Goal: Transaction & Acquisition: Obtain resource

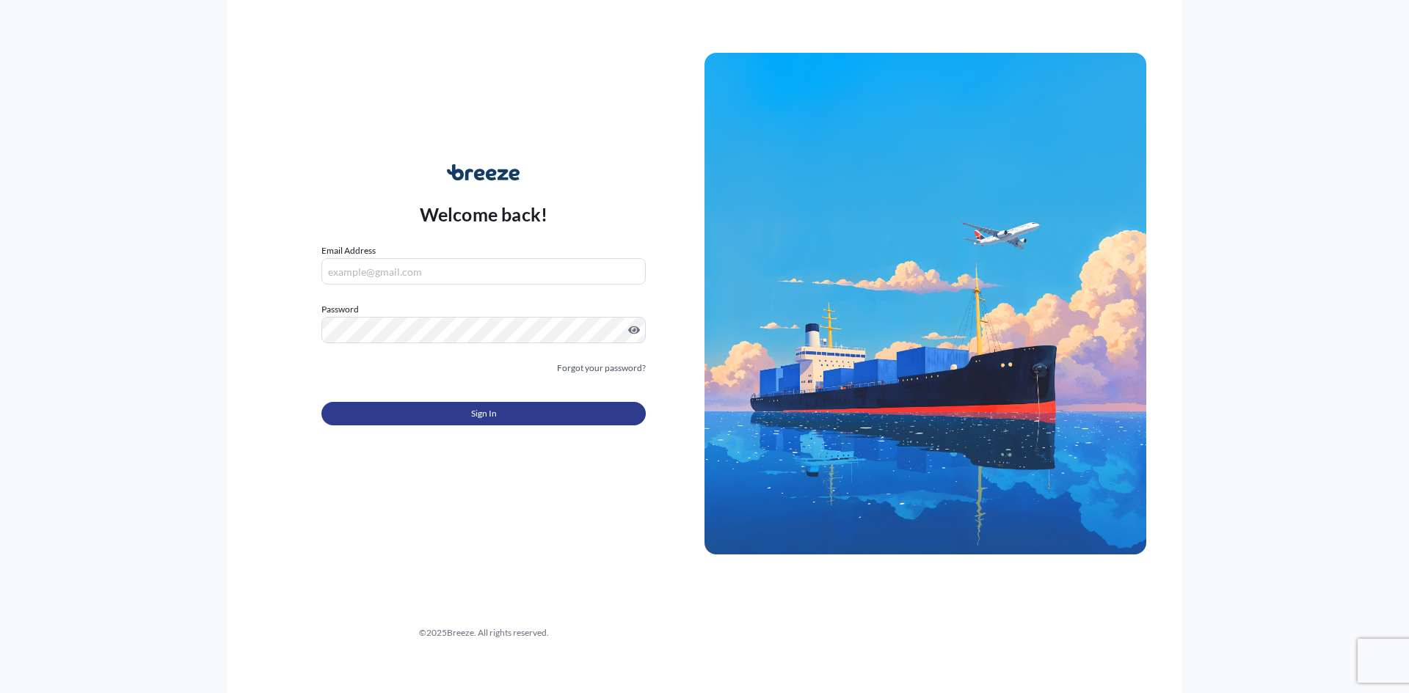
type input "[EMAIL_ADDRESS][DOMAIN_NAME]"
click at [475, 413] on span "Sign In" at bounding box center [484, 414] width 26 height 15
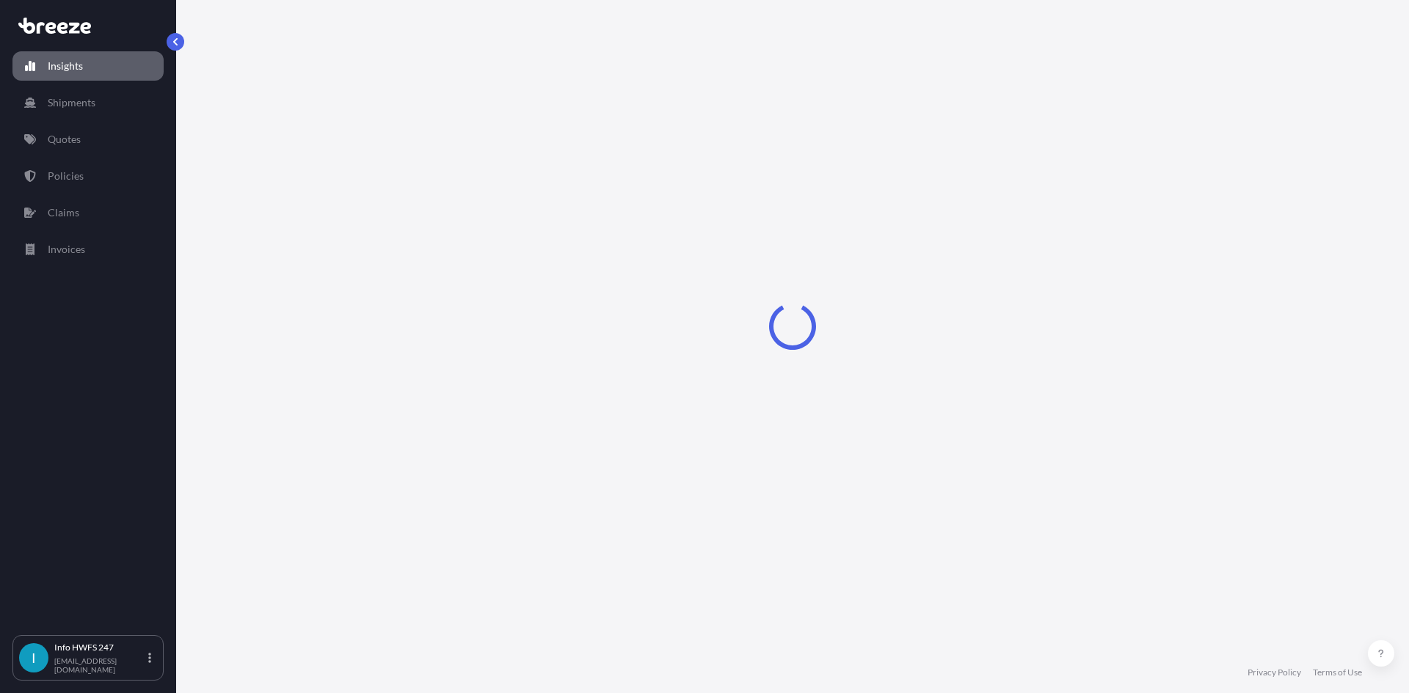
select select "2025"
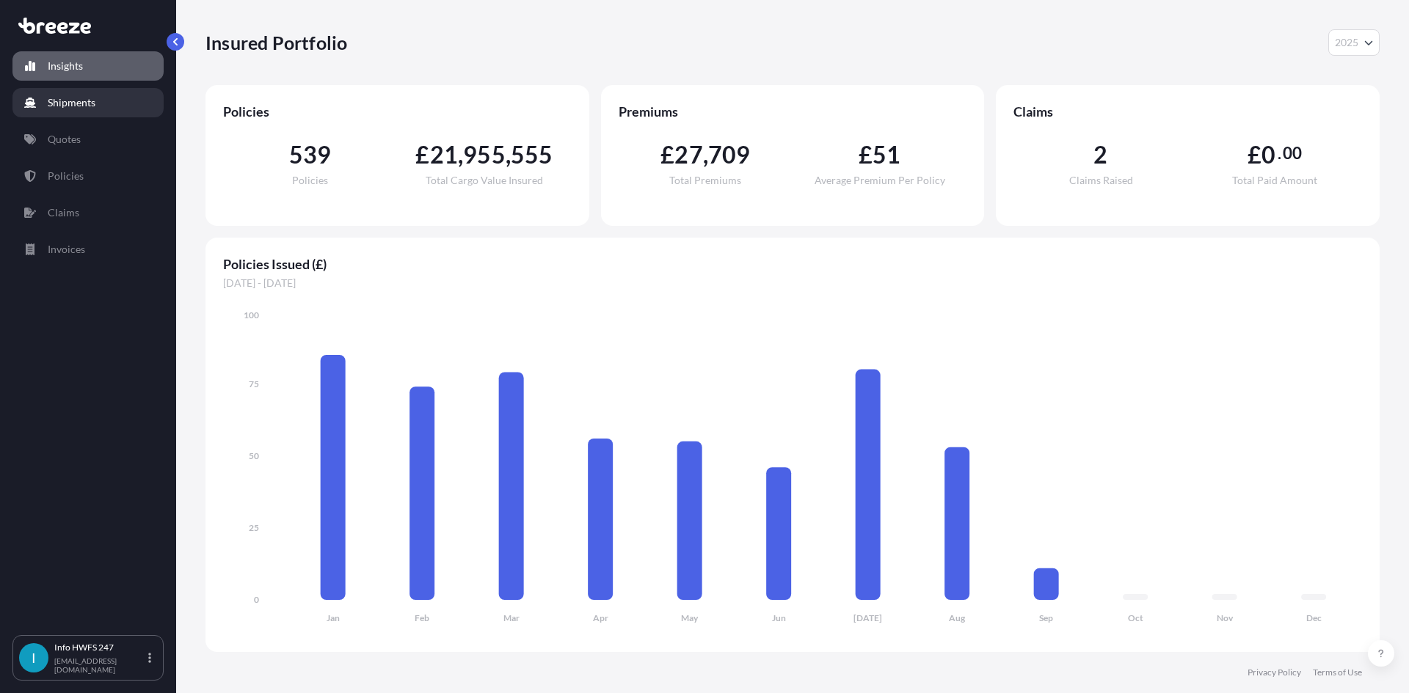
click at [98, 102] on link "Shipments" at bounding box center [87, 102] width 151 height 29
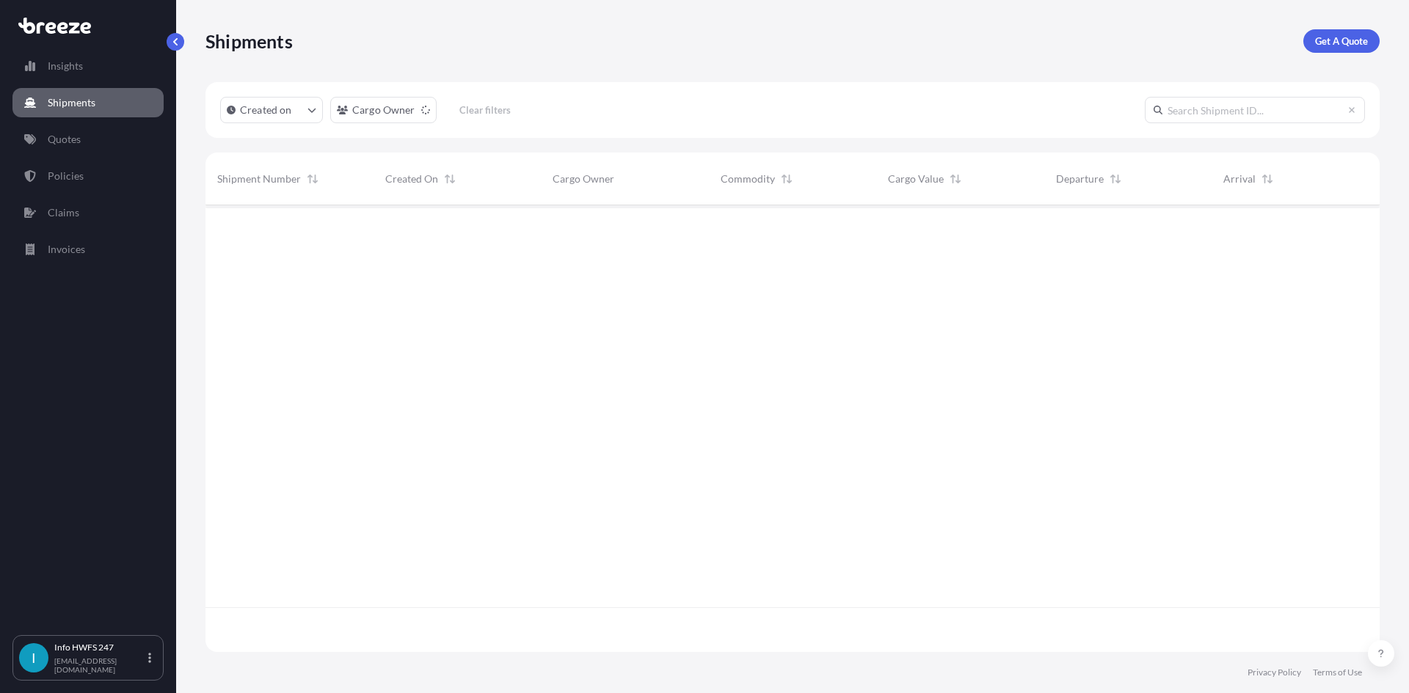
scroll to position [489, 1163]
click at [1352, 43] on p "Get A Quote" at bounding box center [1341, 41] width 53 height 15
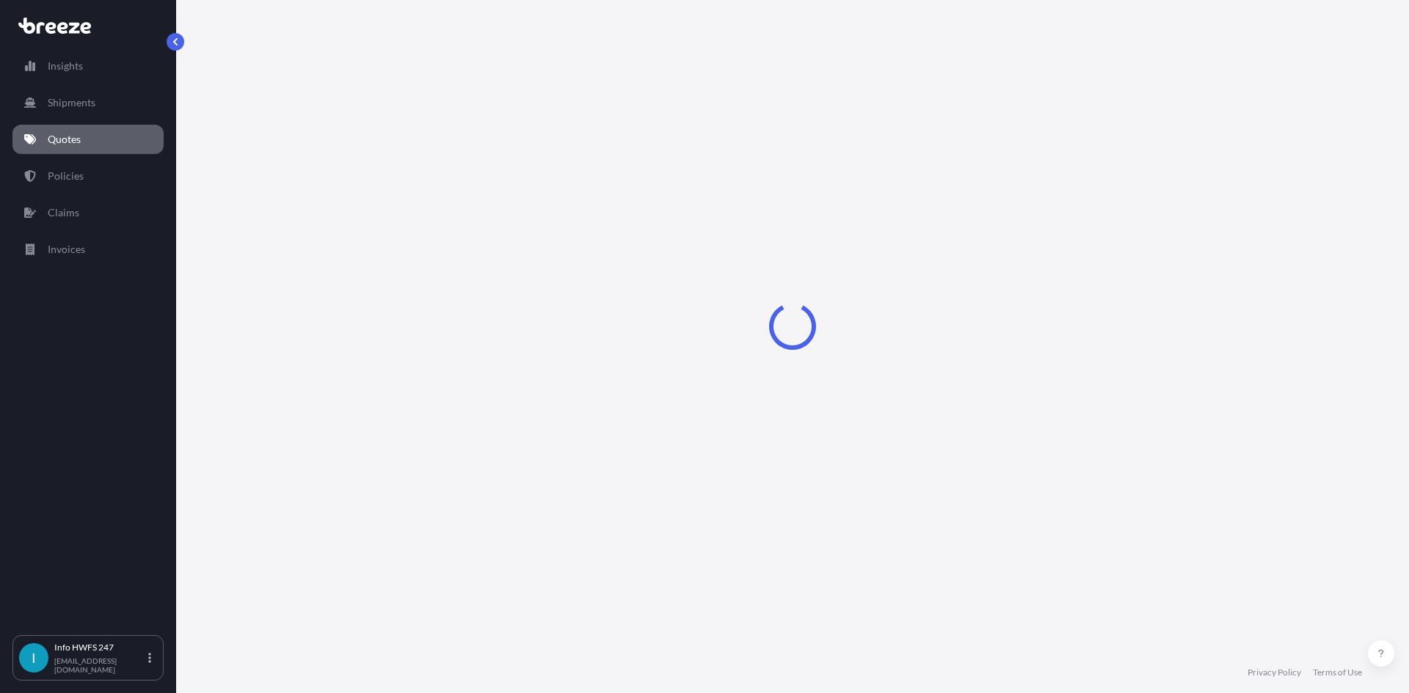
select select "Road"
select select "Air"
select select "1"
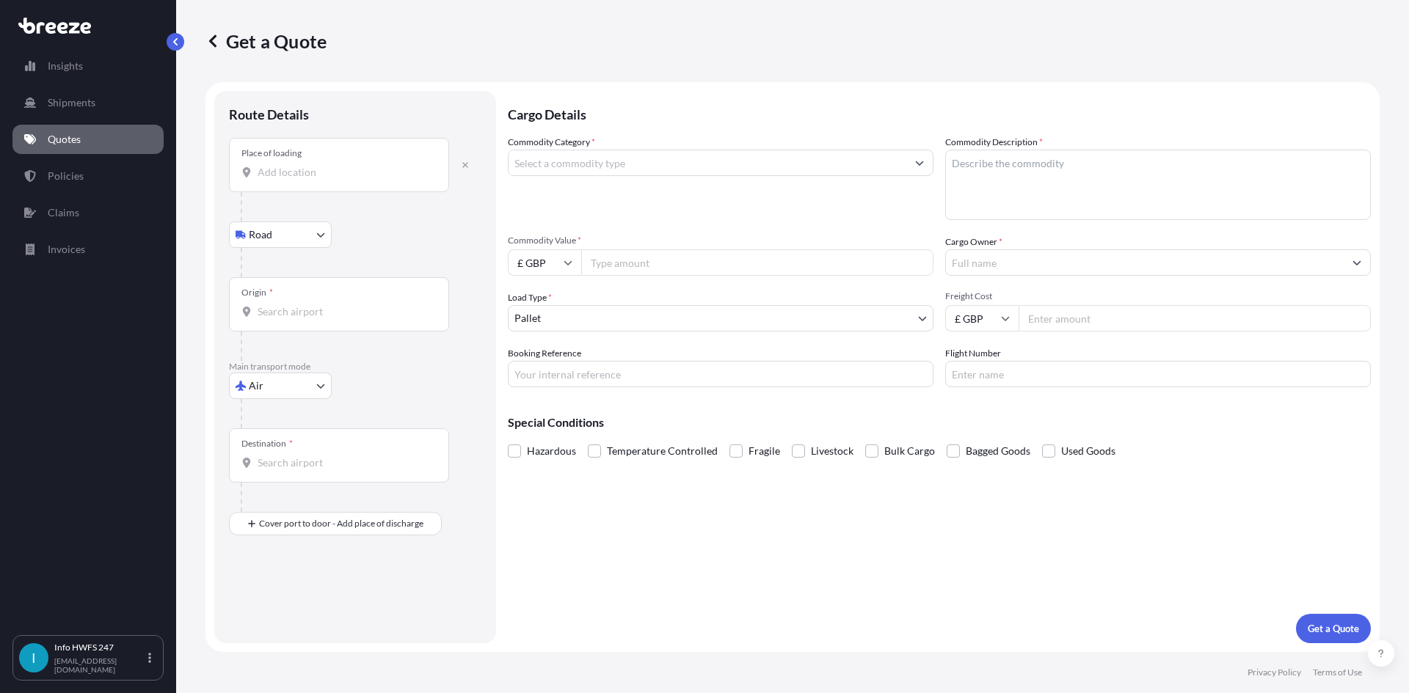
click at [318, 165] on input "Place of loading" at bounding box center [344, 172] width 173 height 15
type input "g"
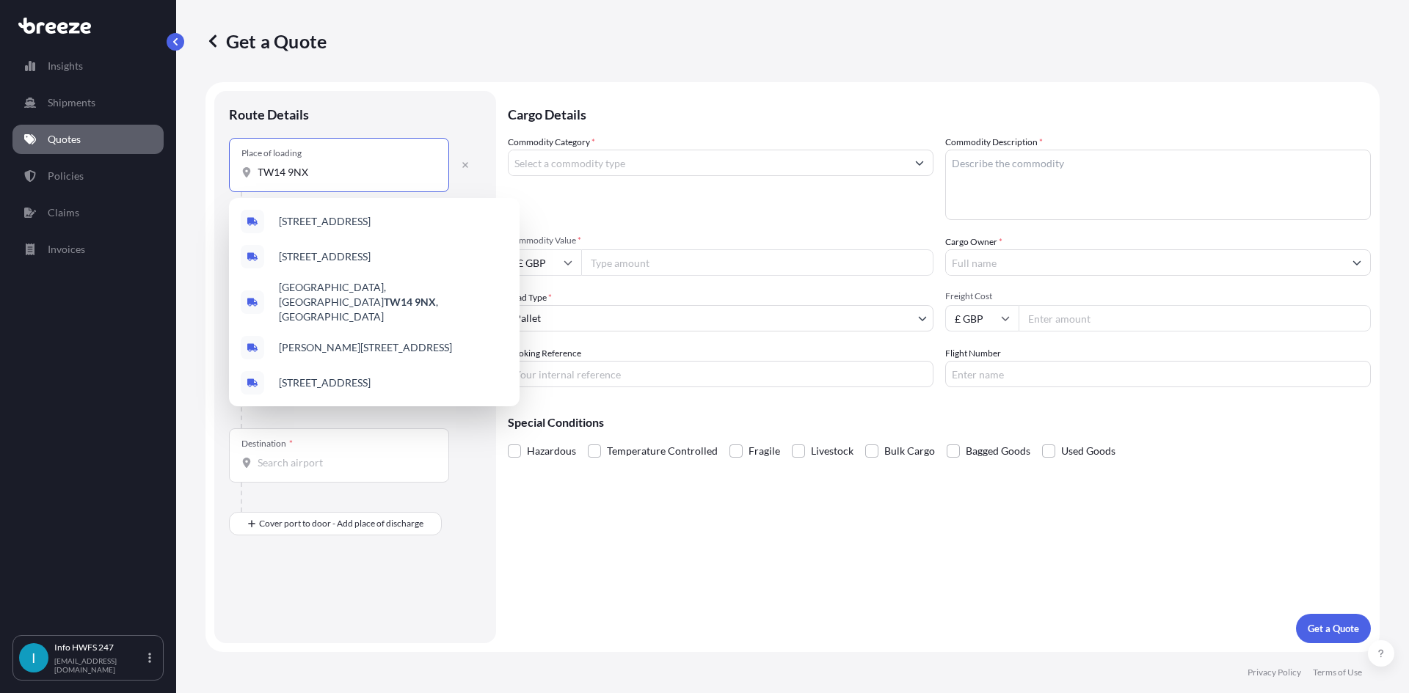
type input "TW14 9NX"
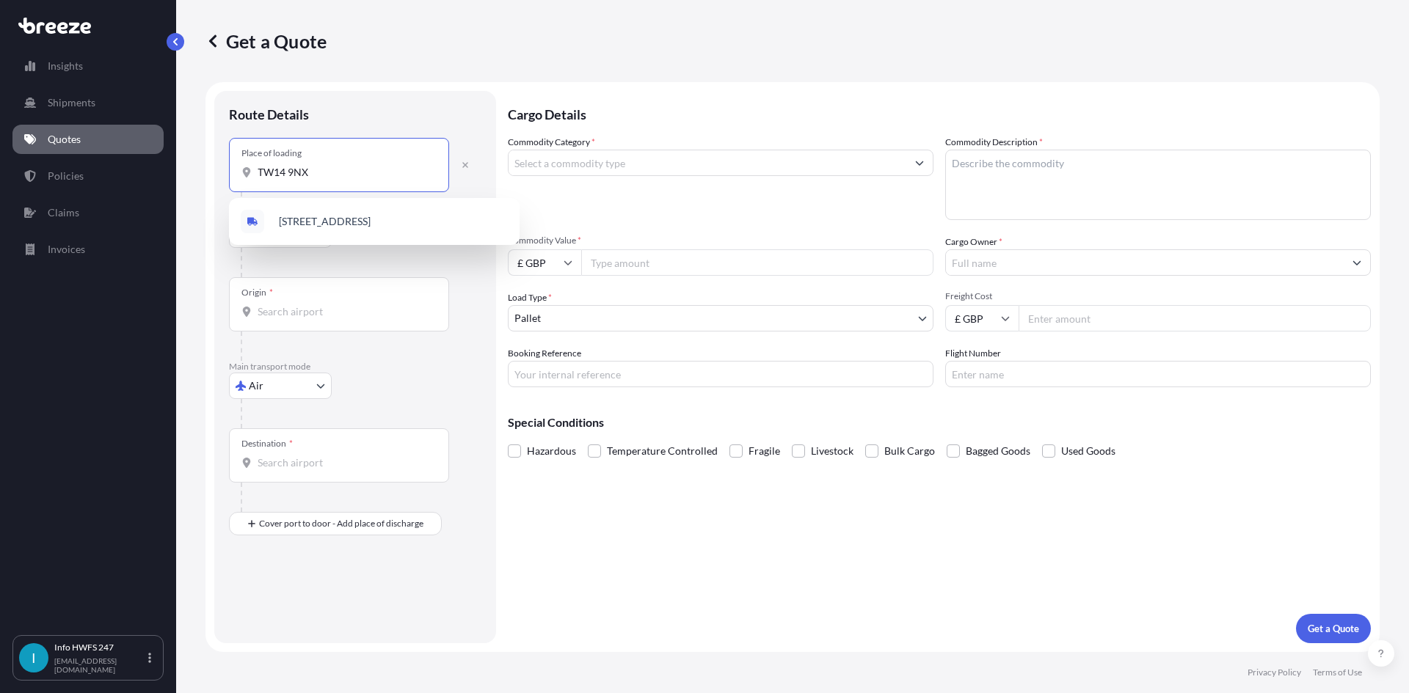
drag, startPoint x: 318, startPoint y: 165, endPoint x: 210, endPoint y: 156, distance: 109.0
click at [210, 156] on form "Route Details Place of loading TW14 [GEOGRAPHIC_DATA] Road Rail Origin * Main t…" at bounding box center [792, 367] width 1174 height 570
click at [336, 220] on span "Farnborough GU14 6XA , [GEOGRAPHIC_DATA]" at bounding box center [388, 221] width 219 height 15
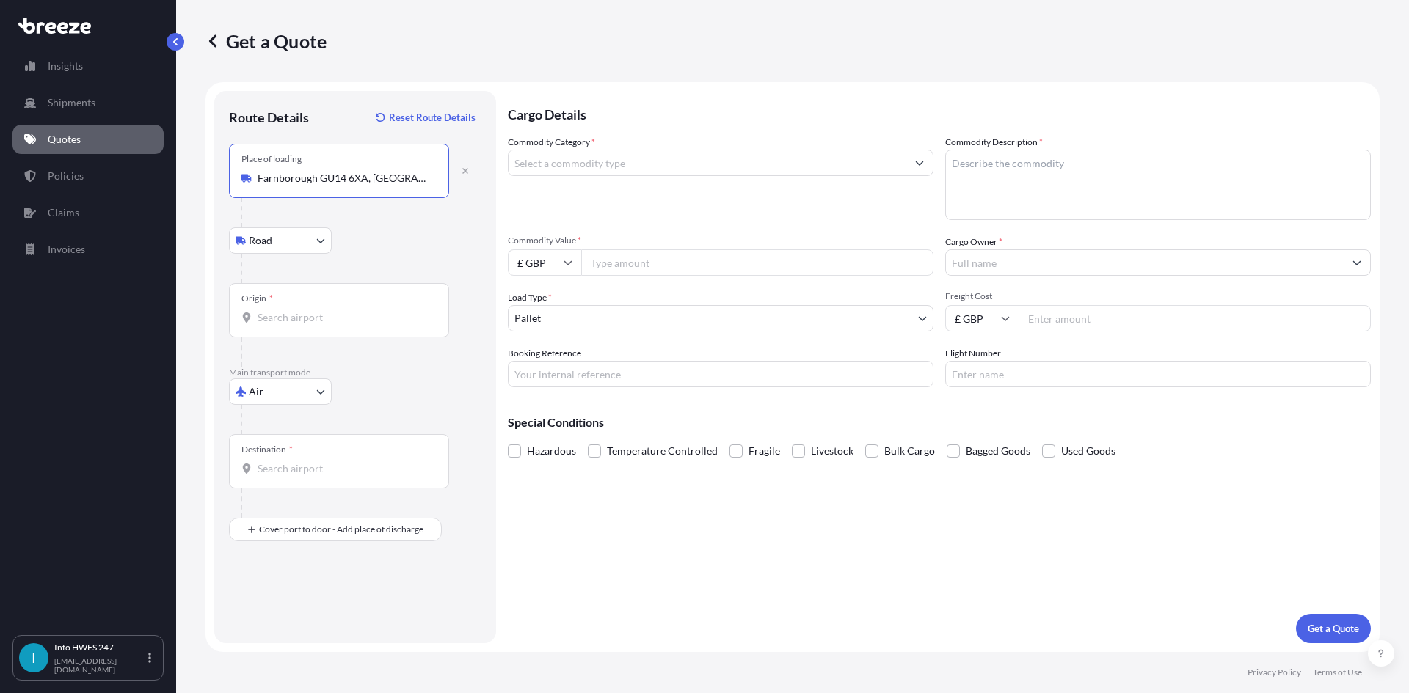
type input "Farnborough GU14 6XA, [GEOGRAPHIC_DATA]"
click at [320, 313] on input "Origin *" at bounding box center [344, 317] width 173 height 15
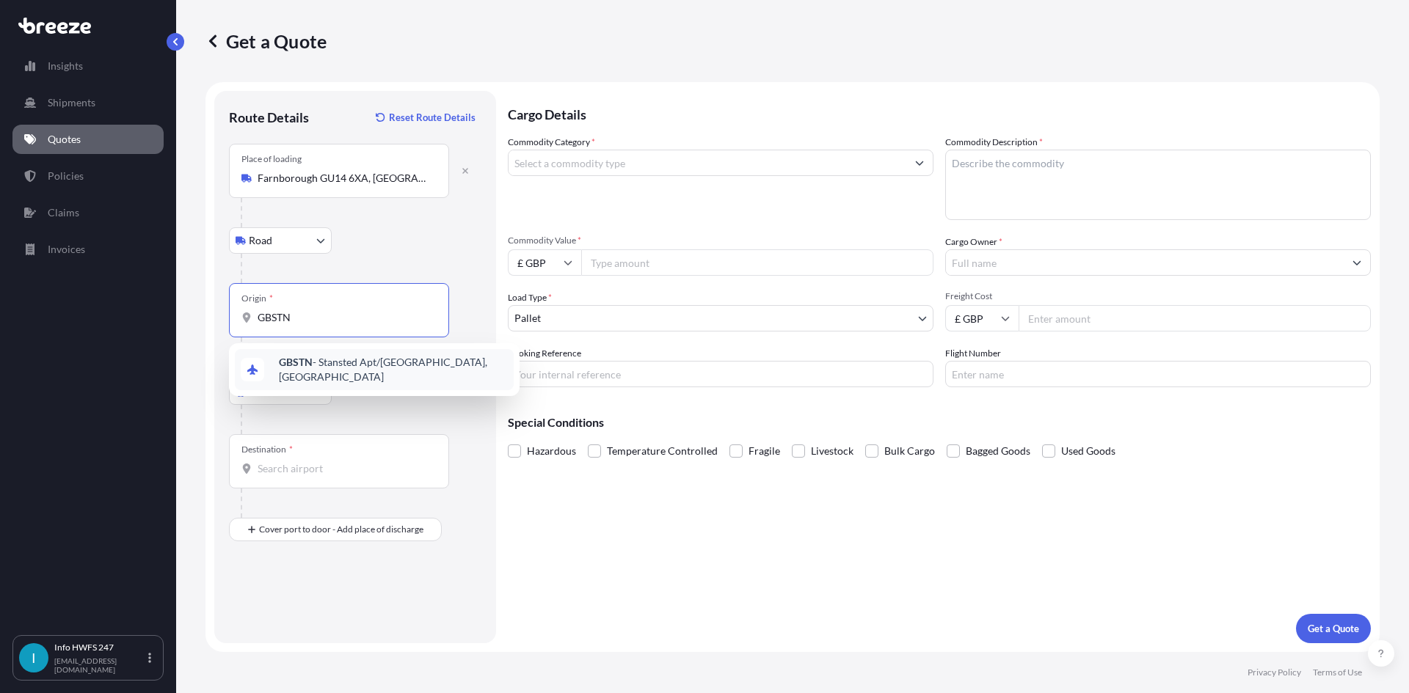
click at [335, 356] on div "GBSTN - Stansted Apt/[GEOGRAPHIC_DATA], [GEOGRAPHIC_DATA]" at bounding box center [374, 369] width 279 height 41
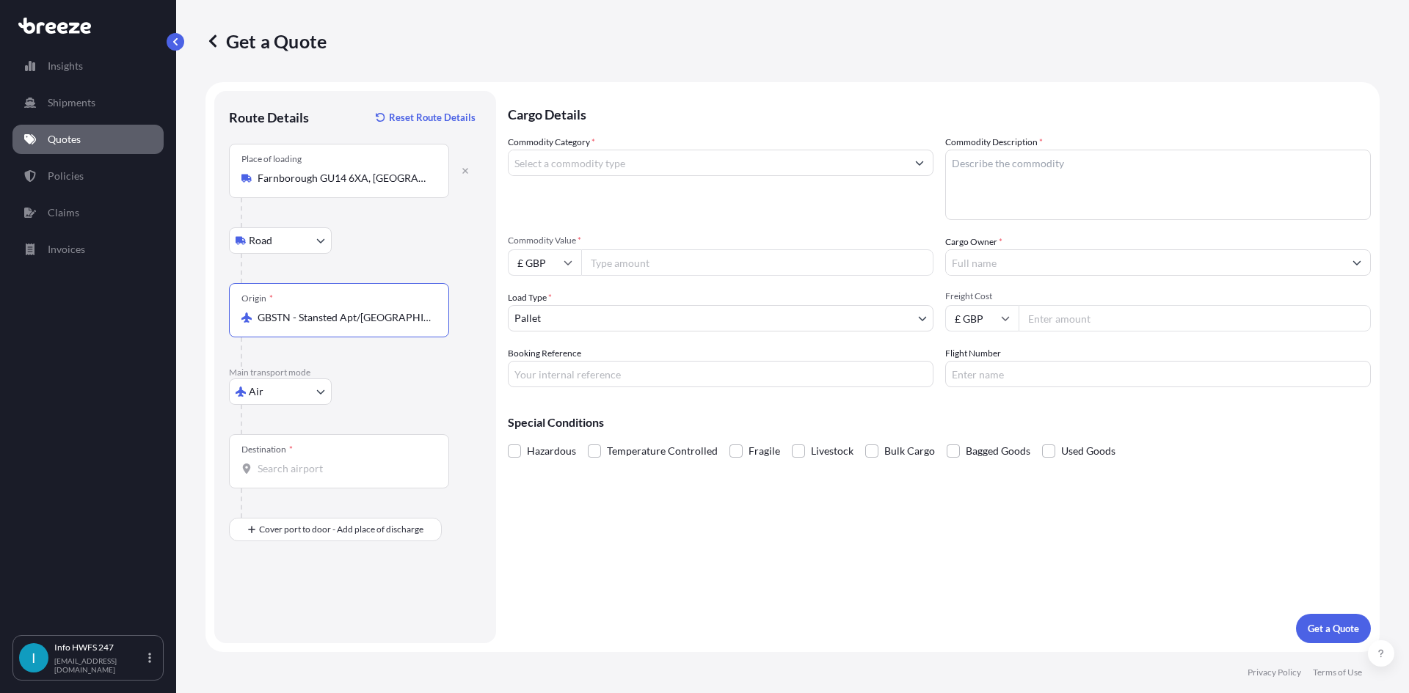
type input "GBSTN - Stansted Apt/[GEOGRAPHIC_DATA], [GEOGRAPHIC_DATA]"
click at [291, 458] on div "Destination *" at bounding box center [339, 461] width 220 height 54
click at [291, 462] on input "Destination *" at bounding box center [344, 469] width 173 height 15
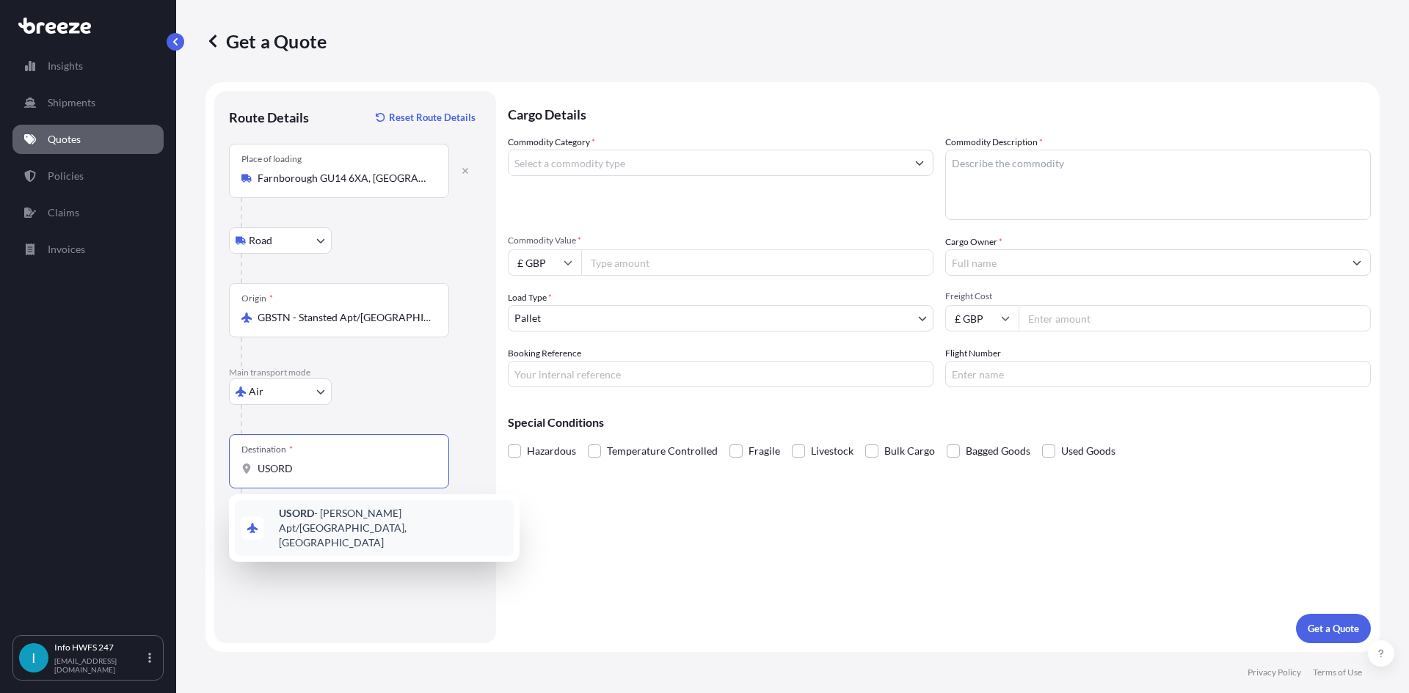
click at [317, 519] on span "USORD - [PERSON_NAME] Apt/[GEOGRAPHIC_DATA], [GEOGRAPHIC_DATA]" at bounding box center [393, 528] width 229 height 44
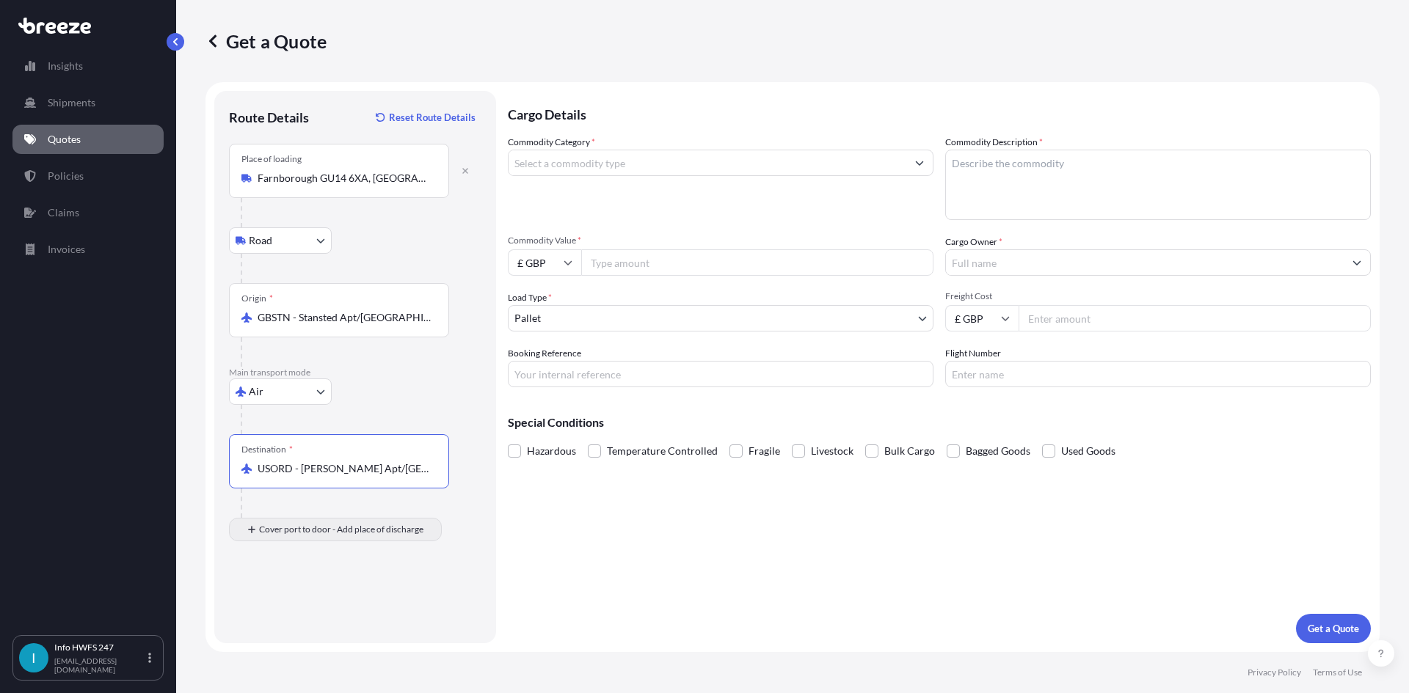
type input "USORD - [PERSON_NAME] Apt/[GEOGRAPHIC_DATA], [GEOGRAPHIC_DATA]"
click at [318, 605] on input "Place of Discharge" at bounding box center [344, 608] width 173 height 15
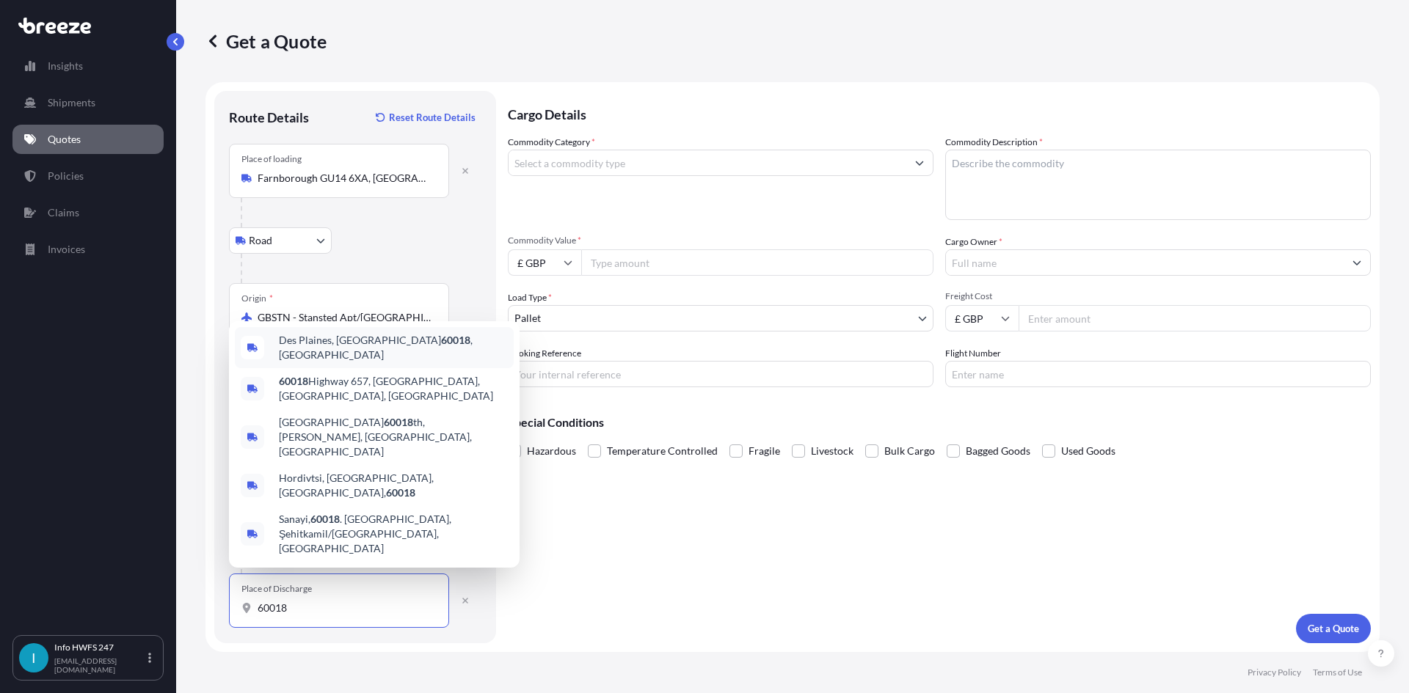
click at [317, 362] on span "Des Plaines, IL 60018 , [GEOGRAPHIC_DATA]" at bounding box center [393, 347] width 229 height 29
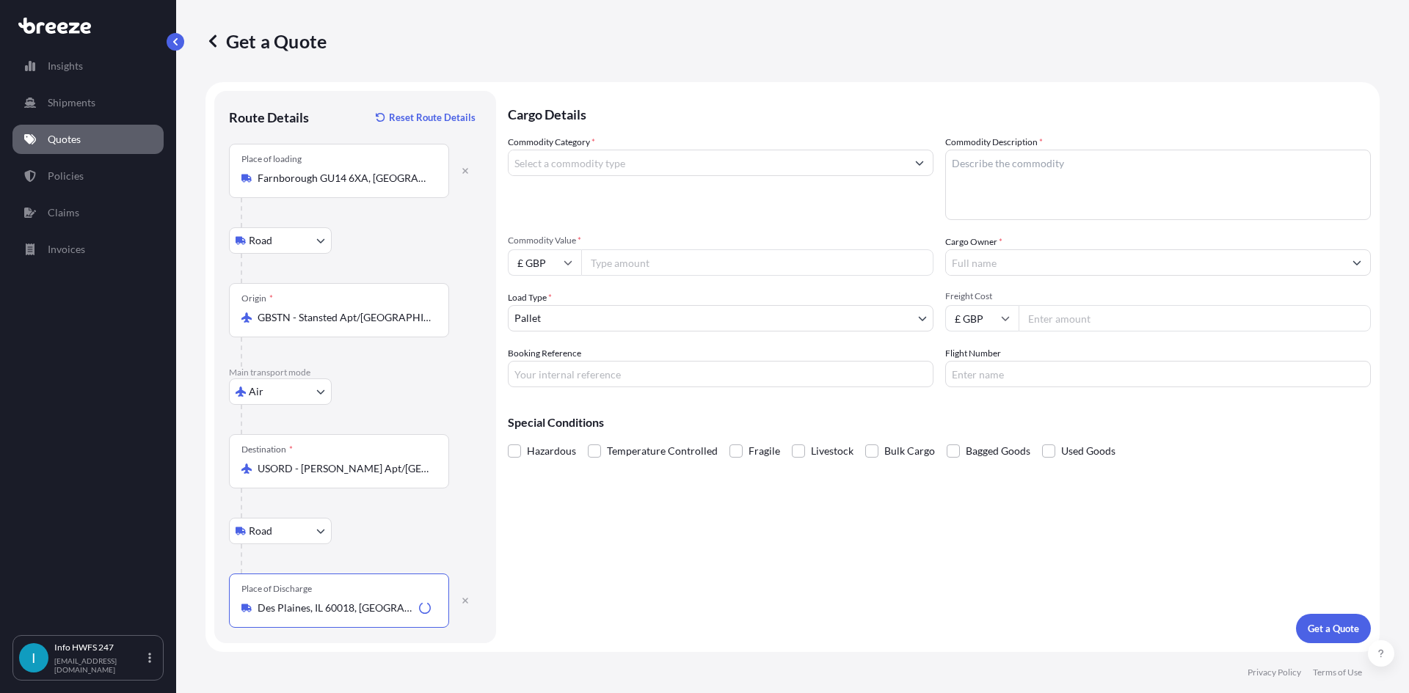
type input "Des Plaines, IL 60018, [GEOGRAPHIC_DATA]"
click at [540, 165] on input "Commodity Category *" at bounding box center [707, 163] width 398 height 26
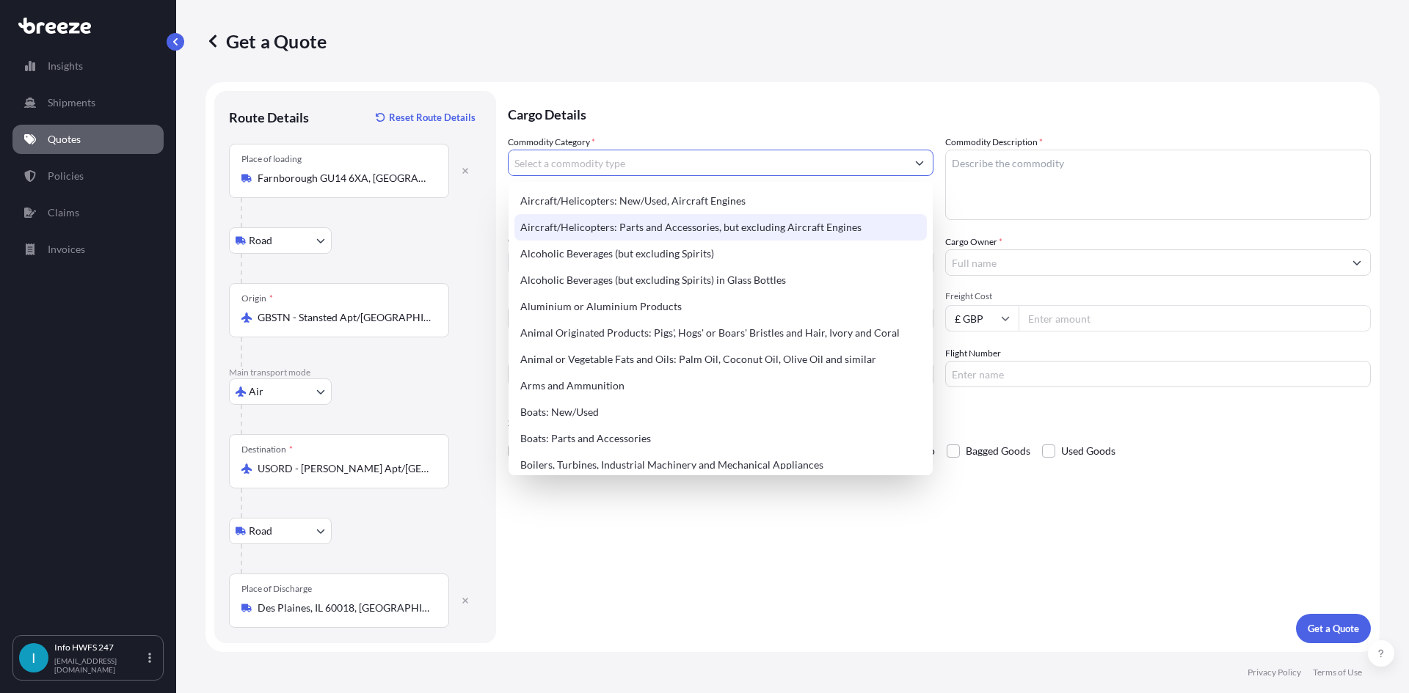
click at [582, 222] on div "Aircraft/Helicopters: Parts and Accessories, but excluding Aircraft Engines" at bounding box center [720, 227] width 412 height 26
type input "Aircraft/Helicopters: Parts and Accessories, but excluding Aircraft Engines"
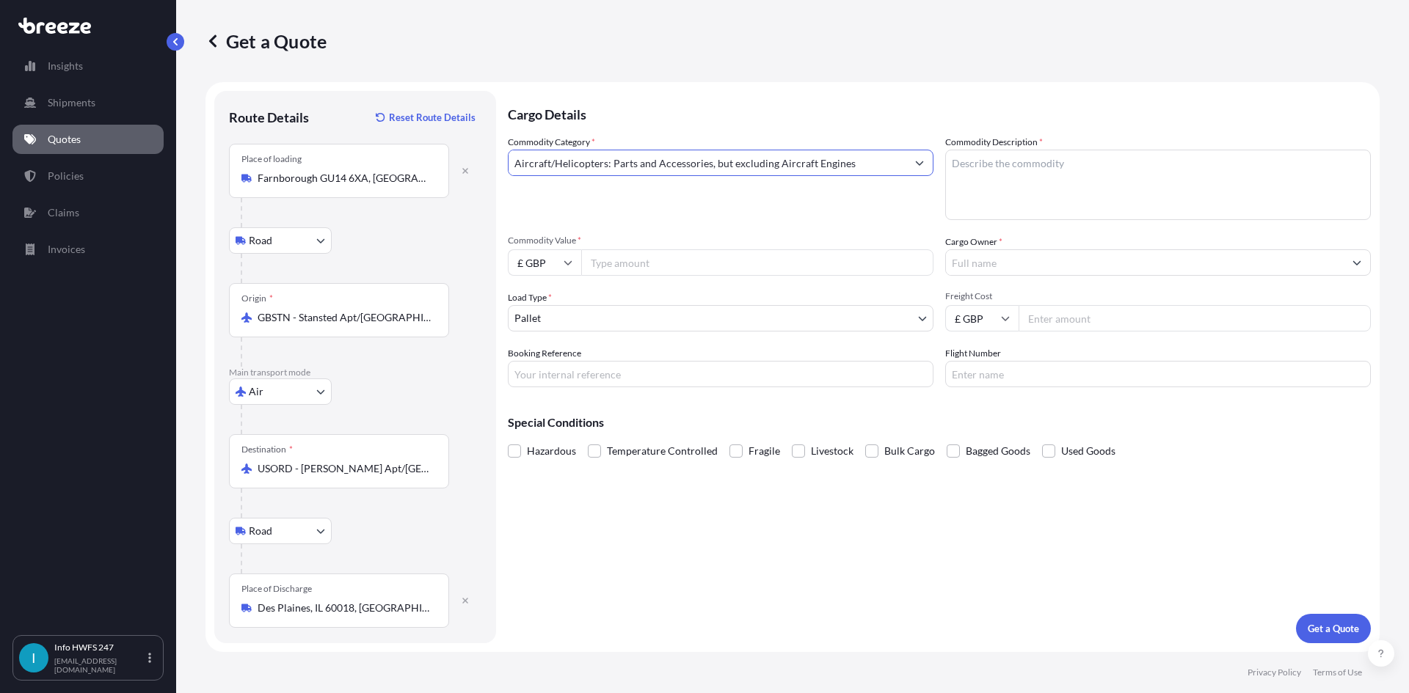
click at [1047, 185] on textarea "Commodity Description *" at bounding box center [1158, 185] width 426 height 70
type textarea "CIVIL AIRCRAFT PART - WINDOW ASSY"
click at [532, 258] on input "£ GBP" at bounding box center [544, 262] width 73 height 26
click at [555, 368] on div "$ USD" at bounding box center [545, 365] width 62 height 28
type input "$ USD"
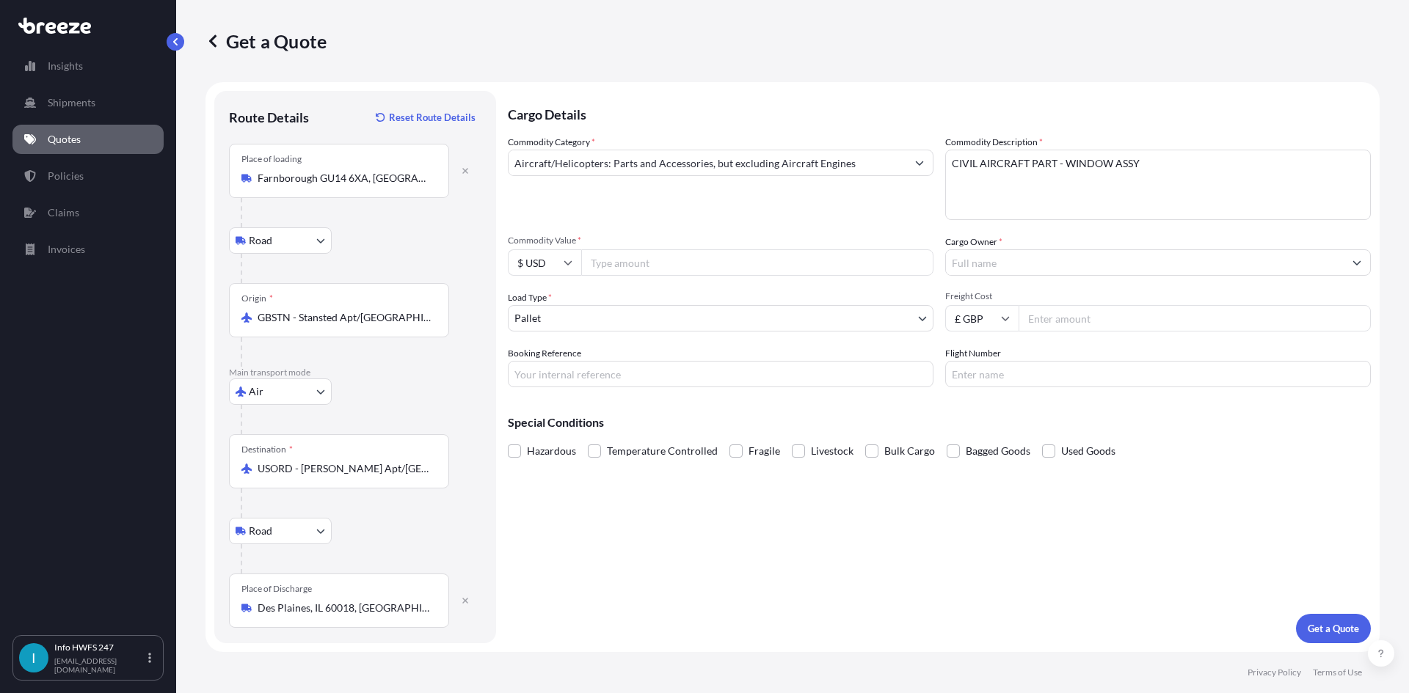
click at [617, 266] on input "Commodity Value *" at bounding box center [757, 262] width 352 height 26
type input "50809"
click at [1013, 268] on input "Cargo Owner *" at bounding box center [1145, 262] width 398 height 26
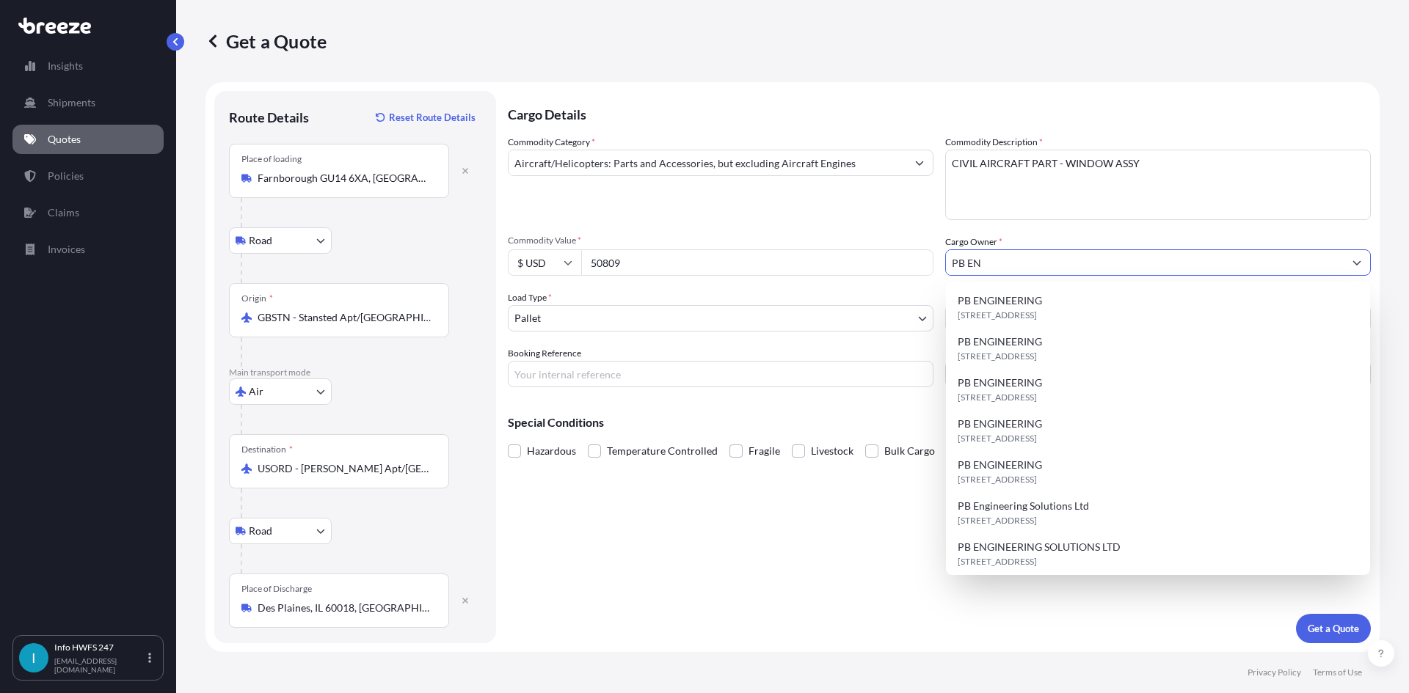
click at [1037, 310] on span "[STREET_ADDRESS]" at bounding box center [997, 315] width 79 height 15
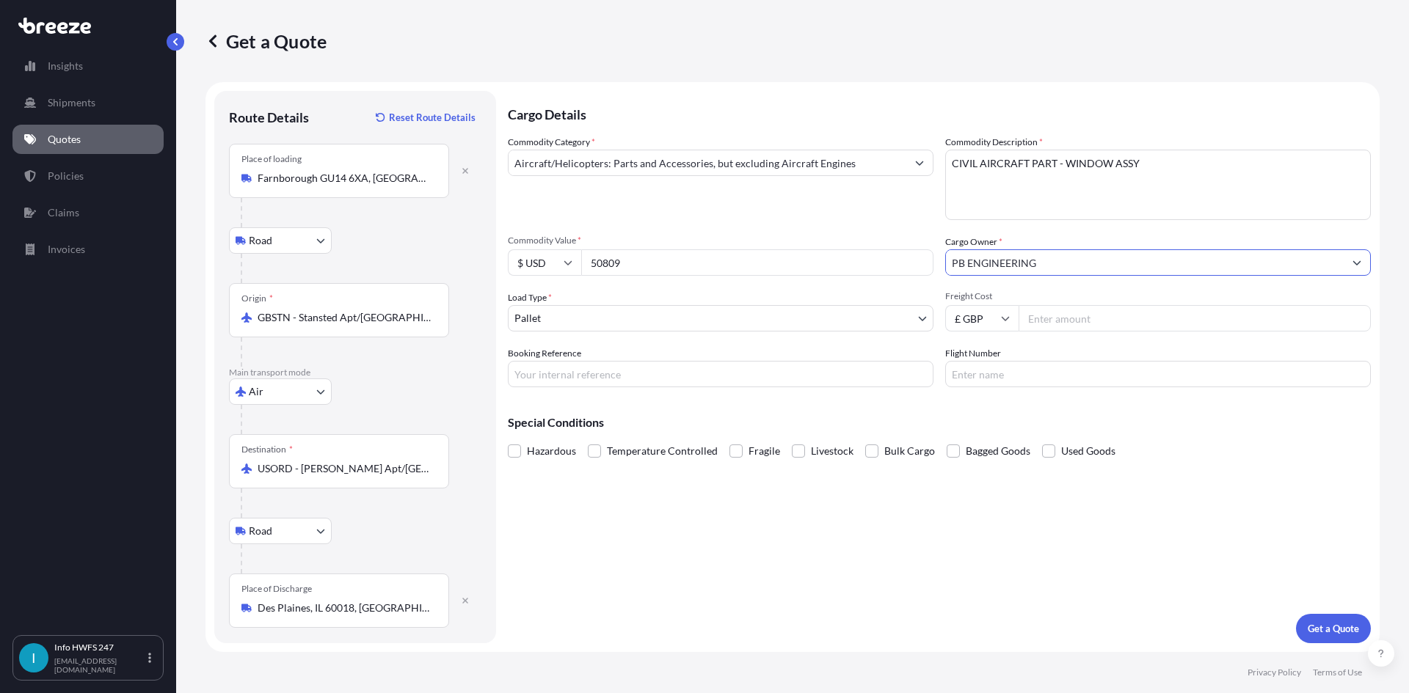
type input "PB ENGINEERING"
click at [602, 316] on body "15 options available. 3 options available. 0 options available. 7 options avail…" at bounding box center [704, 346] width 1409 height 693
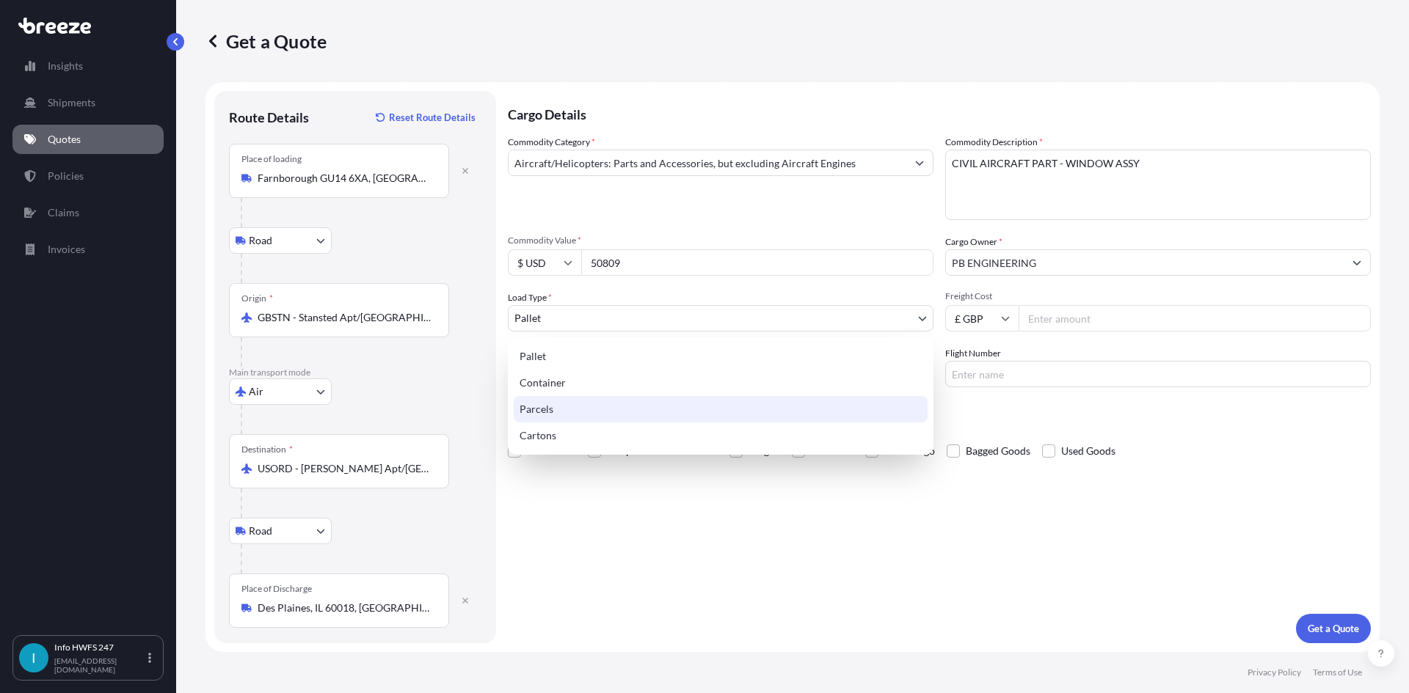
click at [568, 423] on div "Cartons" at bounding box center [721, 436] width 414 height 26
select select "4"
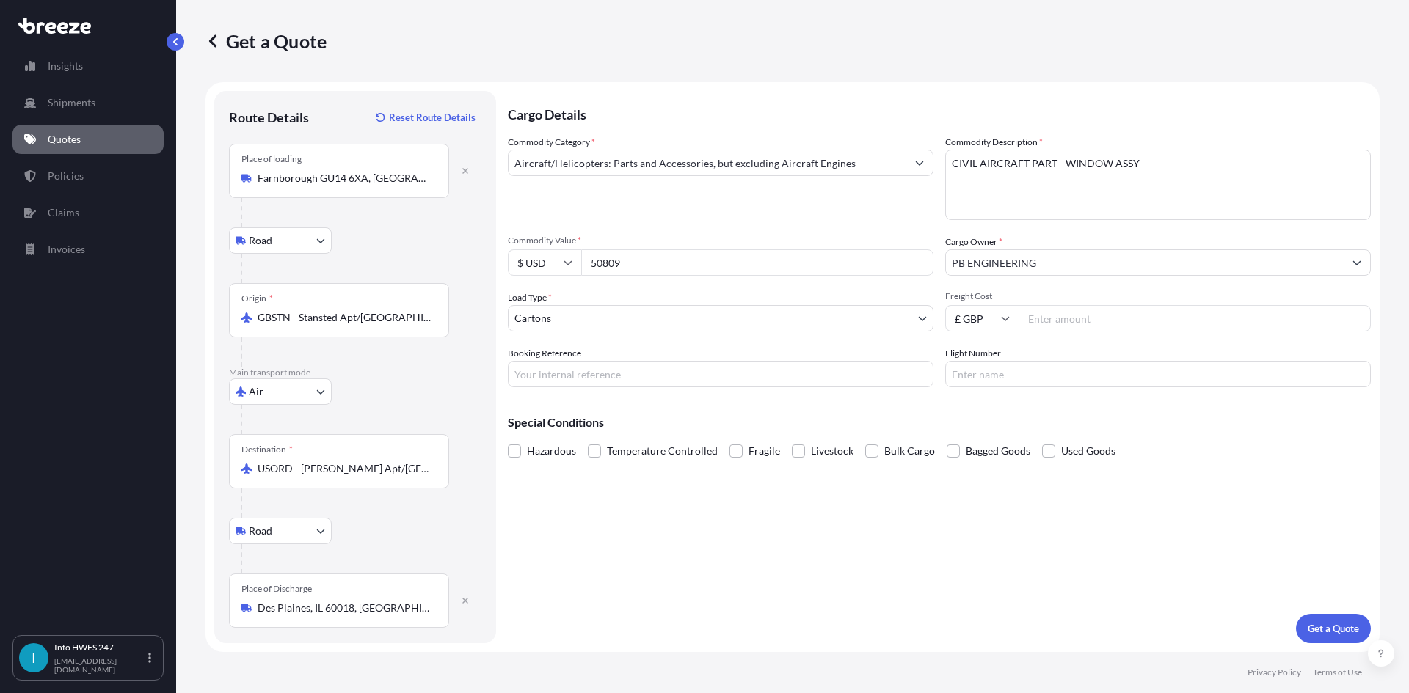
click at [1062, 317] on input "Freight Cost" at bounding box center [1194, 318] width 352 height 26
click at [624, 379] on input "Booking Reference" at bounding box center [721, 374] width 426 height 26
type input "HE166144"
click at [1308, 625] on p "Get a Quote" at bounding box center [1333, 628] width 51 height 15
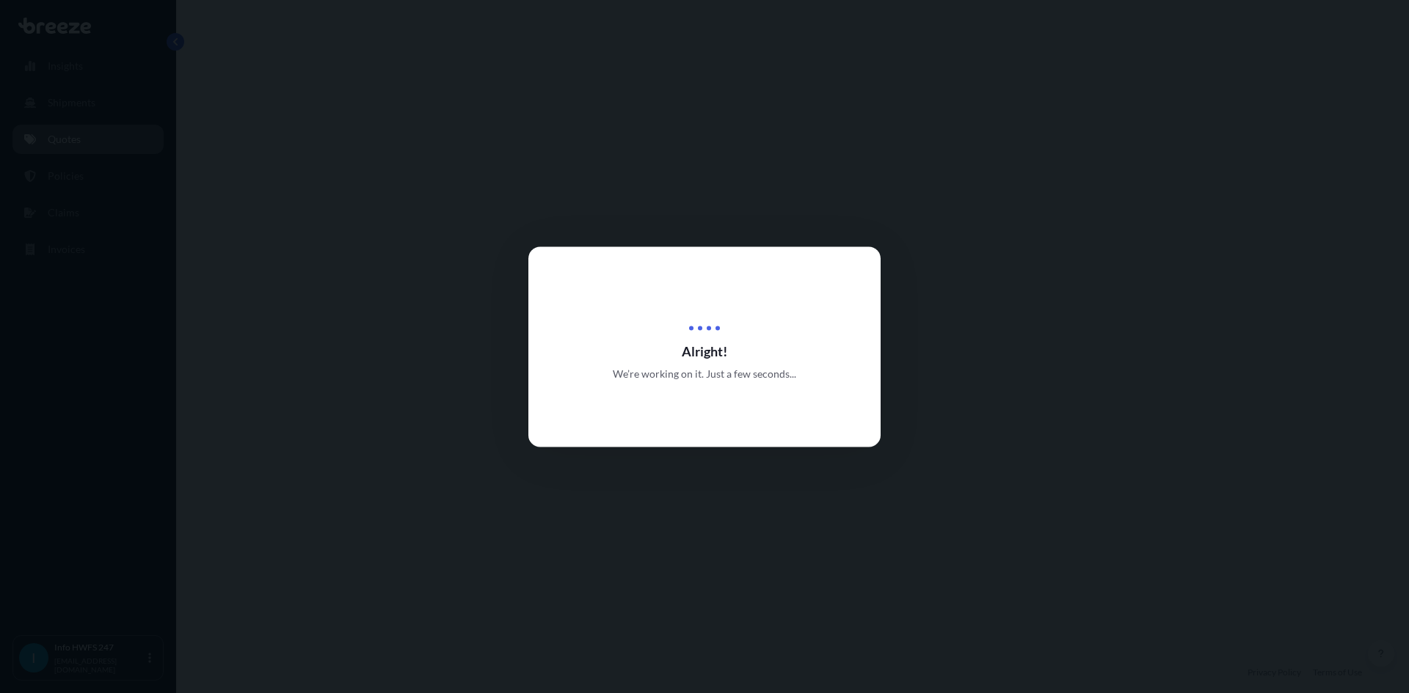
select select "Road"
select select "Air"
select select "Road"
select select "4"
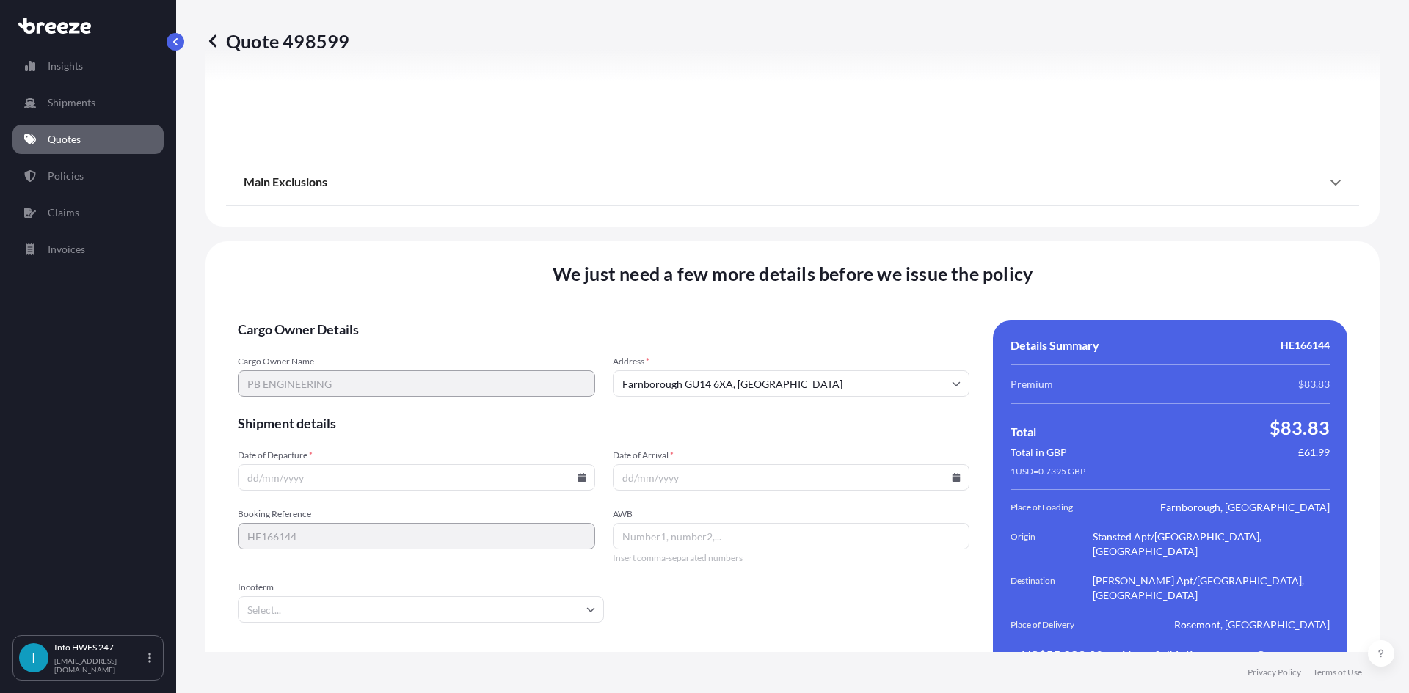
scroll to position [1913, 0]
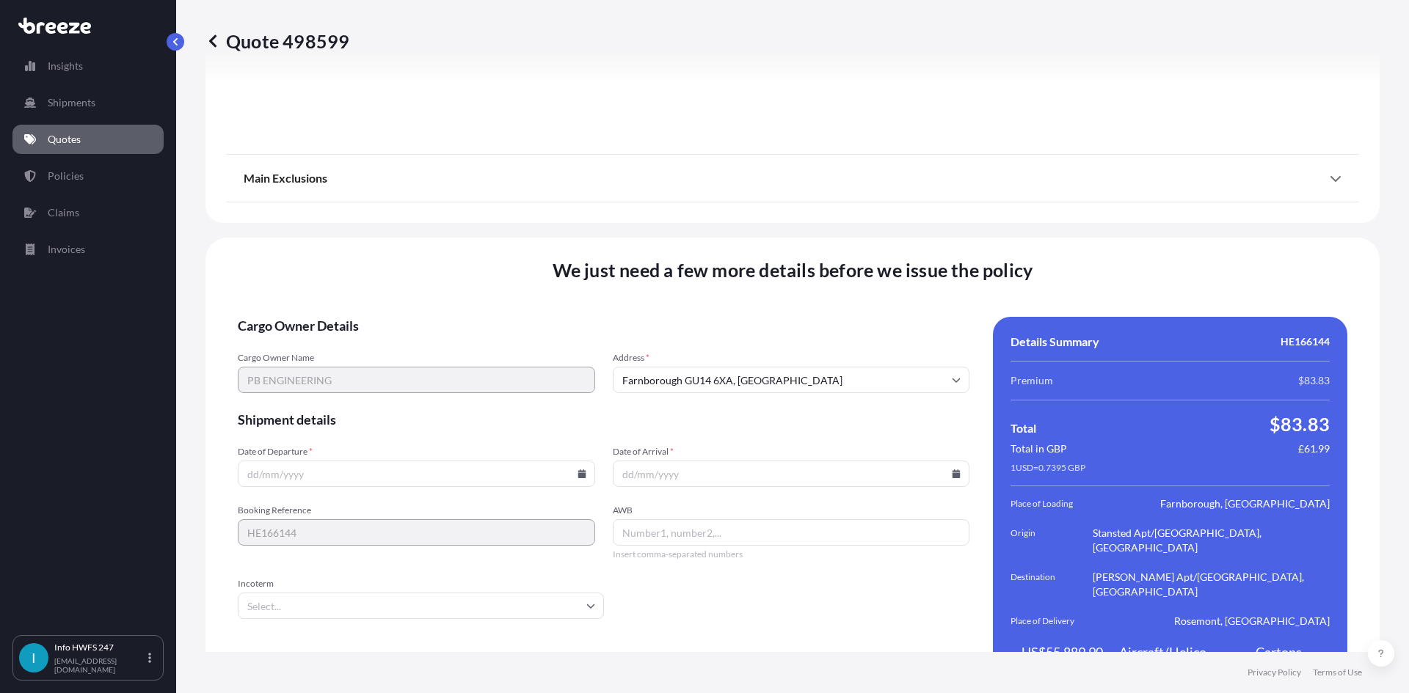
click at [581, 470] on icon at bounding box center [581, 474] width 8 height 9
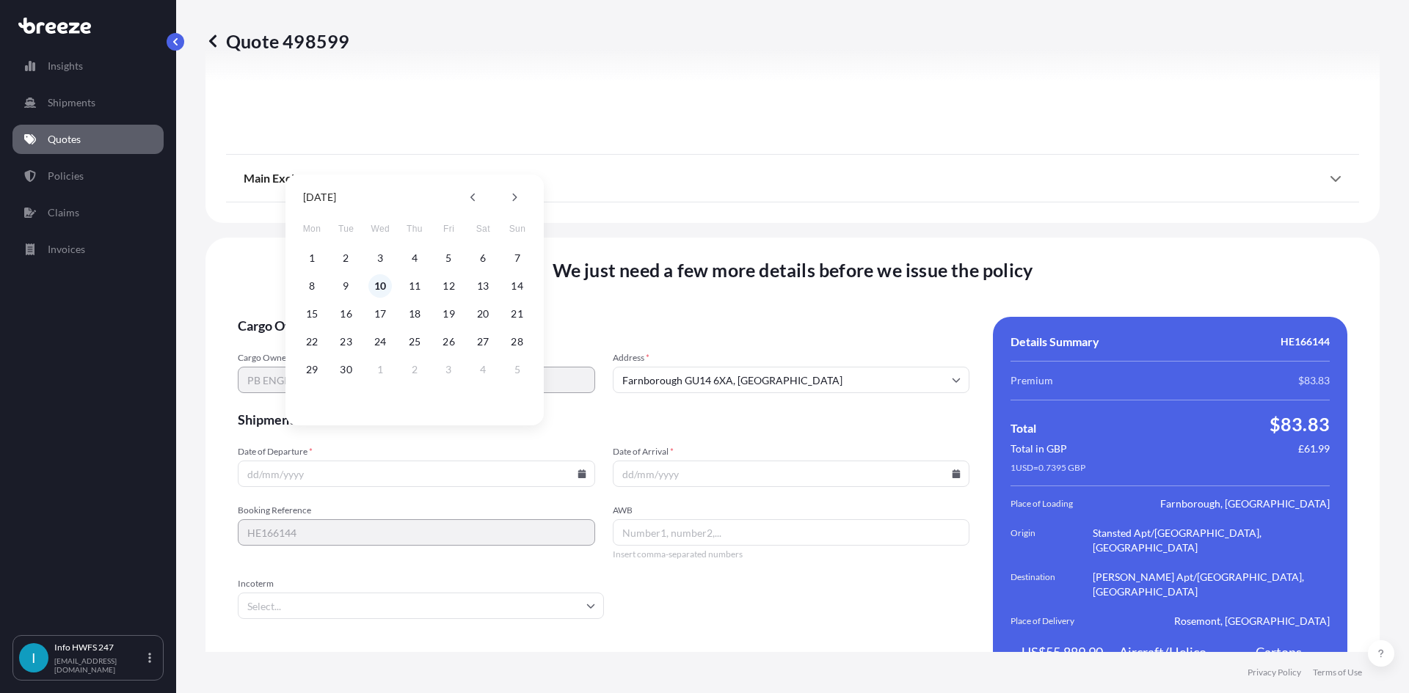
click at [383, 286] on button "10" at bounding box center [379, 285] width 23 height 23
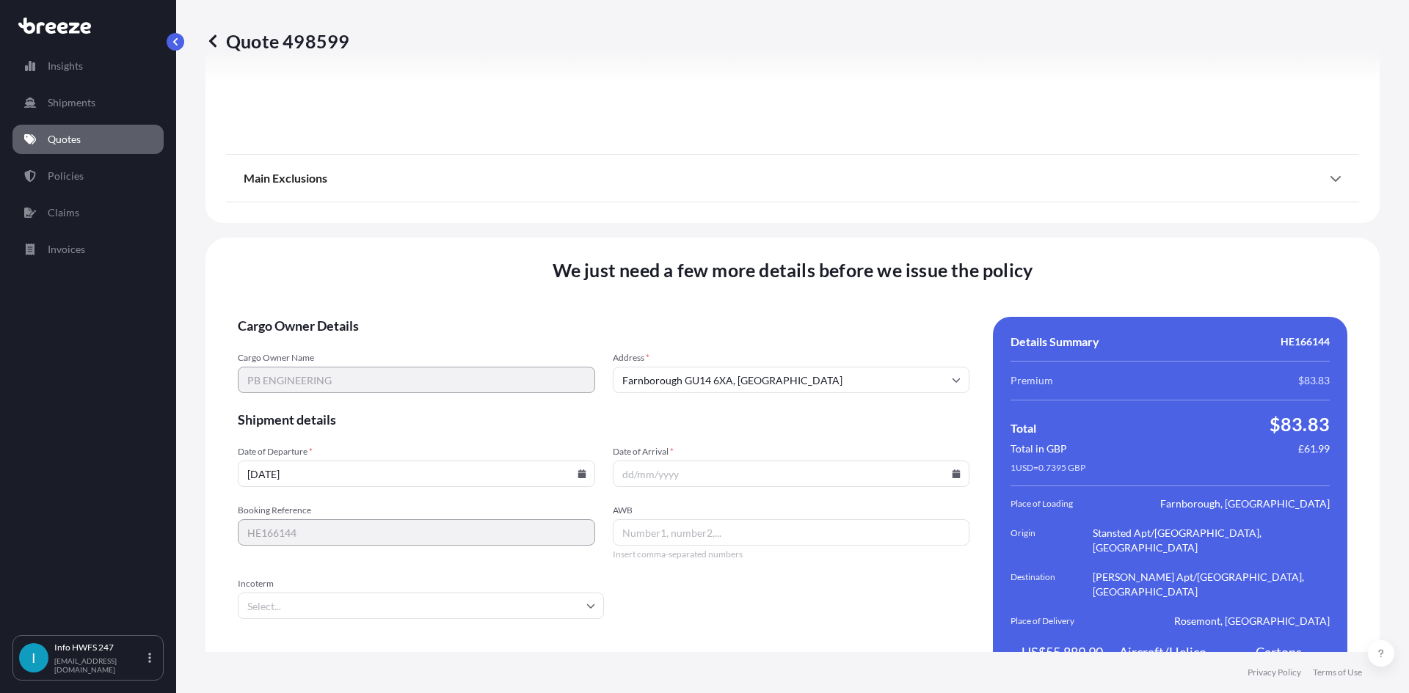
click at [582, 461] on input "[DATE]" at bounding box center [416, 474] width 357 height 26
click at [579, 470] on icon at bounding box center [581, 474] width 8 height 9
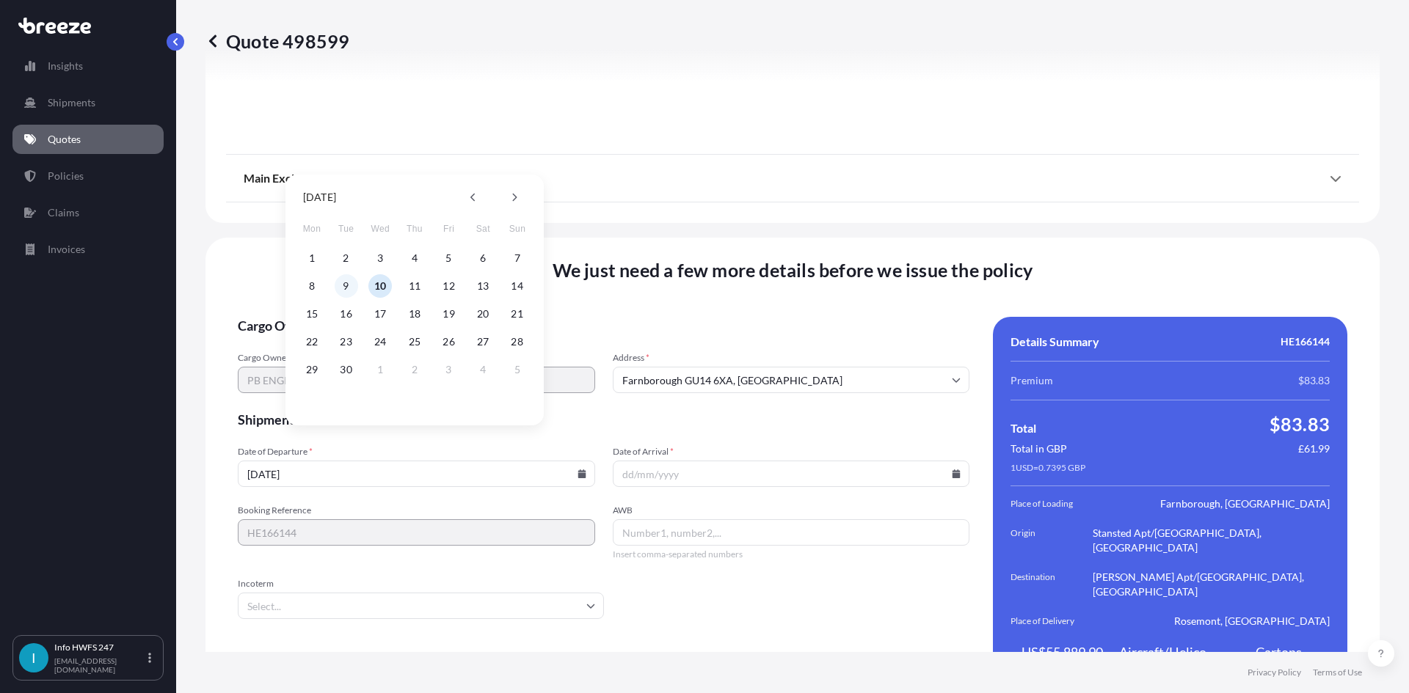
click at [351, 282] on button "9" at bounding box center [346, 285] width 23 height 23
type input "[DATE]"
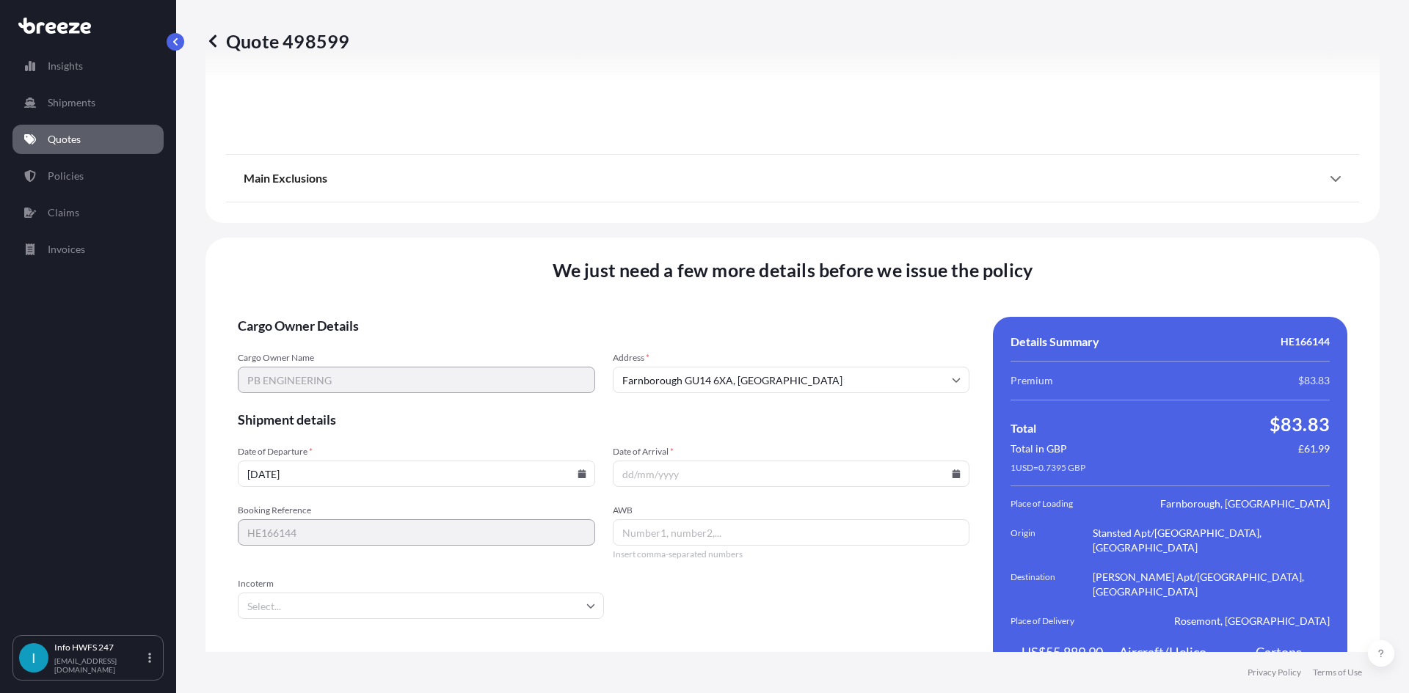
click at [952, 470] on icon at bounding box center [956, 474] width 9 height 9
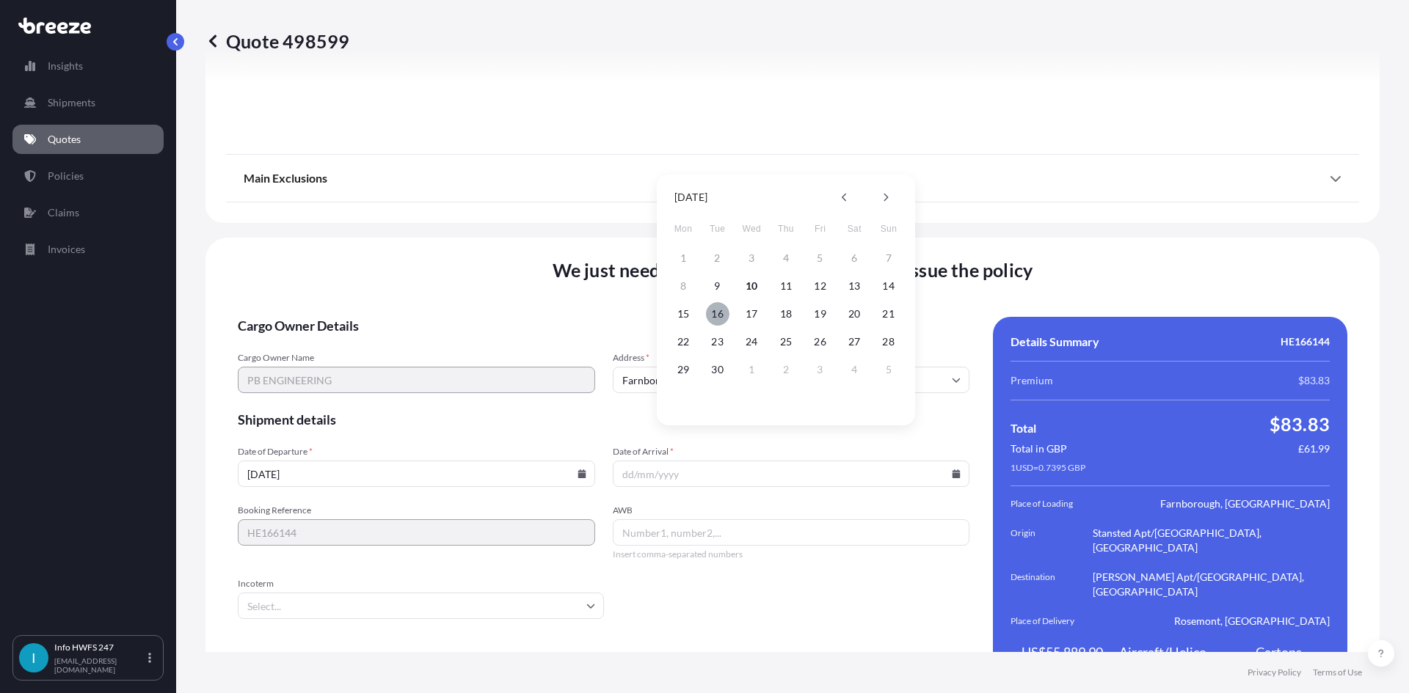
click at [720, 310] on button "16" at bounding box center [717, 313] width 23 height 23
type input "[DATE]"
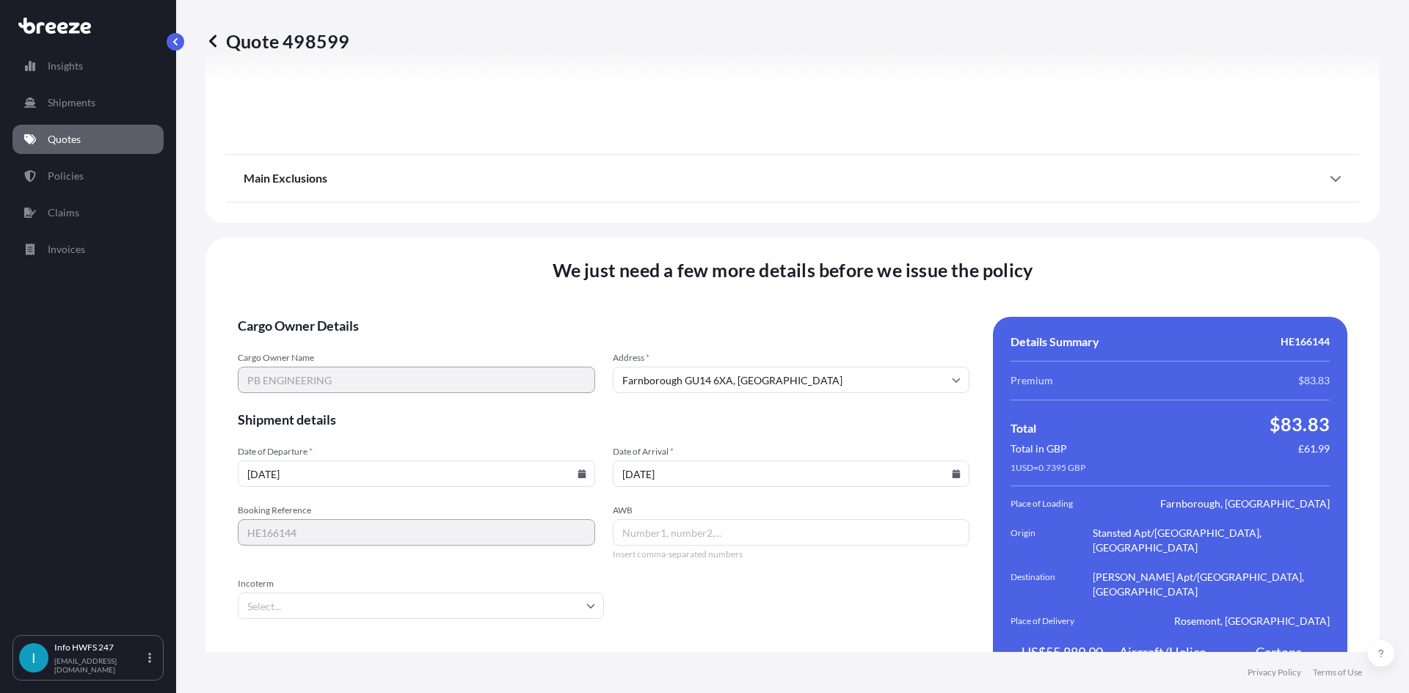
click at [781, 520] on input "AWB" at bounding box center [791, 533] width 357 height 26
paste input "884253333438"
type input "884253333438"
click at [429, 593] on input "Incoterm" at bounding box center [421, 606] width 366 height 26
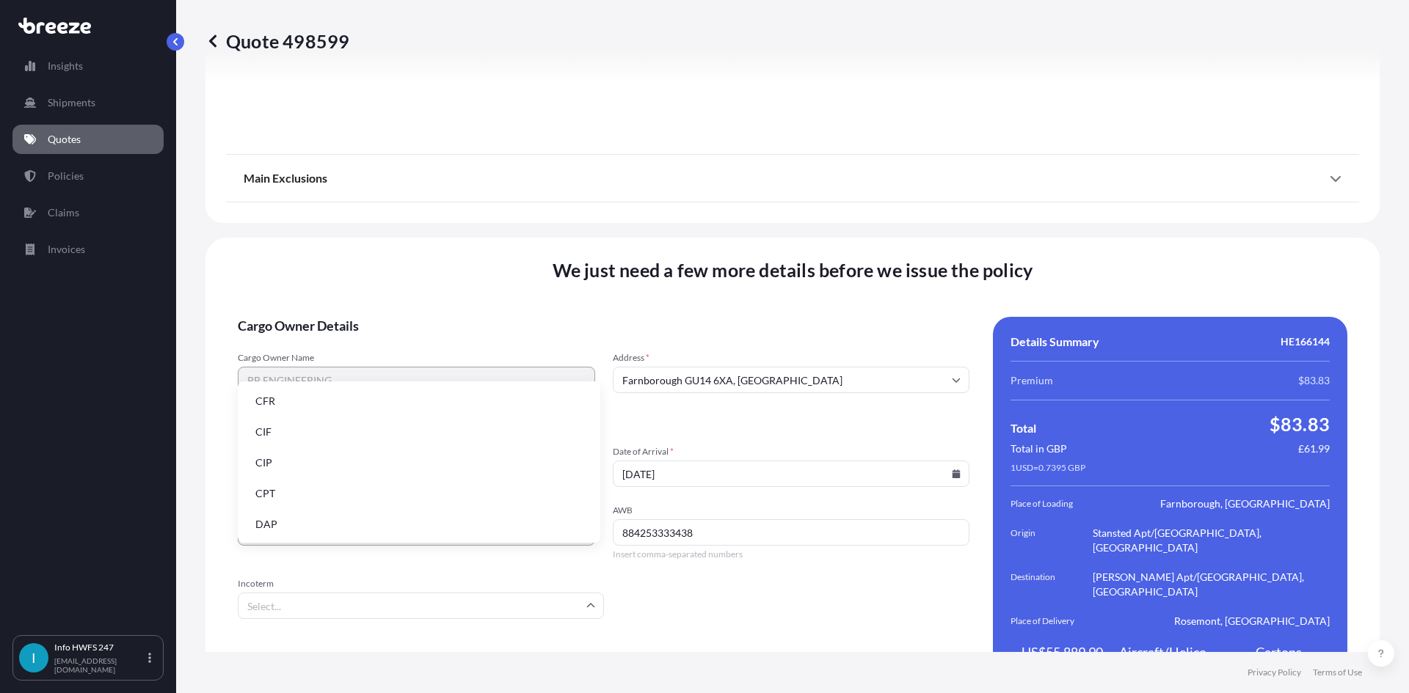
click at [311, 526] on li "DAP" at bounding box center [419, 525] width 351 height 28
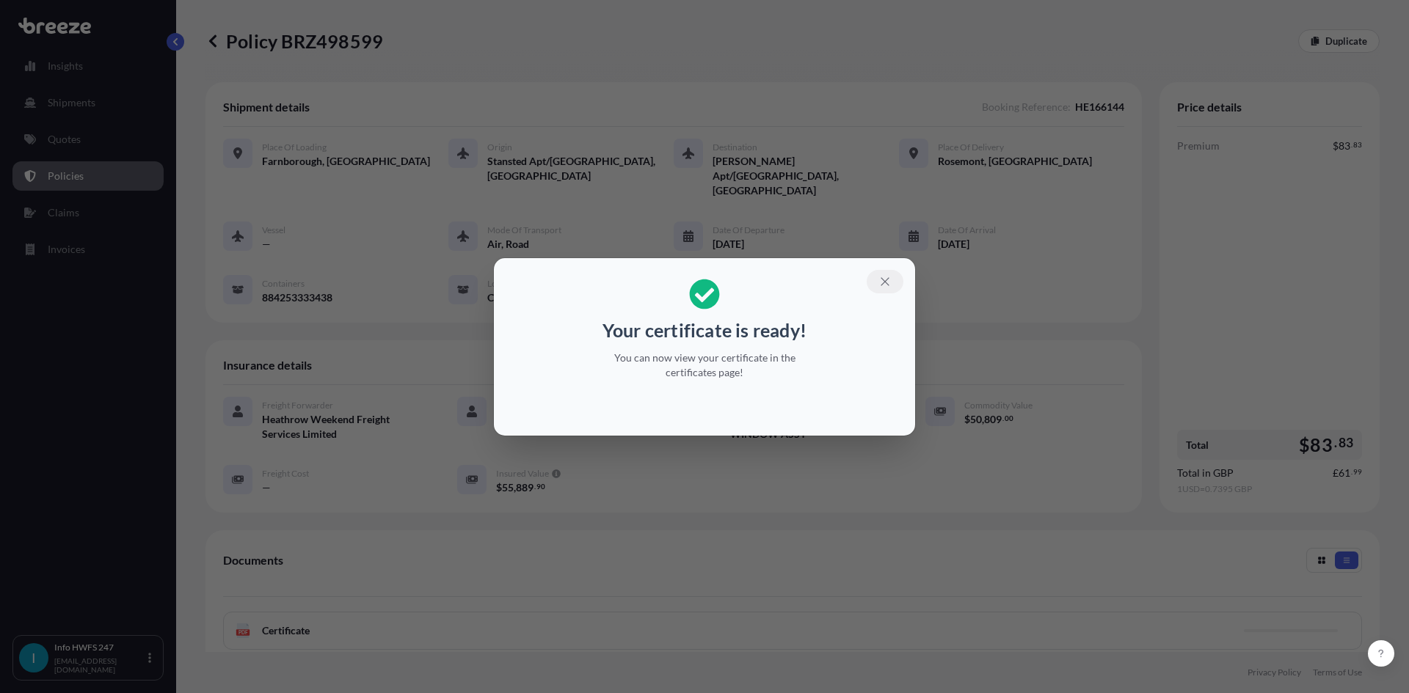
click at [886, 280] on icon "button" at bounding box center [884, 281] width 13 height 13
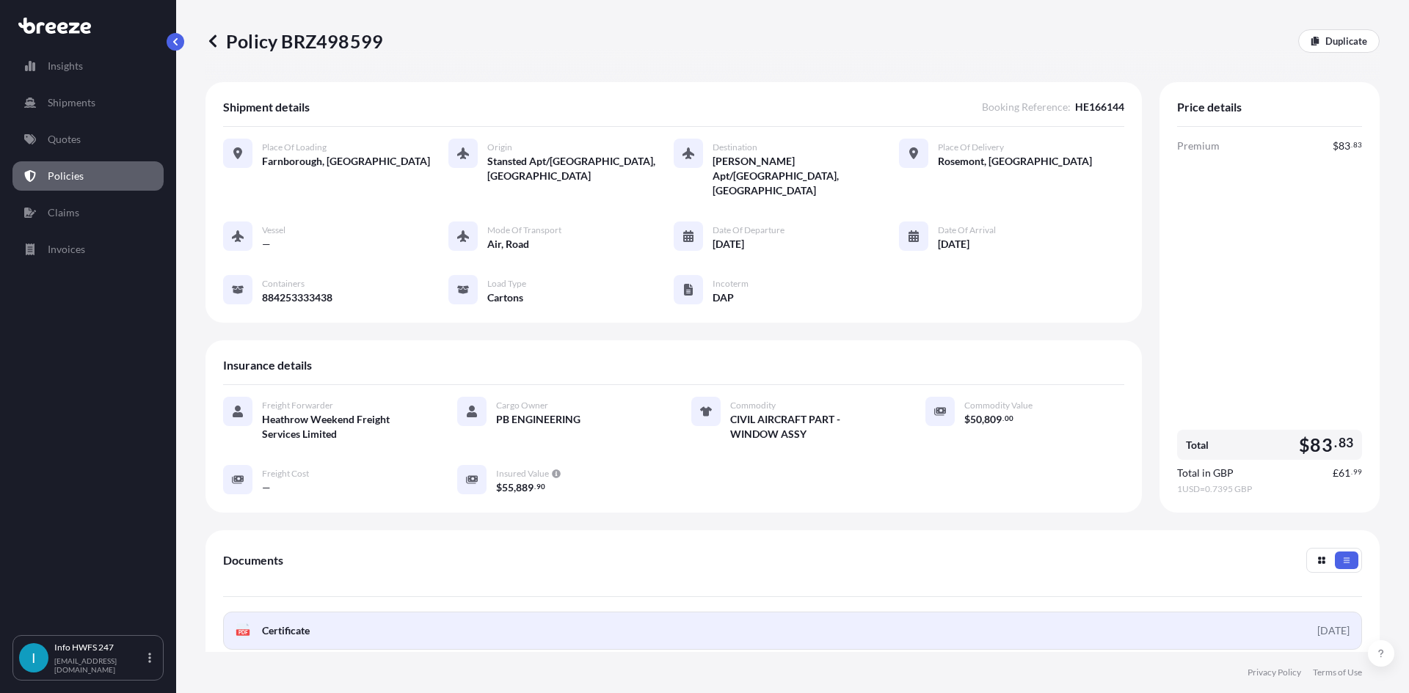
click at [1277, 612] on link "PDF Certificate [DATE]" at bounding box center [792, 631] width 1139 height 38
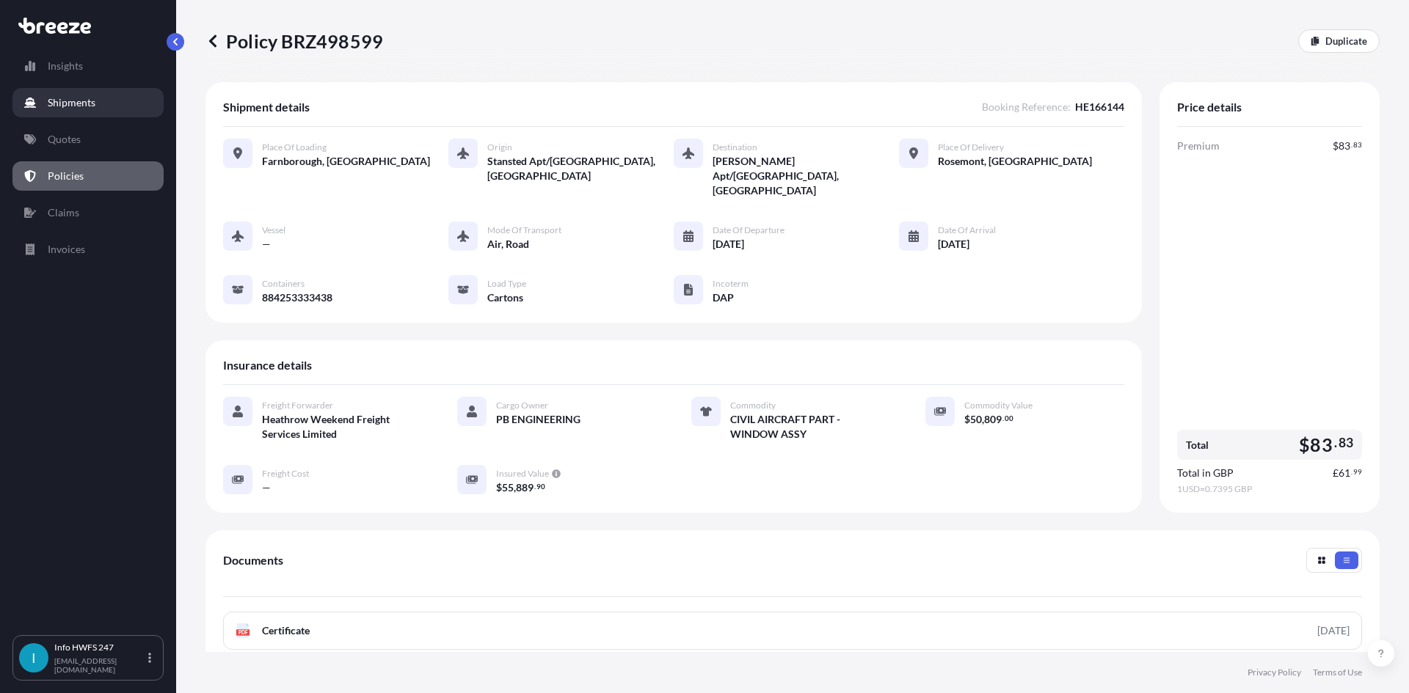
click at [111, 92] on link "Shipments" at bounding box center [87, 102] width 151 height 29
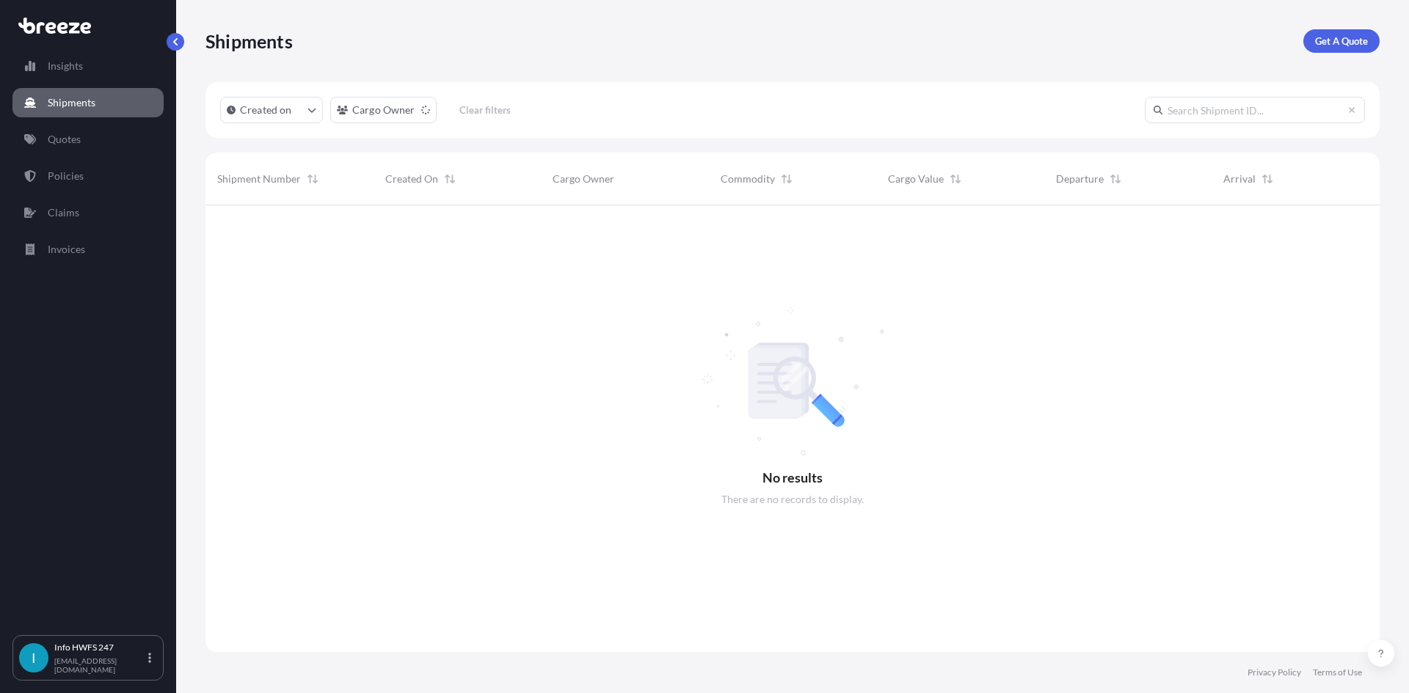
scroll to position [489, 1163]
click at [1322, 45] on p "Get A Quote" at bounding box center [1341, 41] width 53 height 15
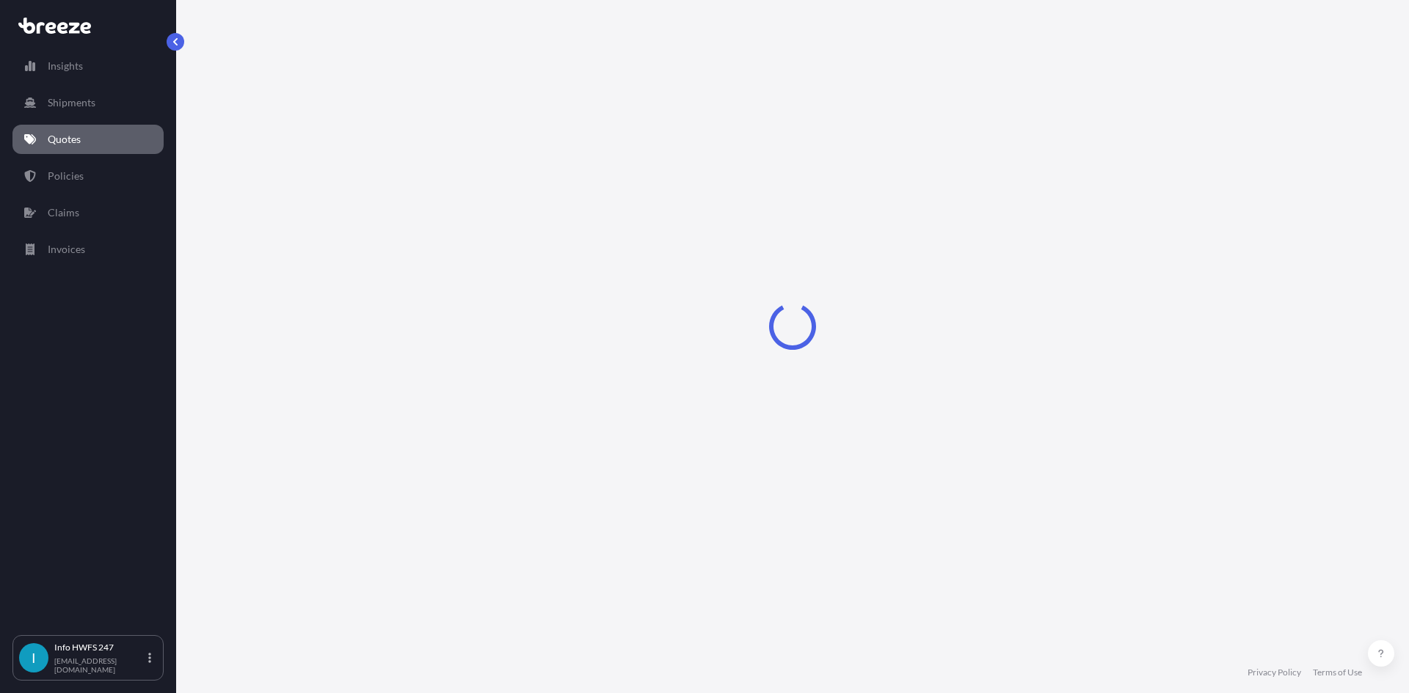
select select "Road"
select select "Air"
select select "1"
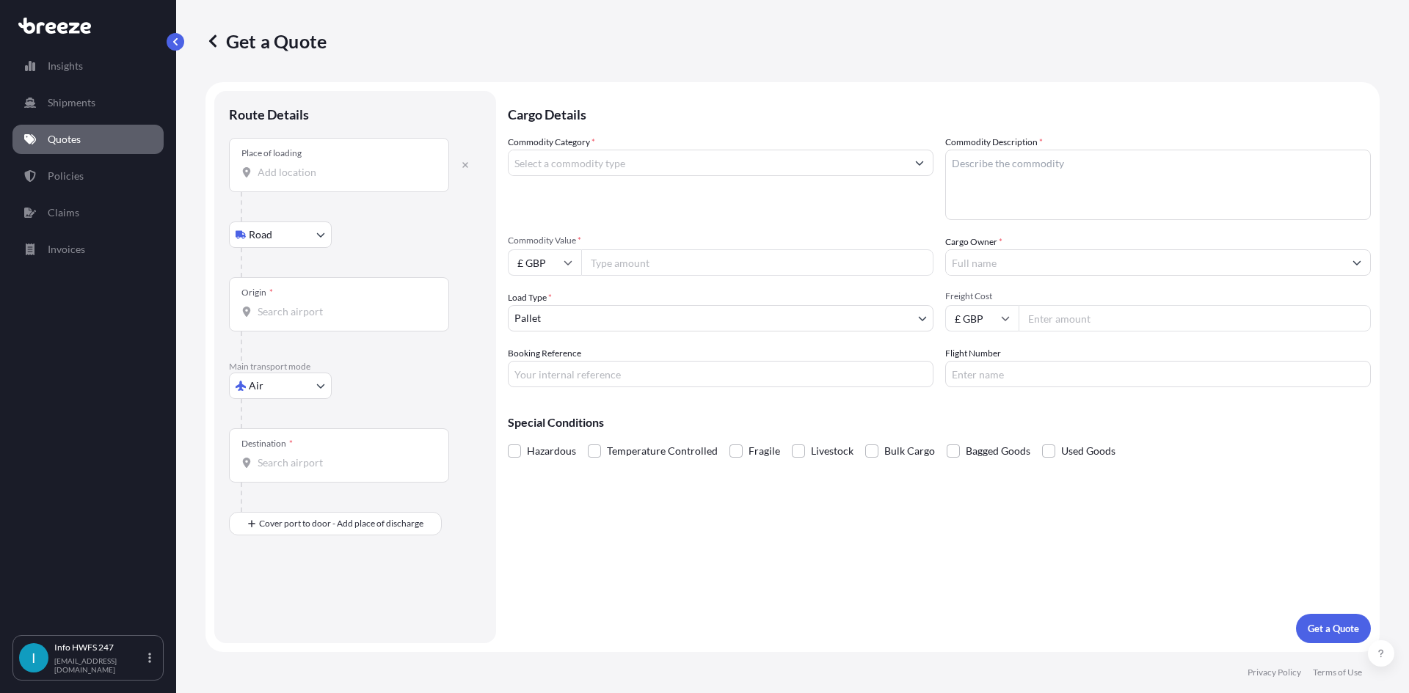
click at [318, 180] on div "Place of loading" at bounding box center [339, 165] width 220 height 54
click at [318, 180] on input "Place of loading" at bounding box center [344, 172] width 173 height 15
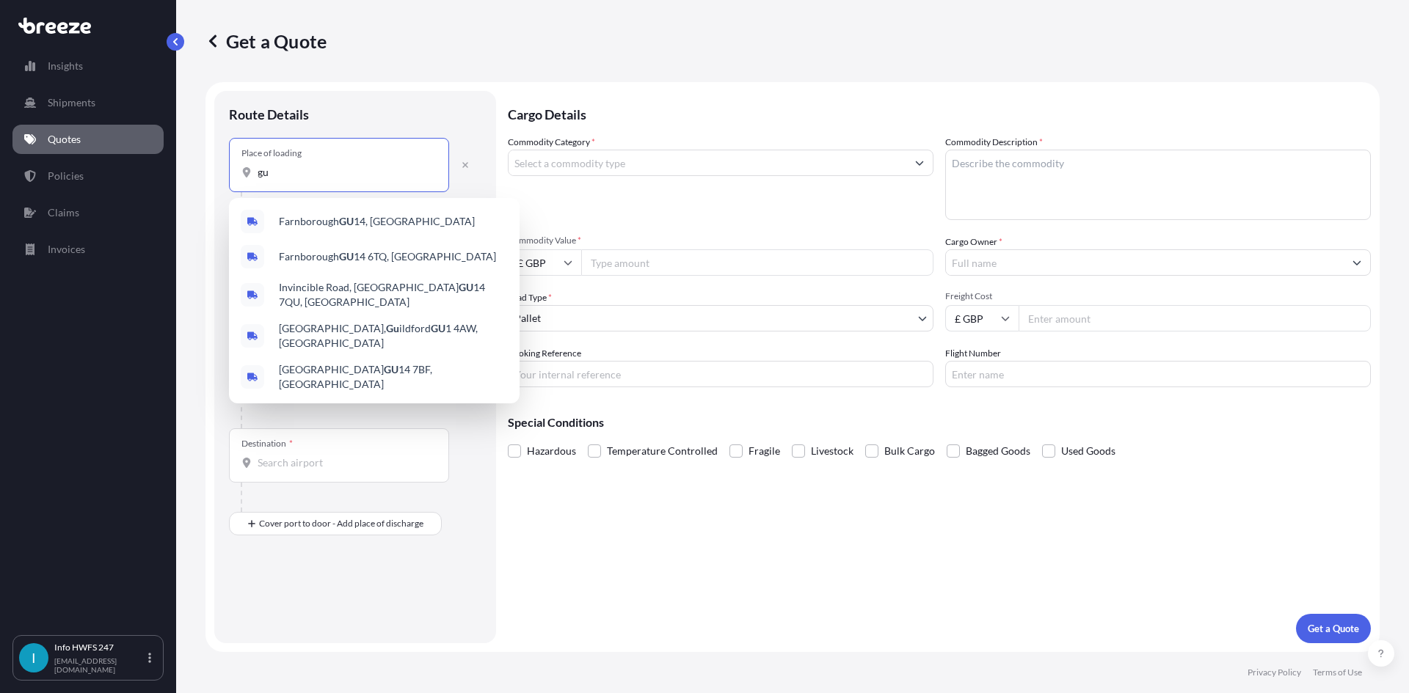
type input "g"
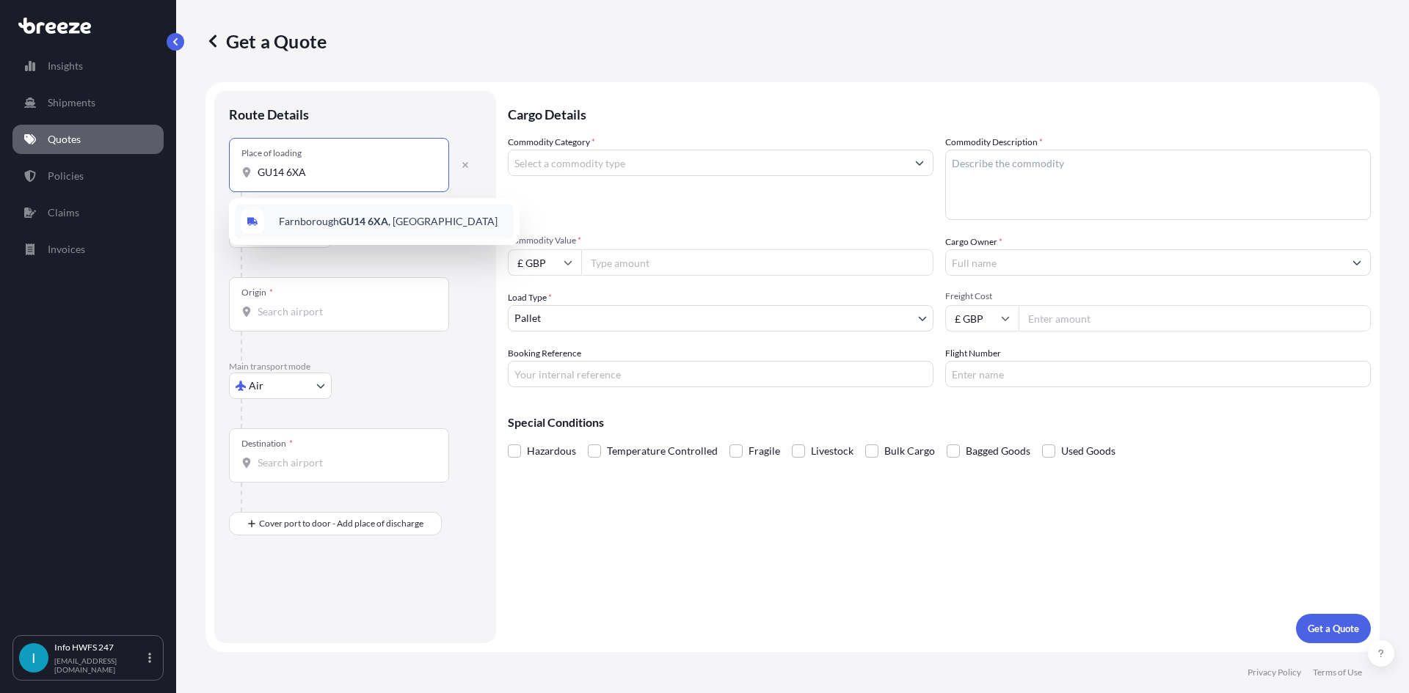
click at [313, 221] on span "Farnborough GU14 6XA , [GEOGRAPHIC_DATA]" at bounding box center [388, 221] width 219 height 15
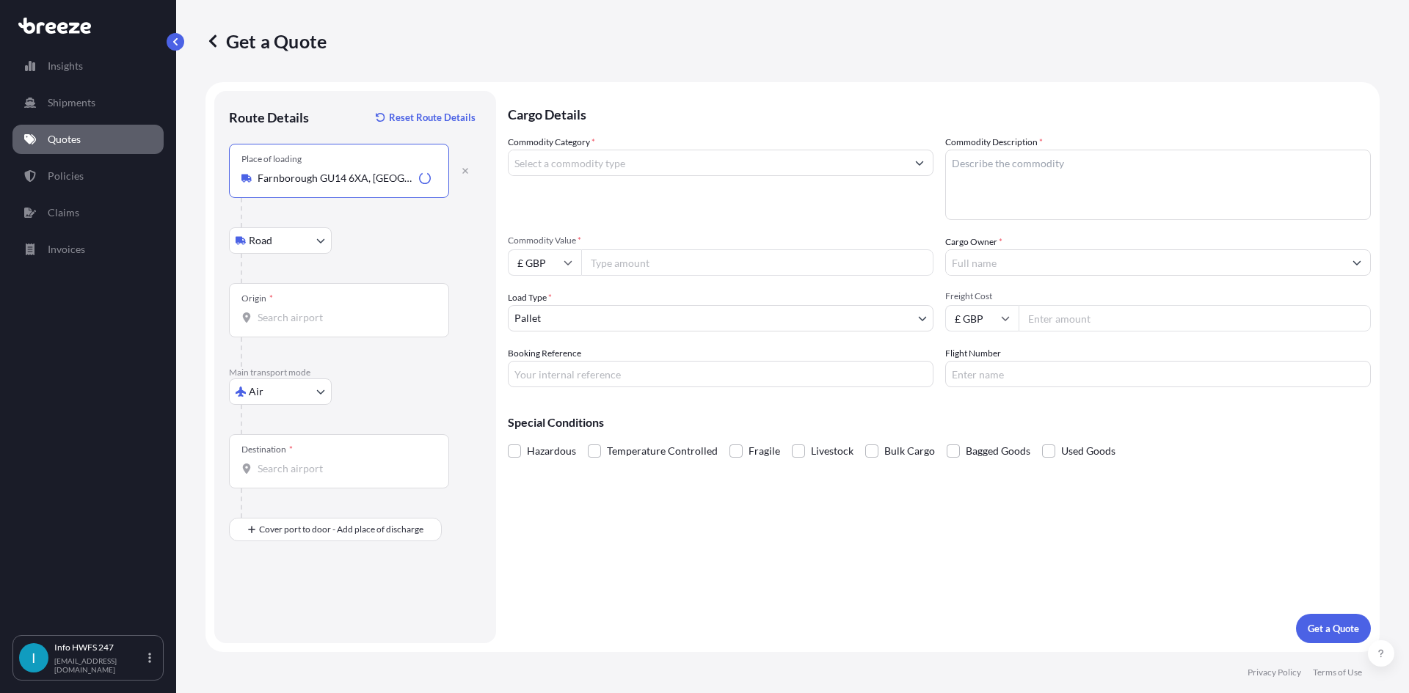
type input "Farnborough GU14 6XA, [GEOGRAPHIC_DATA]"
click at [264, 316] on input "Origin *" at bounding box center [344, 317] width 173 height 15
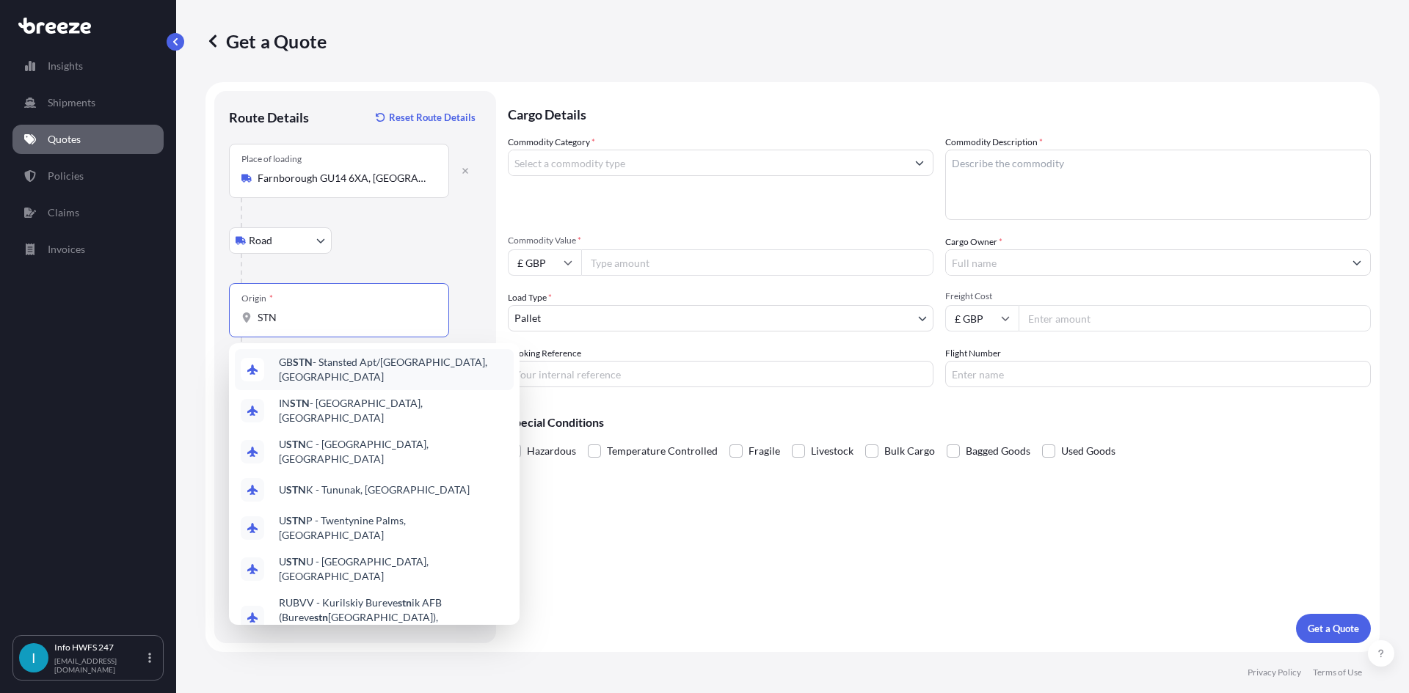
click at [286, 357] on div "GB STN - Stansted Apt/[GEOGRAPHIC_DATA], [GEOGRAPHIC_DATA]" at bounding box center [374, 369] width 279 height 41
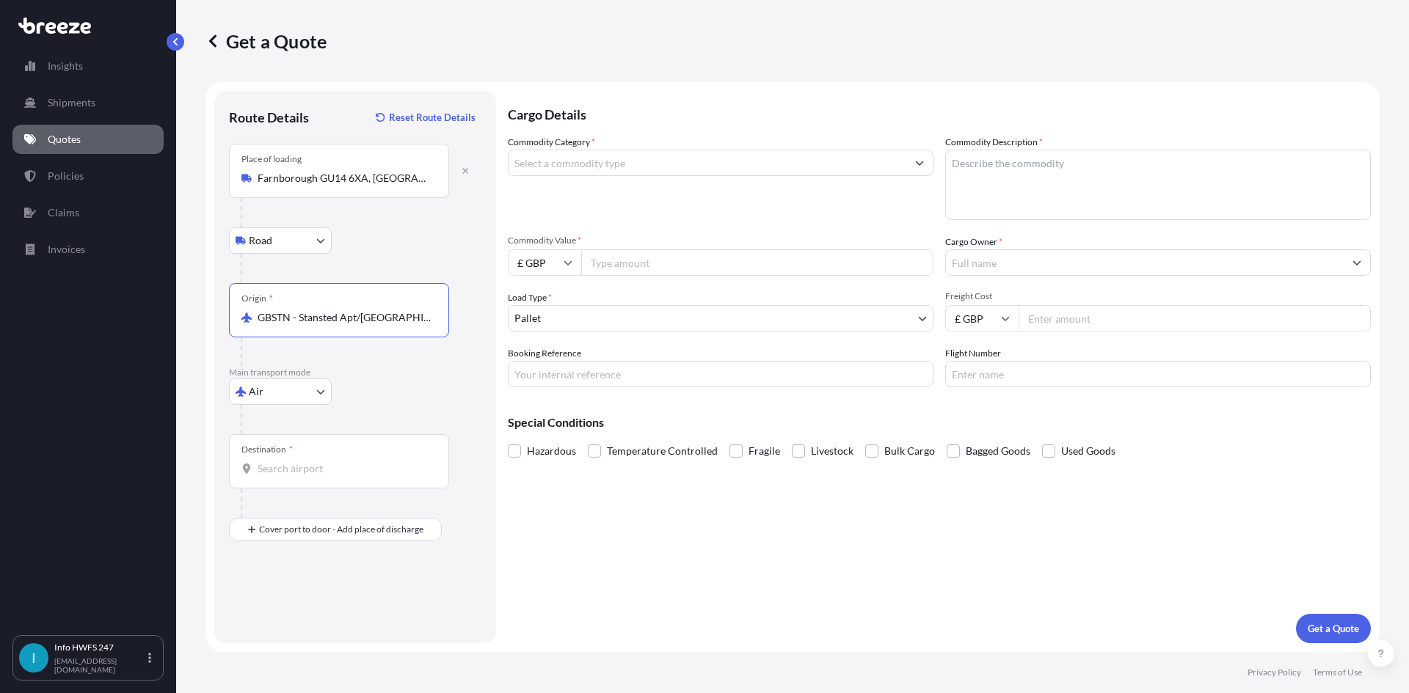
type input "GBSTN - Stansted Apt/[GEOGRAPHIC_DATA], [GEOGRAPHIC_DATA]"
click at [291, 458] on div "Destination *" at bounding box center [339, 461] width 220 height 54
click at [291, 462] on input "Destination *" at bounding box center [344, 469] width 173 height 15
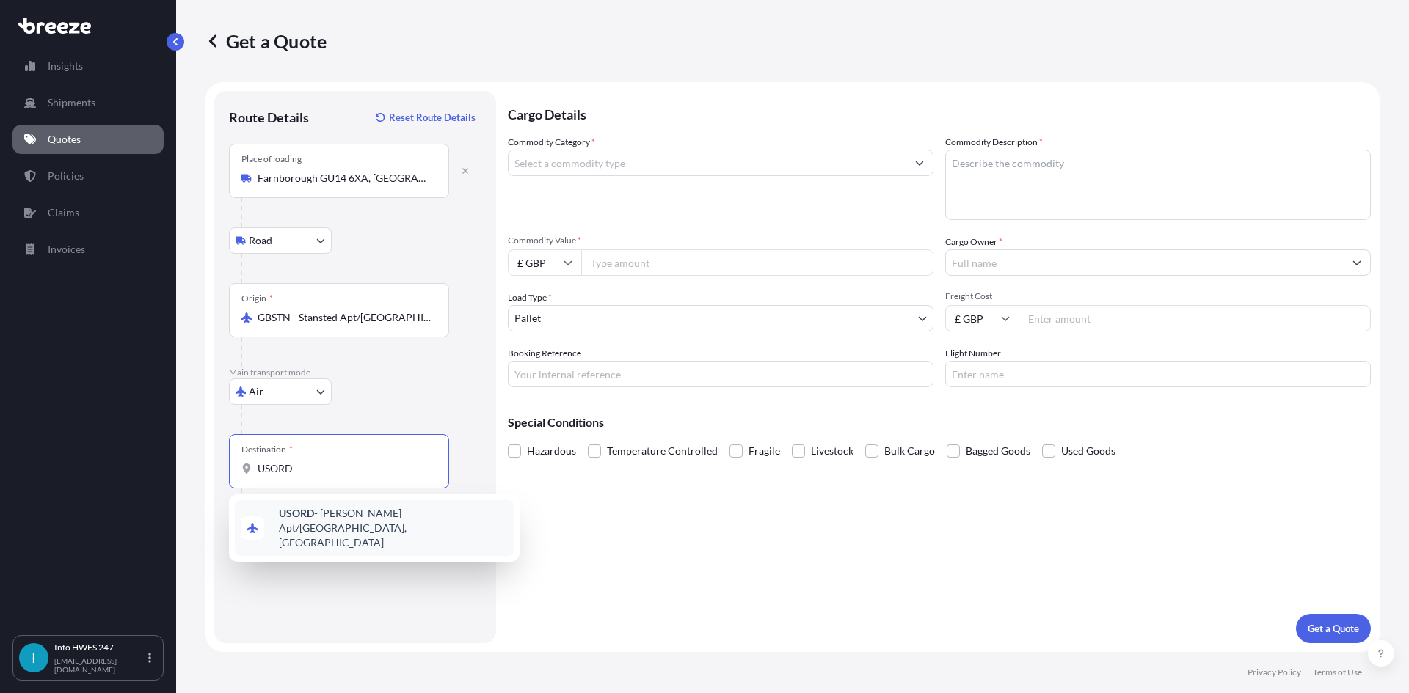
click at [313, 517] on b "USORD" at bounding box center [296, 513] width 35 height 12
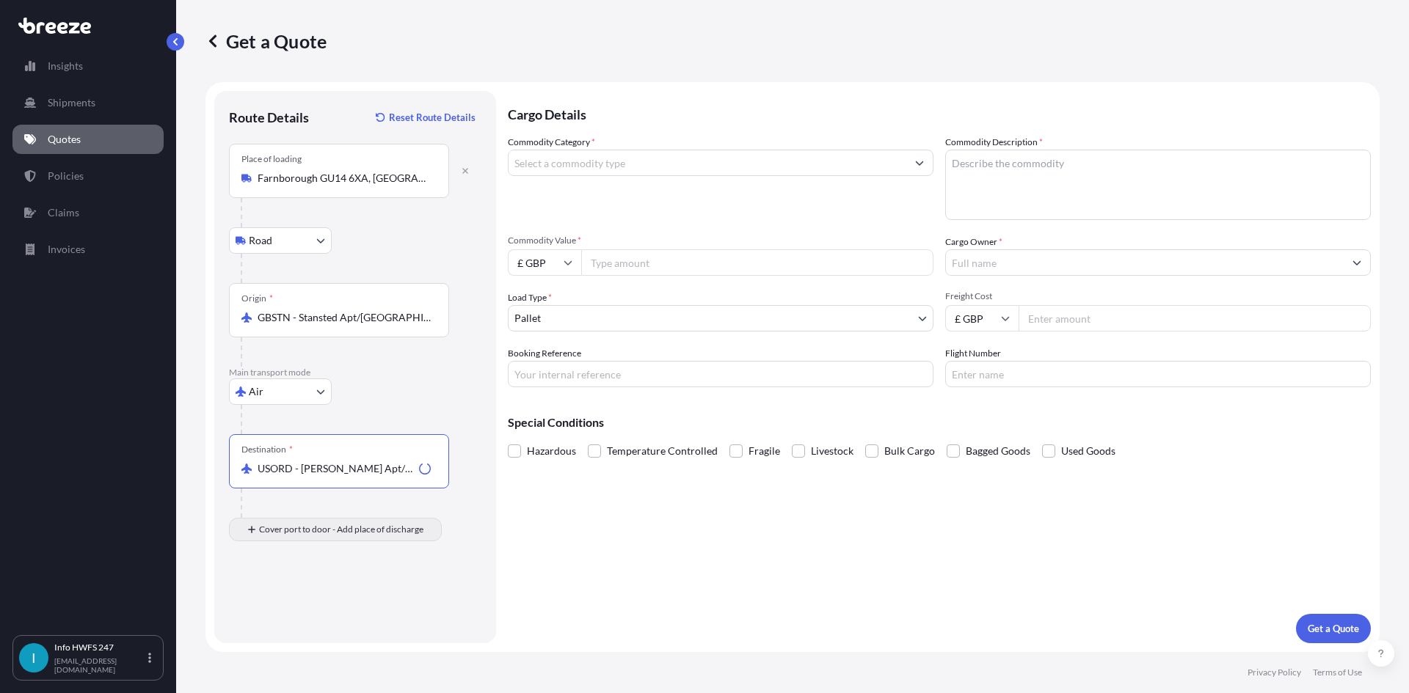
type input "USORD - [PERSON_NAME] Apt/[GEOGRAPHIC_DATA], [GEOGRAPHIC_DATA]"
click at [299, 598] on div "Place of Discharge" at bounding box center [339, 601] width 220 height 54
click at [299, 601] on input "Place of Discharge" at bounding box center [344, 608] width 173 height 15
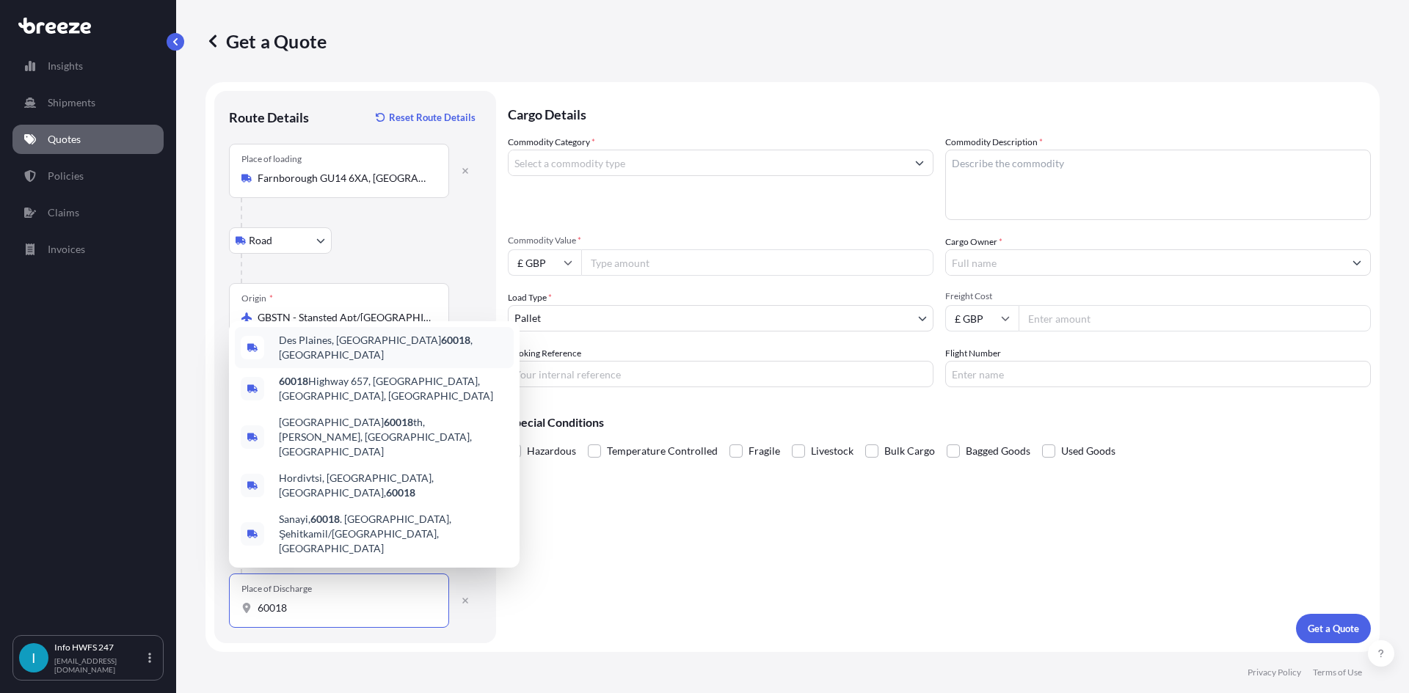
click at [299, 362] on span "Des Plaines, IL 60018 , [GEOGRAPHIC_DATA]" at bounding box center [393, 347] width 229 height 29
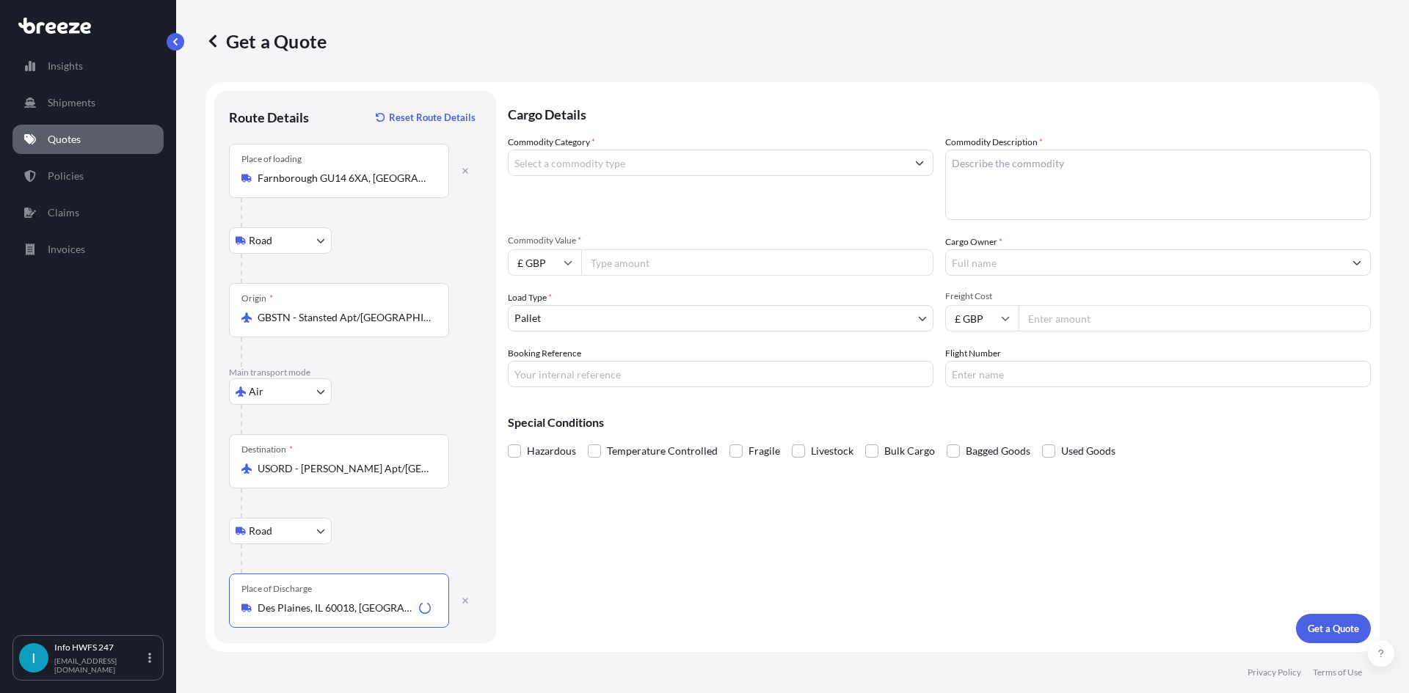
type input "Des Plaines, IL 60018, [GEOGRAPHIC_DATA]"
click at [616, 171] on input "Commodity Category *" at bounding box center [707, 163] width 398 height 26
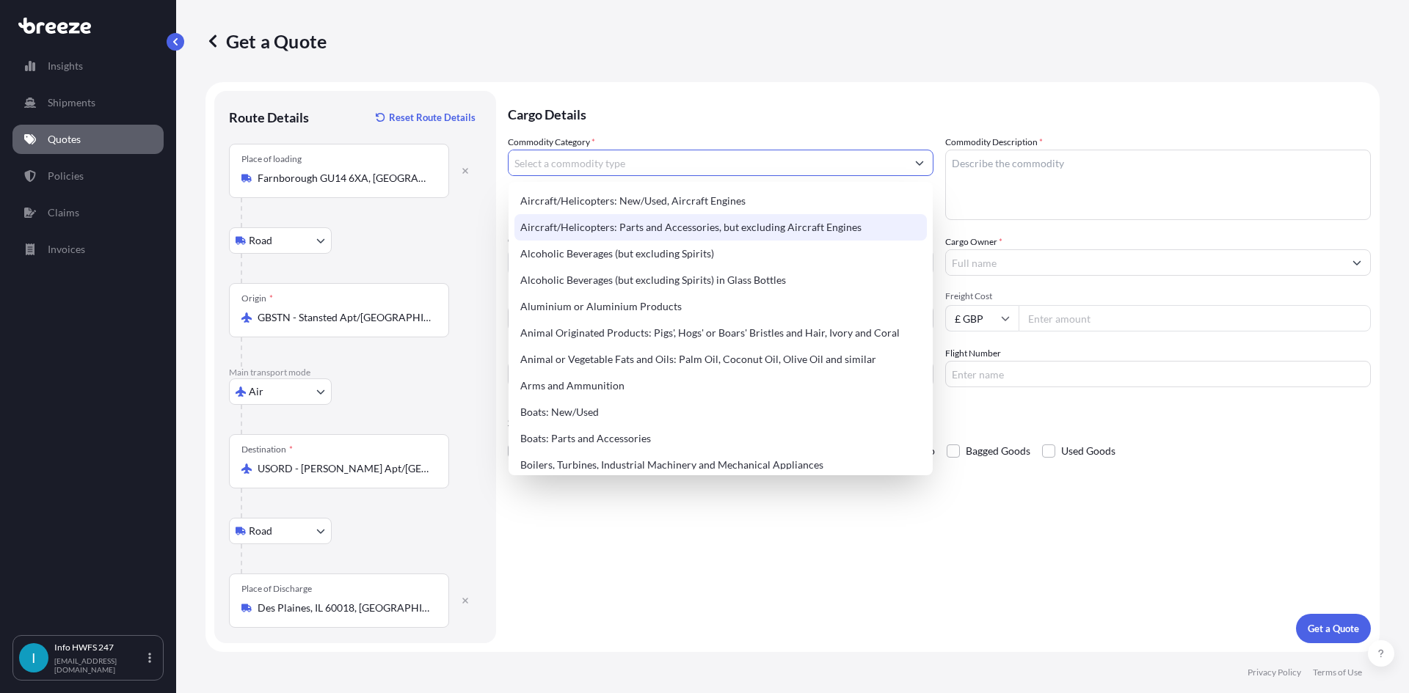
click at [613, 219] on div "Aircraft/Helicopters: Parts and Accessories, but excluding Aircraft Engines" at bounding box center [720, 227] width 412 height 26
type input "Aircraft/Helicopters: Parts and Accessories, but excluding Aircraft Engines"
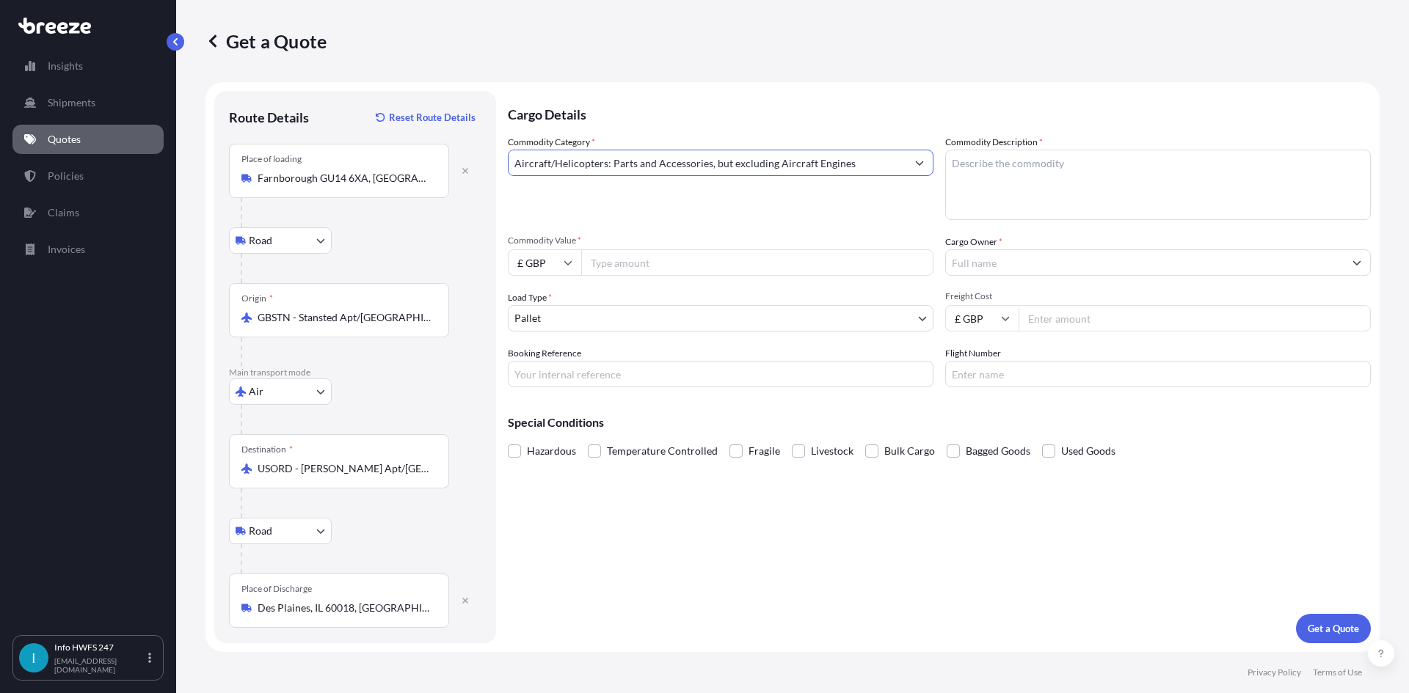
click at [1013, 172] on textarea "Commodity Description *" at bounding box center [1158, 185] width 426 height 70
type textarea "CIVIL AIRCRAFT PART - WINDSHIELD RH"
click at [539, 260] on input "£ GBP" at bounding box center [544, 262] width 73 height 26
click at [543, 365] on div "$ USD" at bounding box center [545, 365] width 62 height 28
type input "$ USD"
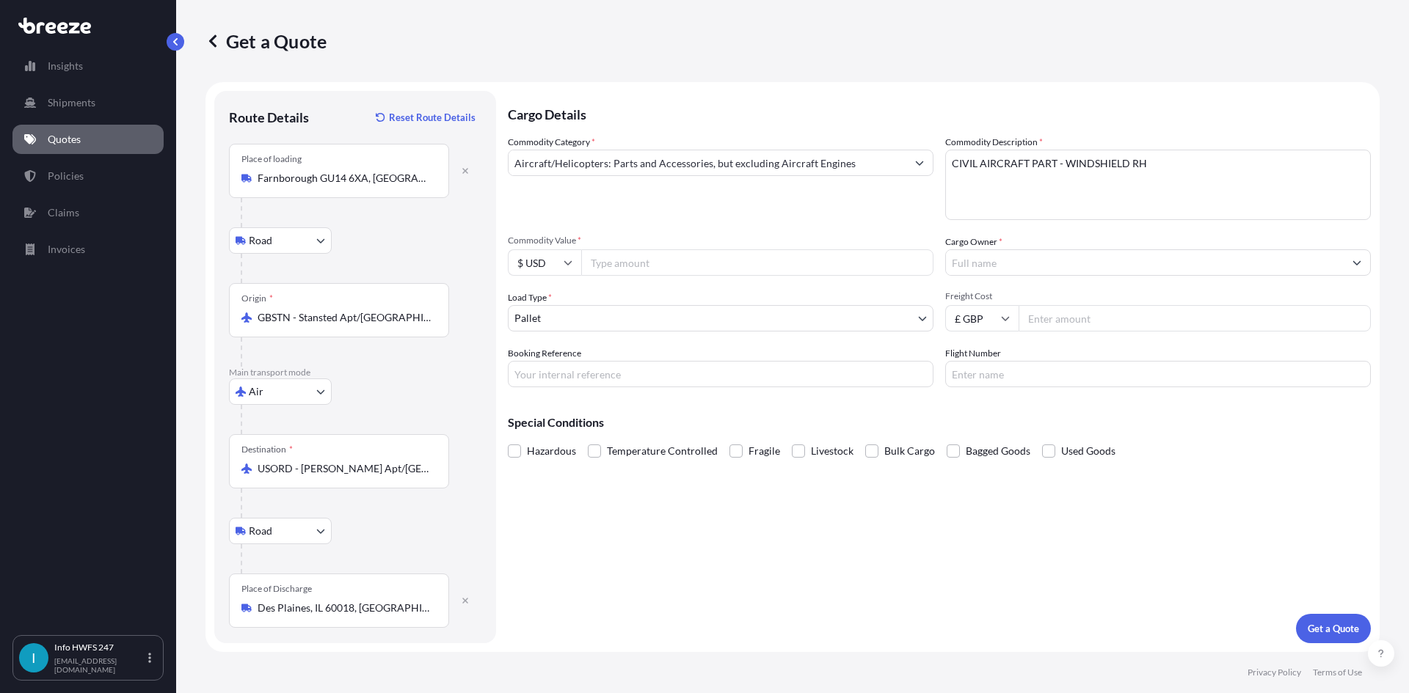
click at [605, 272] on input "Commodity Value *" at bounding box center [757, 262] width 352 height 26
type input "85764"
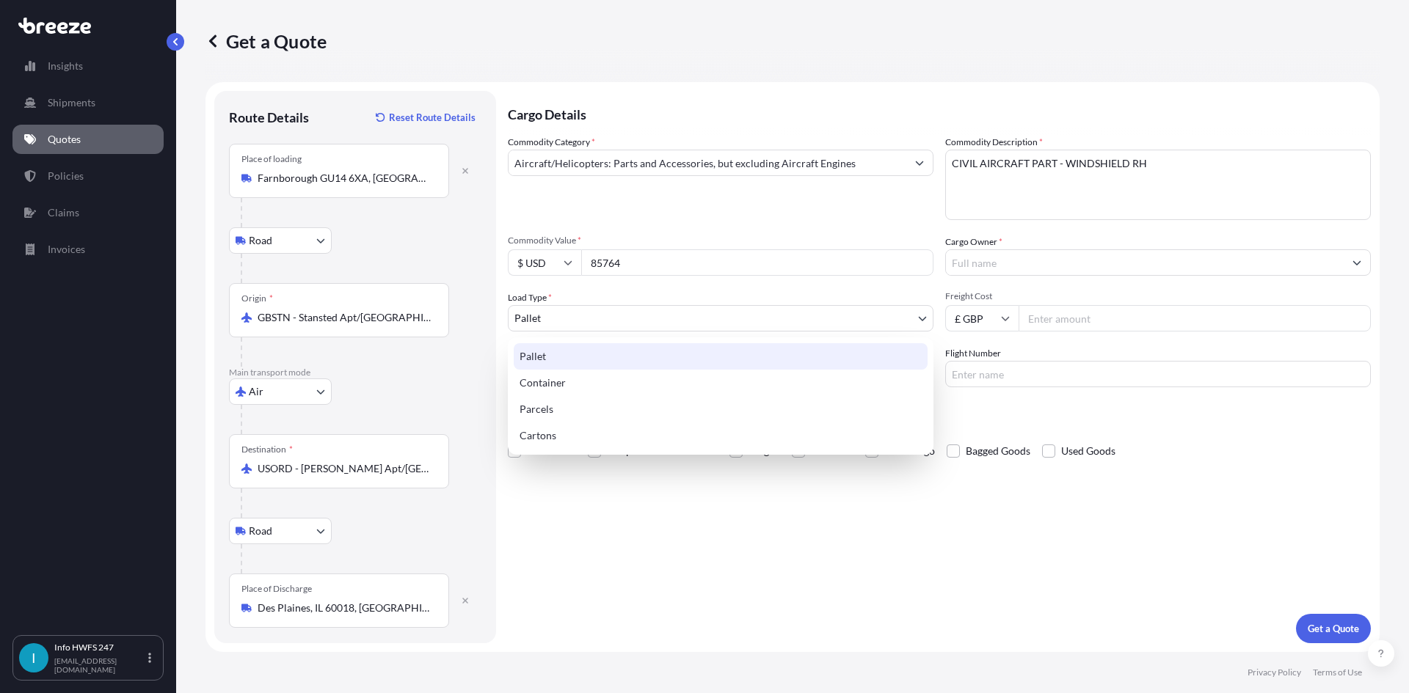
click at [666, 319] on body "Insights Shipments Quotes Policies Claims Invoices I Info HWFS 247 [EMAIL_ADDRE…" at bounding box center [704, 346] width 1409 height 693
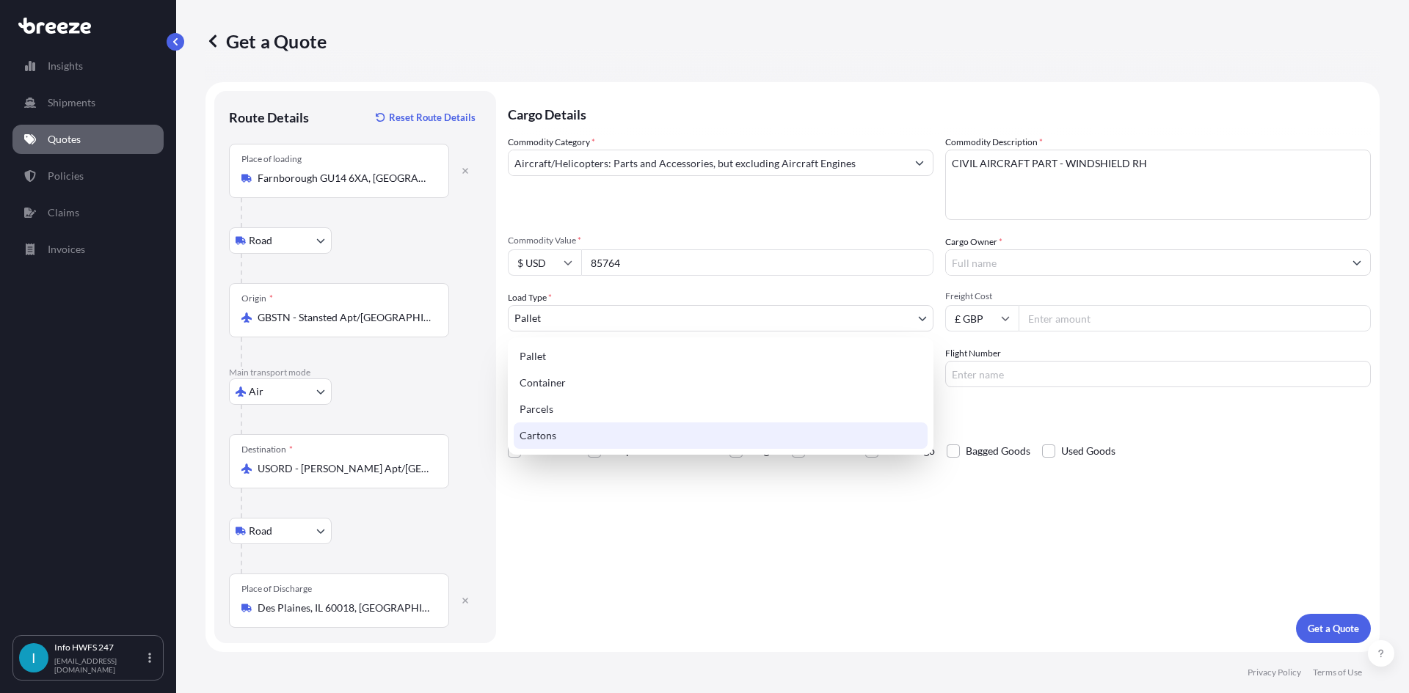
click at [621, 447] on div "Cartons" at bounding box center [721, 436] width 414 height 26
click at [561, 319] on body "Insights Shipments Quotes Policies Claims Invoices I Info HWFS 247 [EMAIL_ADDRE…" at bounding box center [704, 346] width 1409 height 693
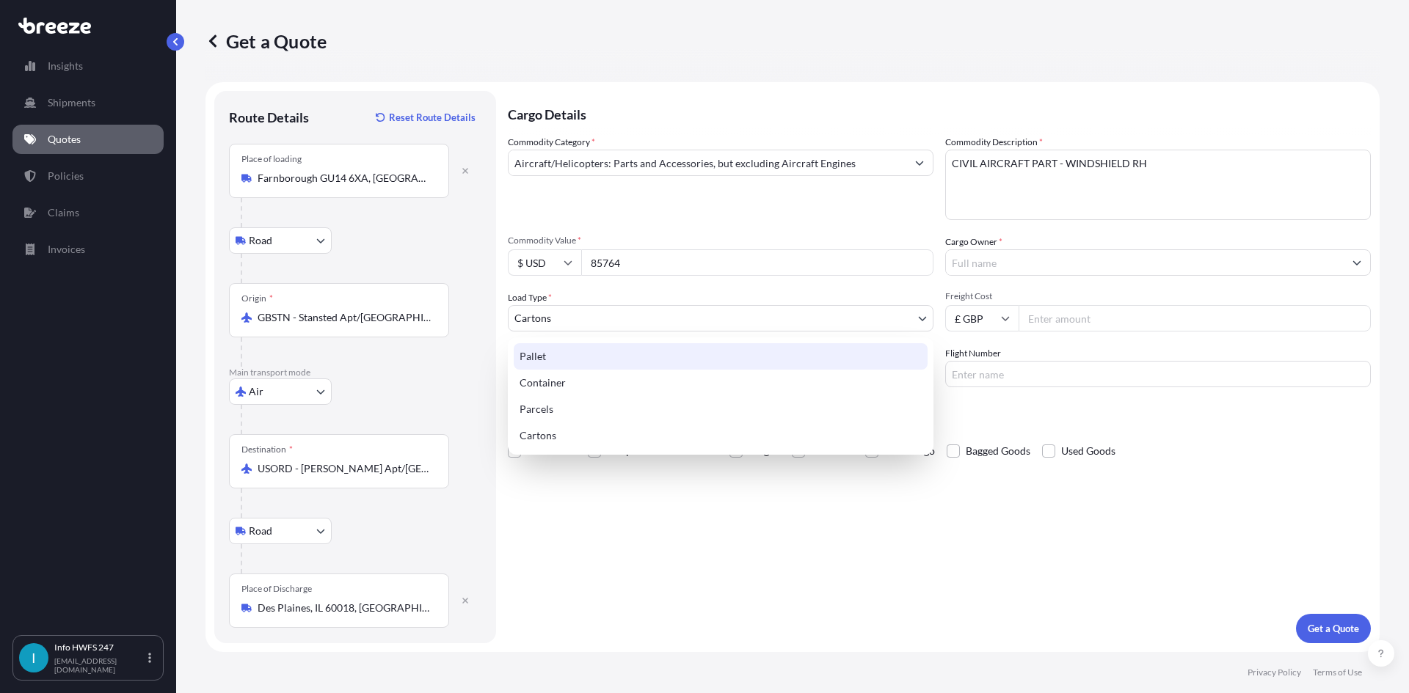
click at [572, 364] on div "Pallet" at bounding box center [721, 356] width 414 height 26
select select "1"
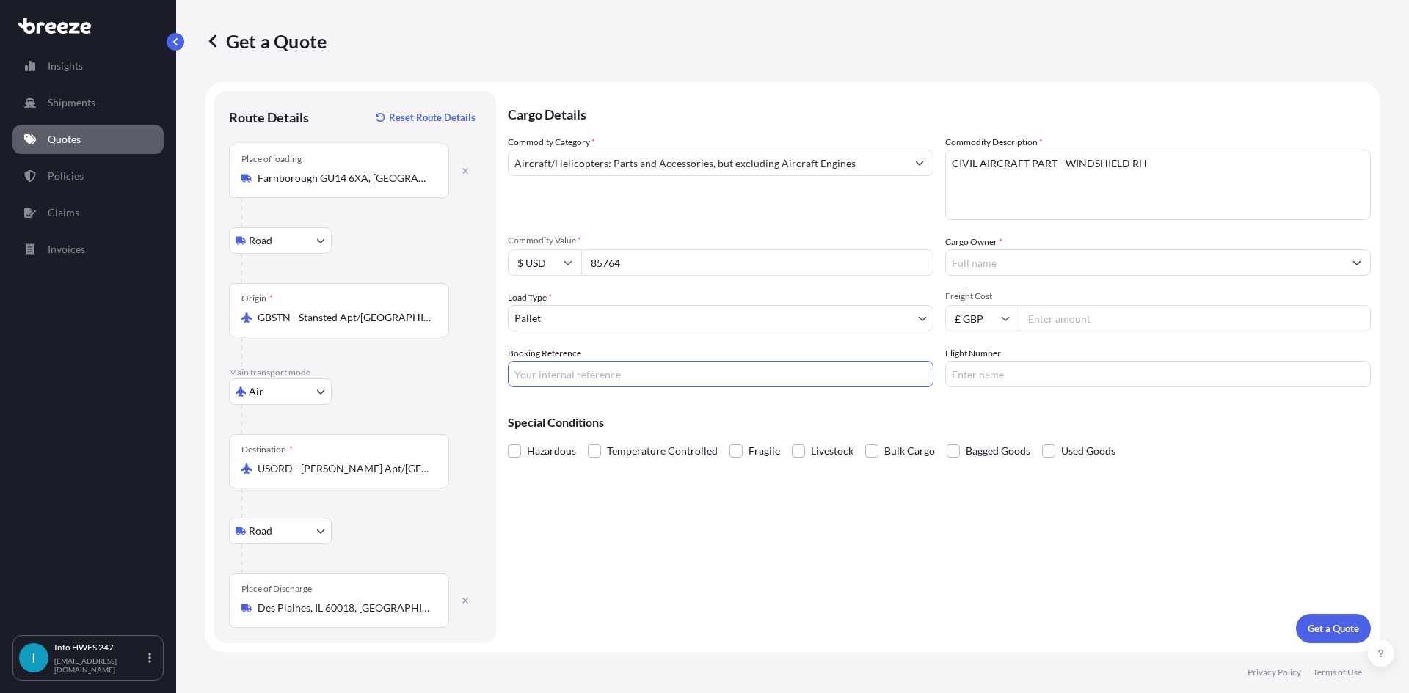
drag, startPoint x: 715, startPoint y: 371, endPoint x: 707, endPoint y: 365, distance: 10.0
click at [715, 371] on input "Booking Reference" at bounding box center [721, 374] width 426 height 26
type input "HE166176"
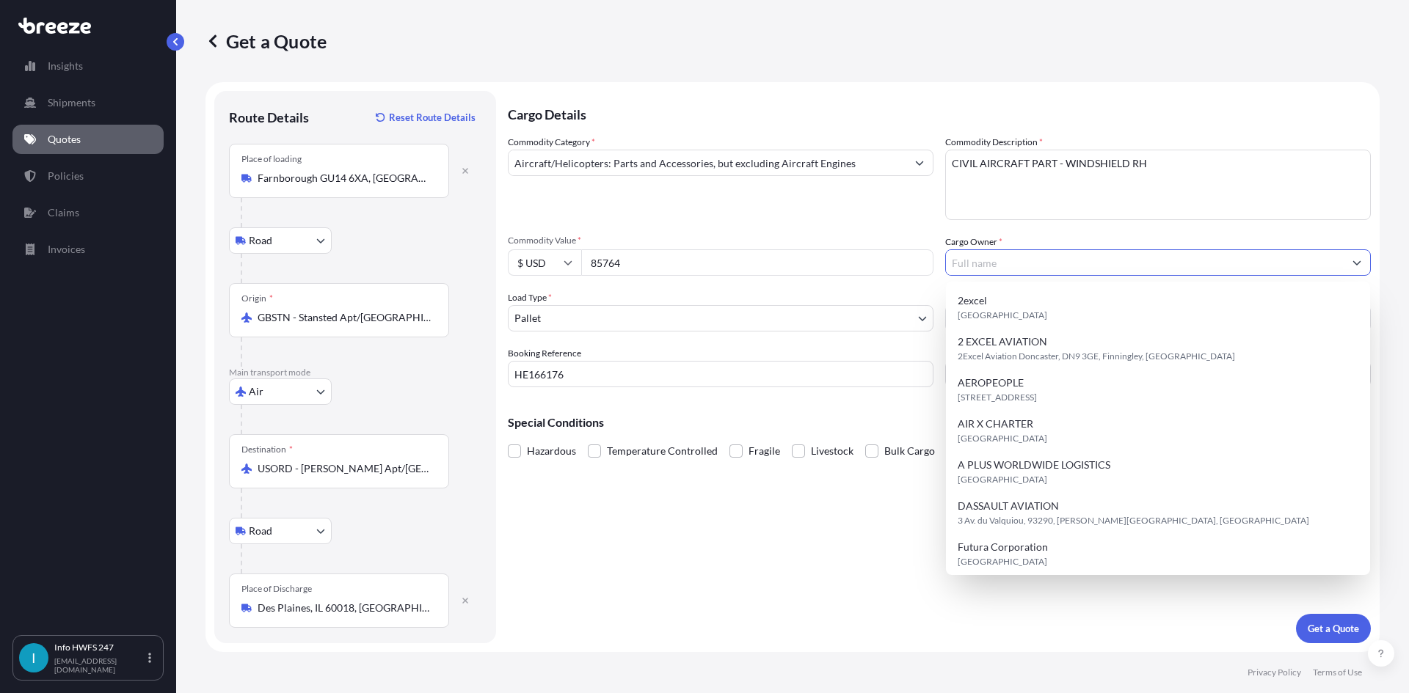
click at [992, 265] on input "Cargo Owner *" at bounding box center [1145, 262] width 398 height 26
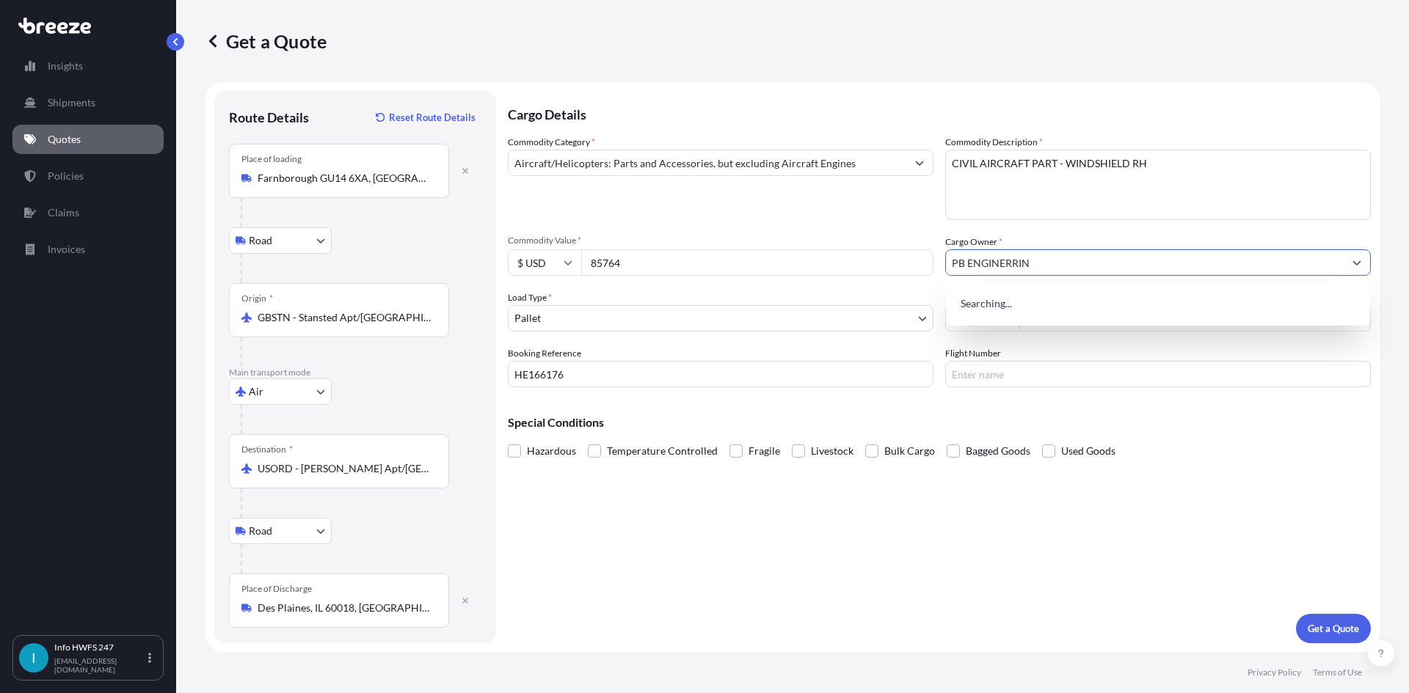
type input "PB ENGINERRING"
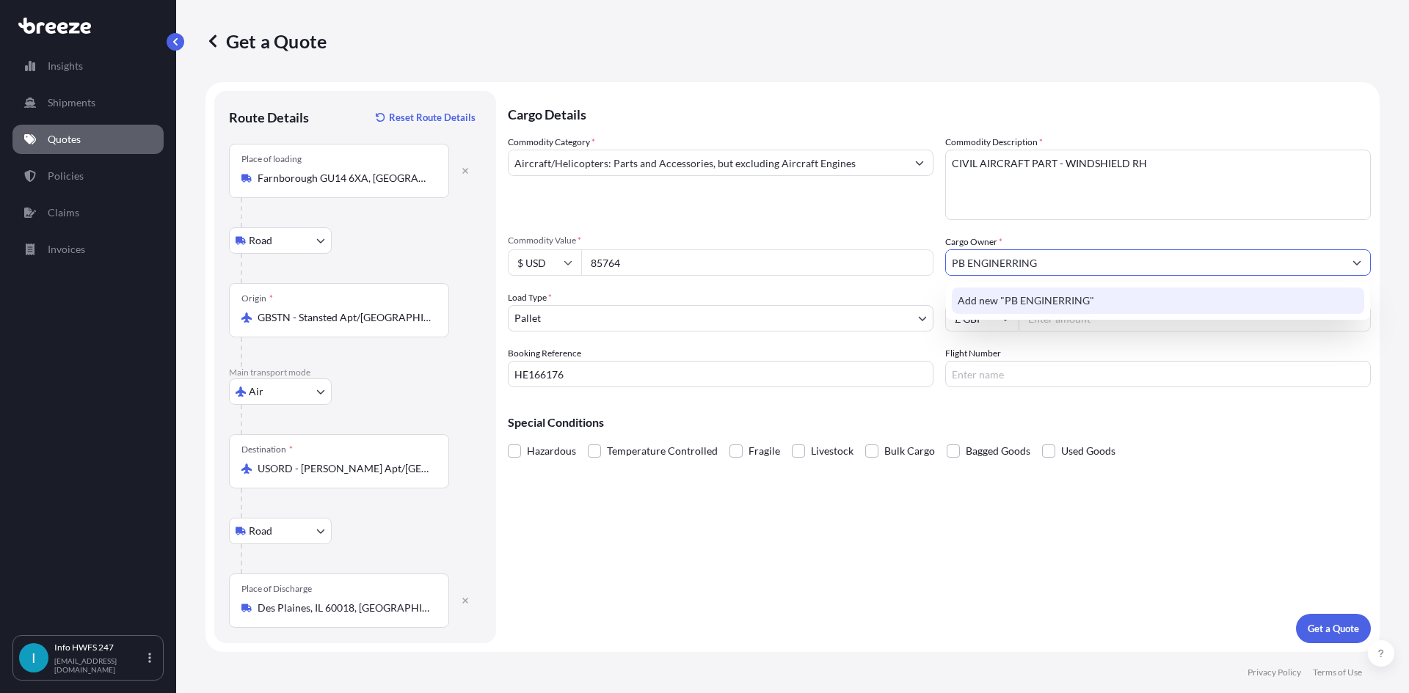
click at [1018, 294] on span "Add new "PB ENGINERRING"" at bounding box center [1026, 301] width 136 height 15
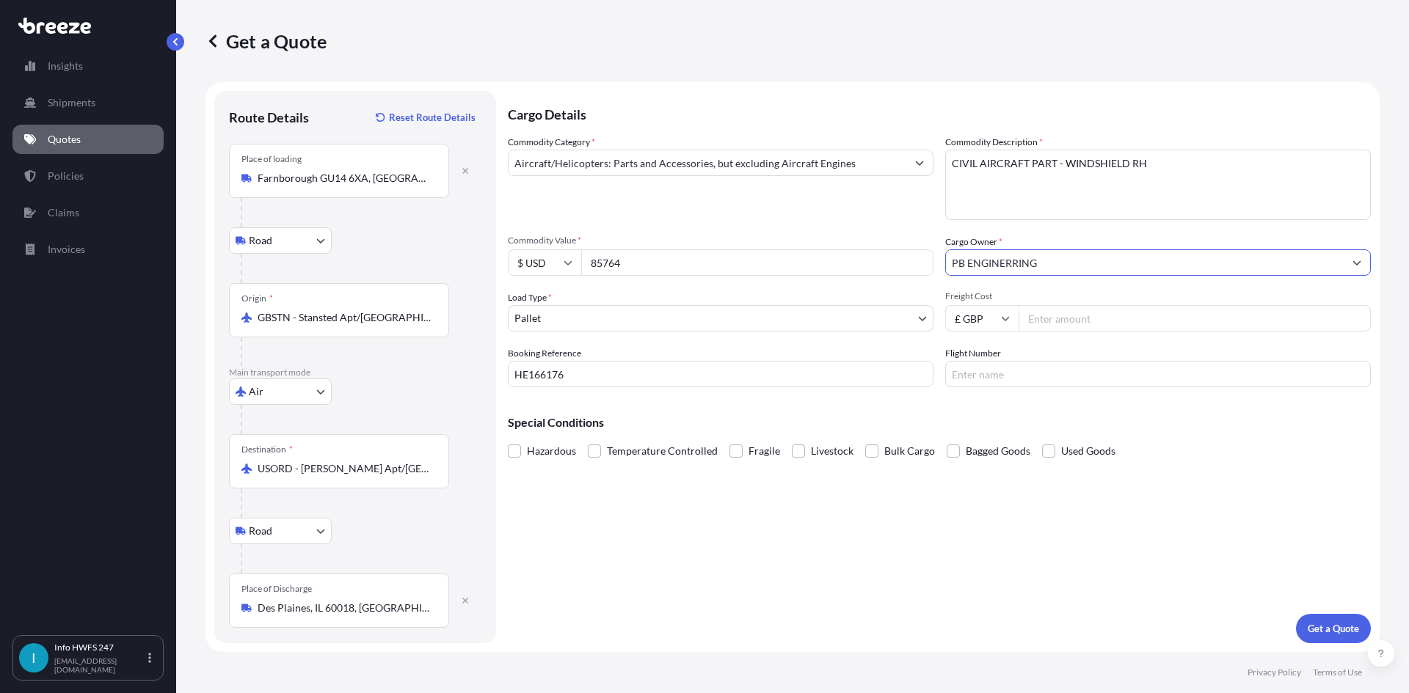
click at [1079, 265] on input "PB ENGINERRING" at bounding box center [1145, 262] width 398 height 26
drag, startPoint x: 1059, startPoint y: 263, endPoint x: 954, endPoint y: 266, distance: 105.0
click at [955, 266] on input "PB ENGINERRING" at bounding box center [1145, 262] width 398 height 26
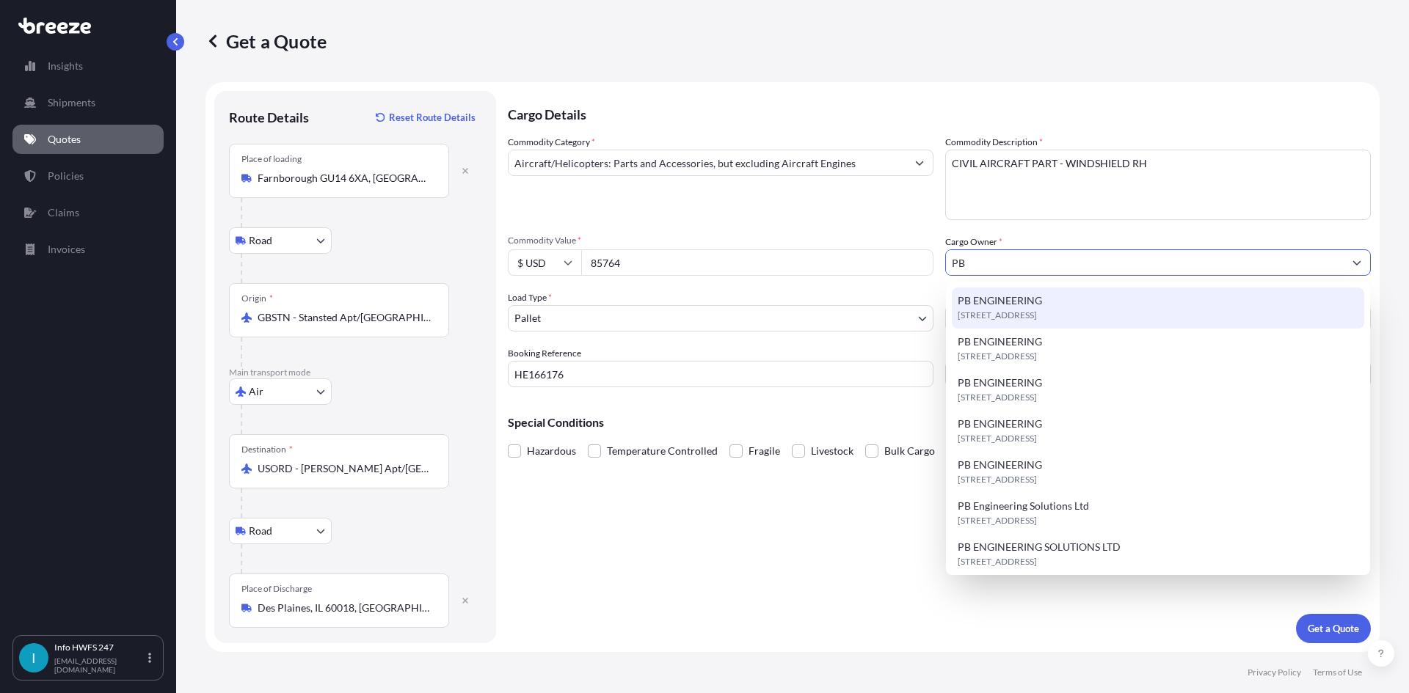
click at [1177, 310] on div "[STREET_ADDRESS]" at bounding box center [1158, 308] width 412 height 41
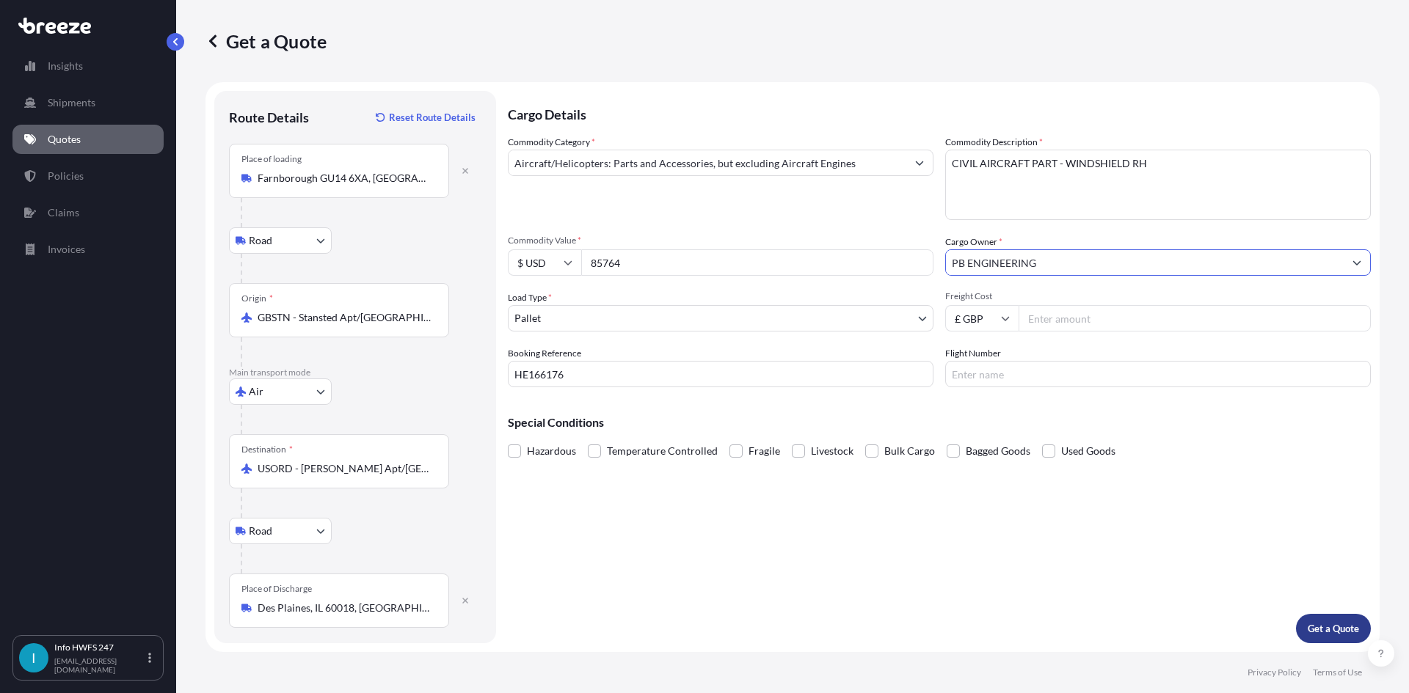
type input "PB ENGINEERING"
click at [1341, 620] on button "Get a Quote" at bounding box center [1333, 628] width 75 height 29
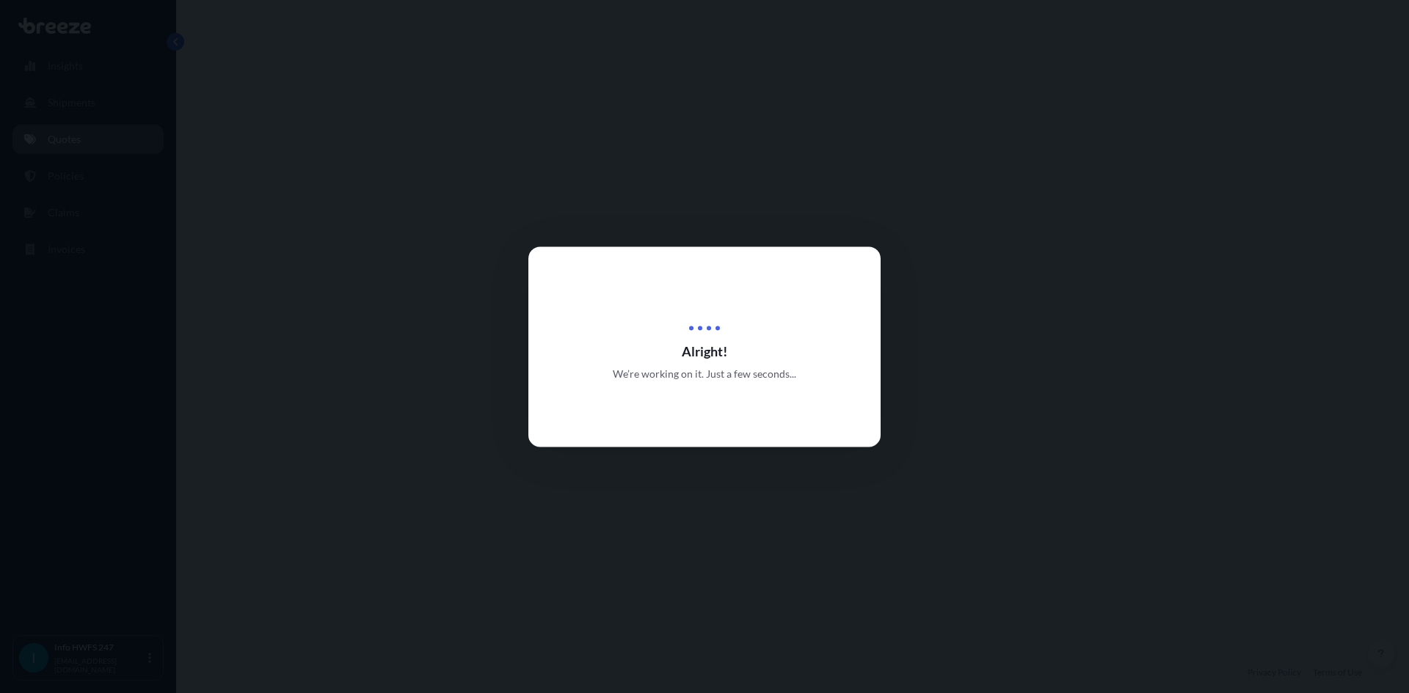
select select "Road"
select select "Air"
select select "Road"
select select "1"
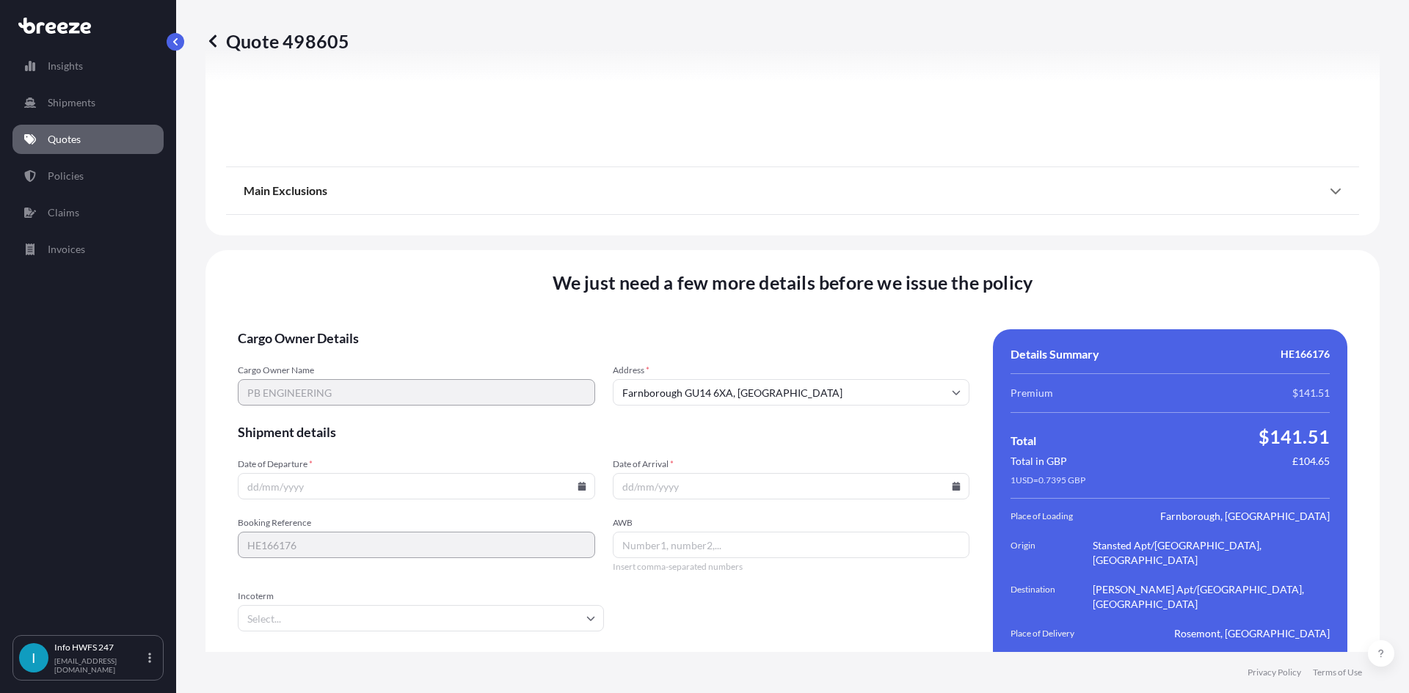
scroll to position [1913, 0]
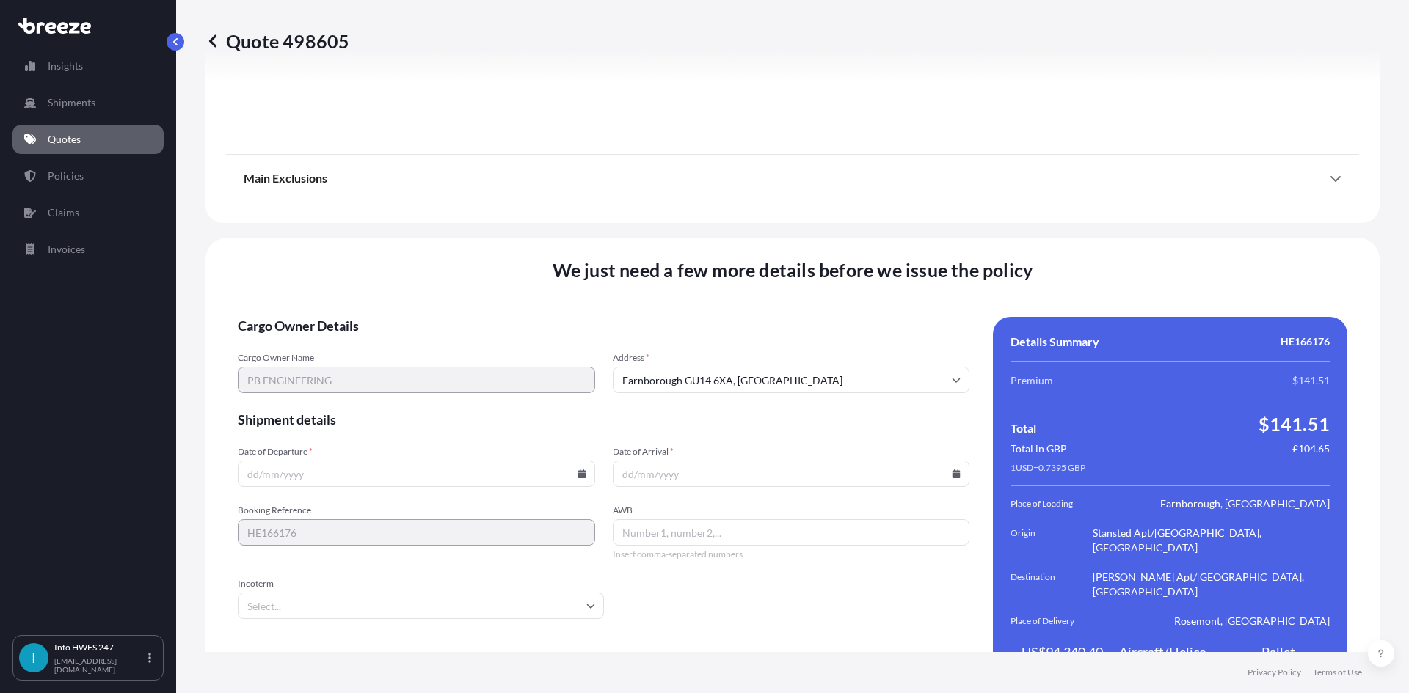
click at [379, 461] on input "Date of Departure *" at bounding box center [416, 474] width 357 height 26
click at [577, 470] on icon at bounding box center [581, 474] width 8 height 9
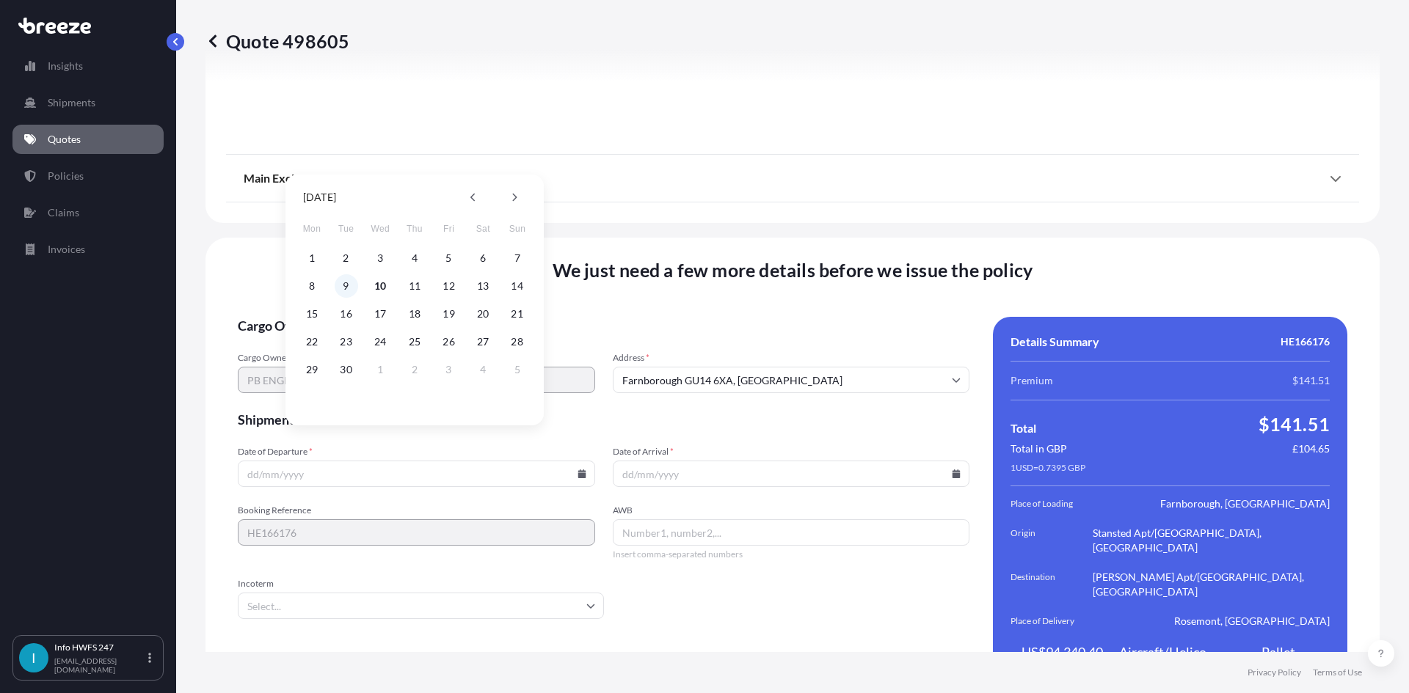
click at [349, 291] on button "9" at bounding box center [346, 285] width 23 height 23
type input "[DATE]"
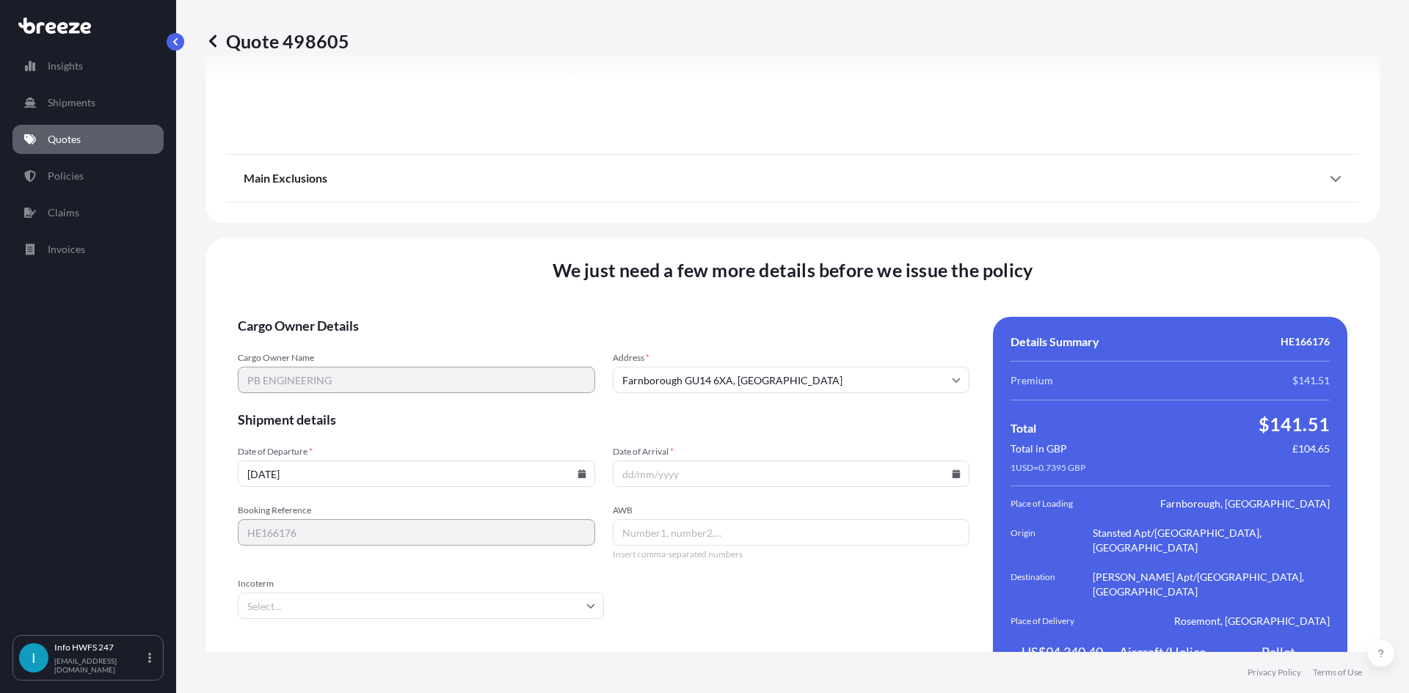
click at [952, 470] on icon at bounding box center [956, 474] width 9 height 9
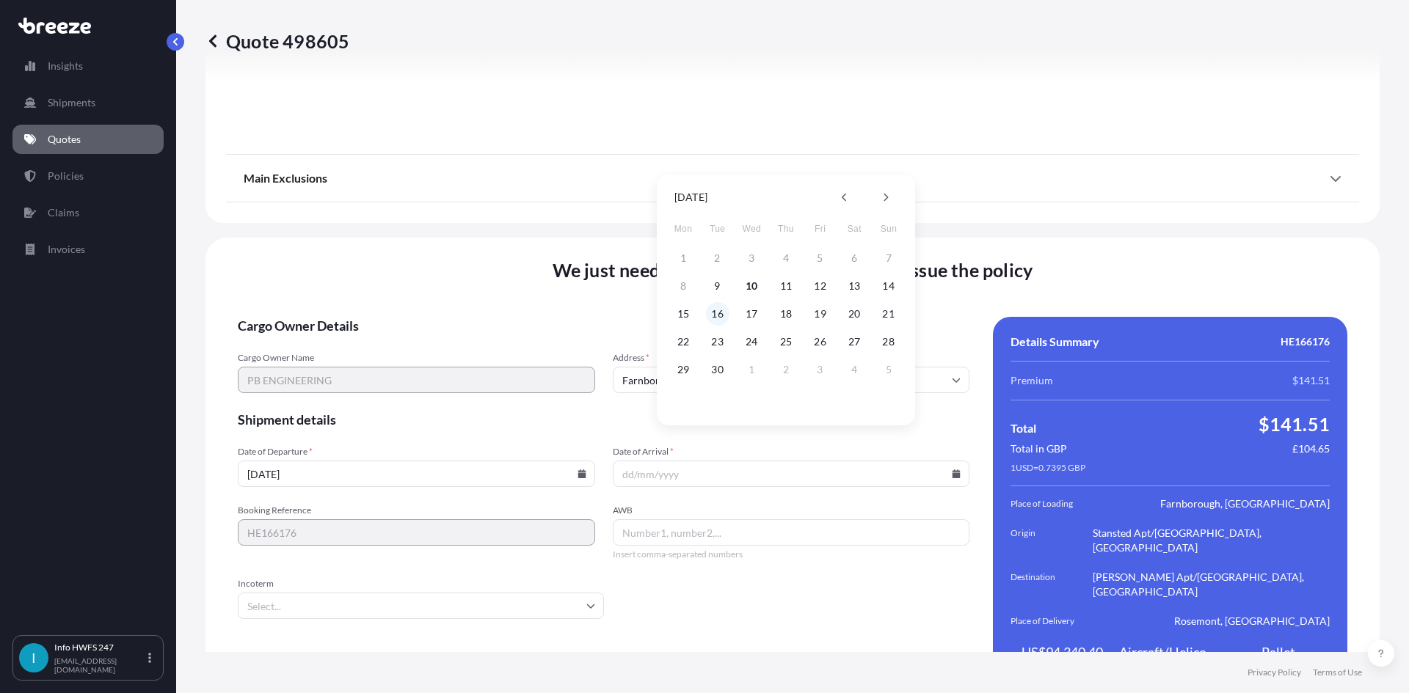
click at [714, 313] on button "16" at bounding box center [717, 313] width 23 height 23
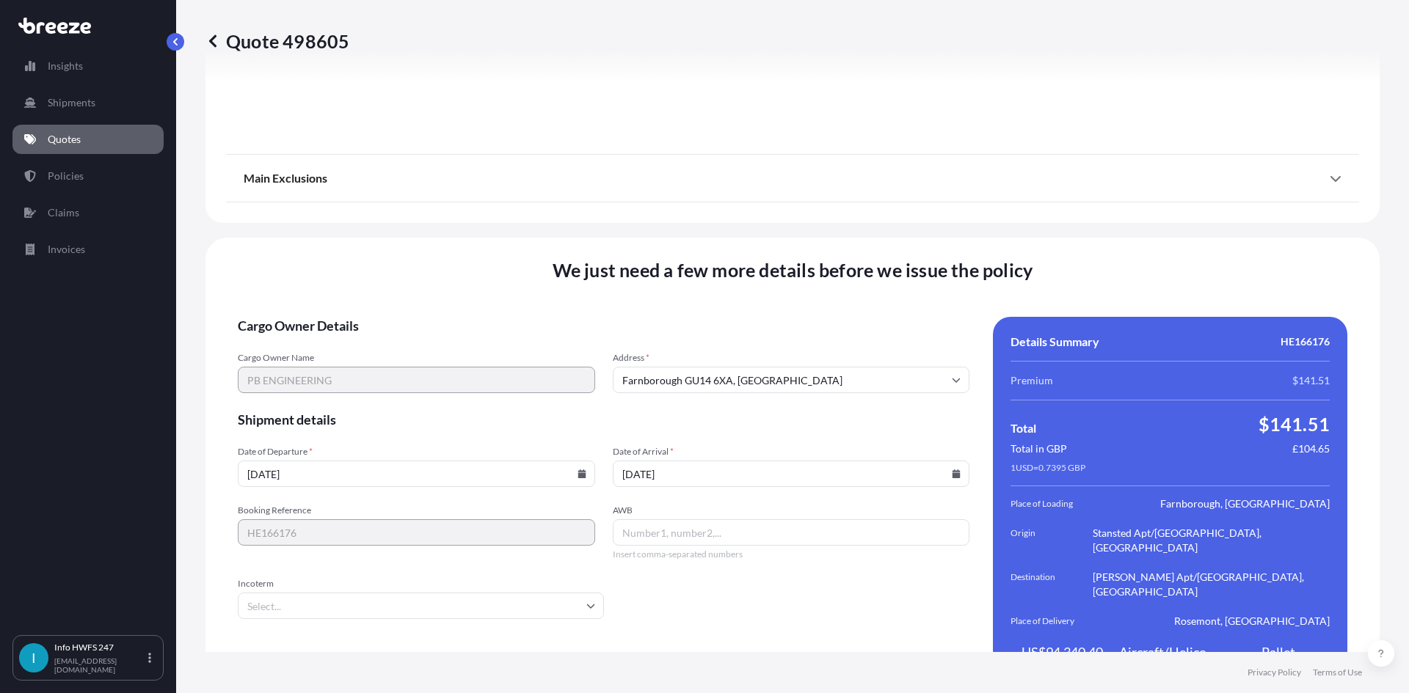
type input "[DATE]"
click at [647, 520] on input "AWB" at bounding box center [791, 533] width 357 height 26
paste input "PBPO12048"
type input "PBPO12048"
click at [517, 506] on div "Booking Reference HE166176 AWB PBPO12048 Insert comma-separated numbers" at bounding box center [604, 533] width 732 height 56
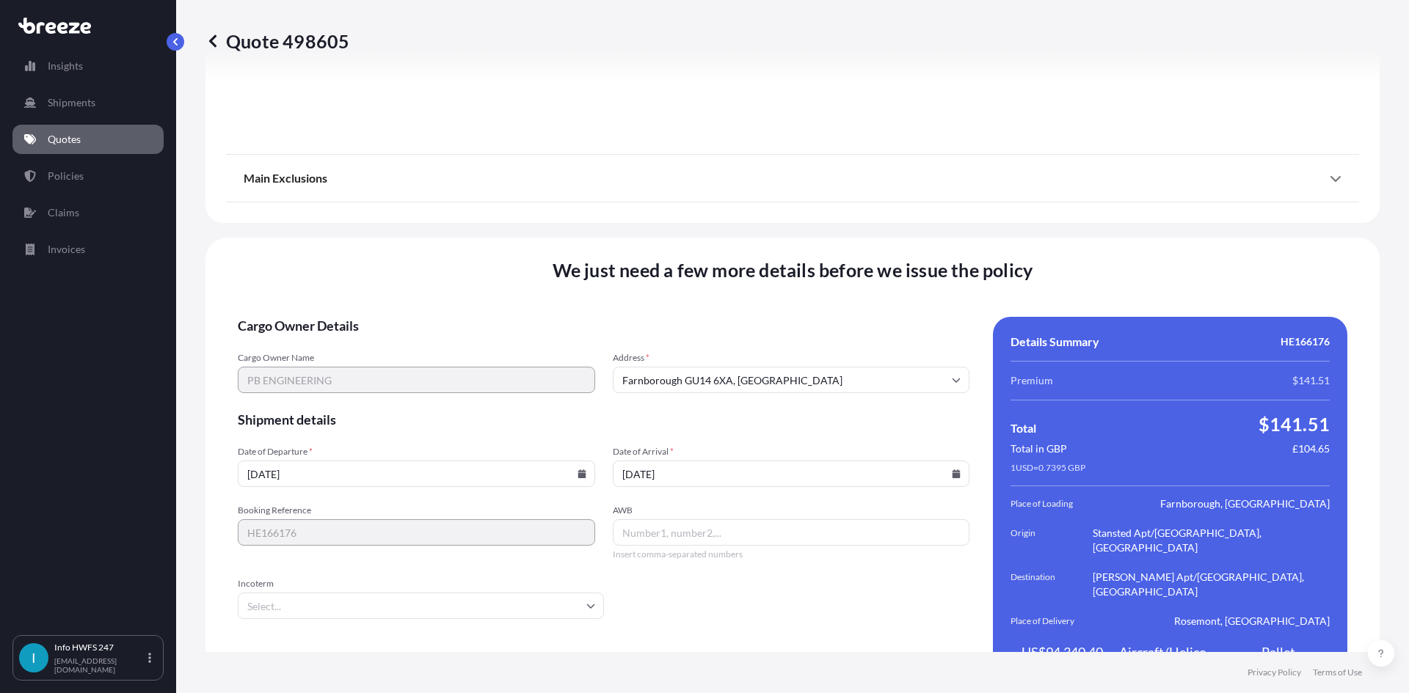
click at [657, 520] on input "AWB" at bounding box center [791, 533] width 357 height 26
paste input "884254307415"
type input "884254307415"
click at [489, 593] on input "Incoterm" at bounding box center [421, 606] width 366 height 26
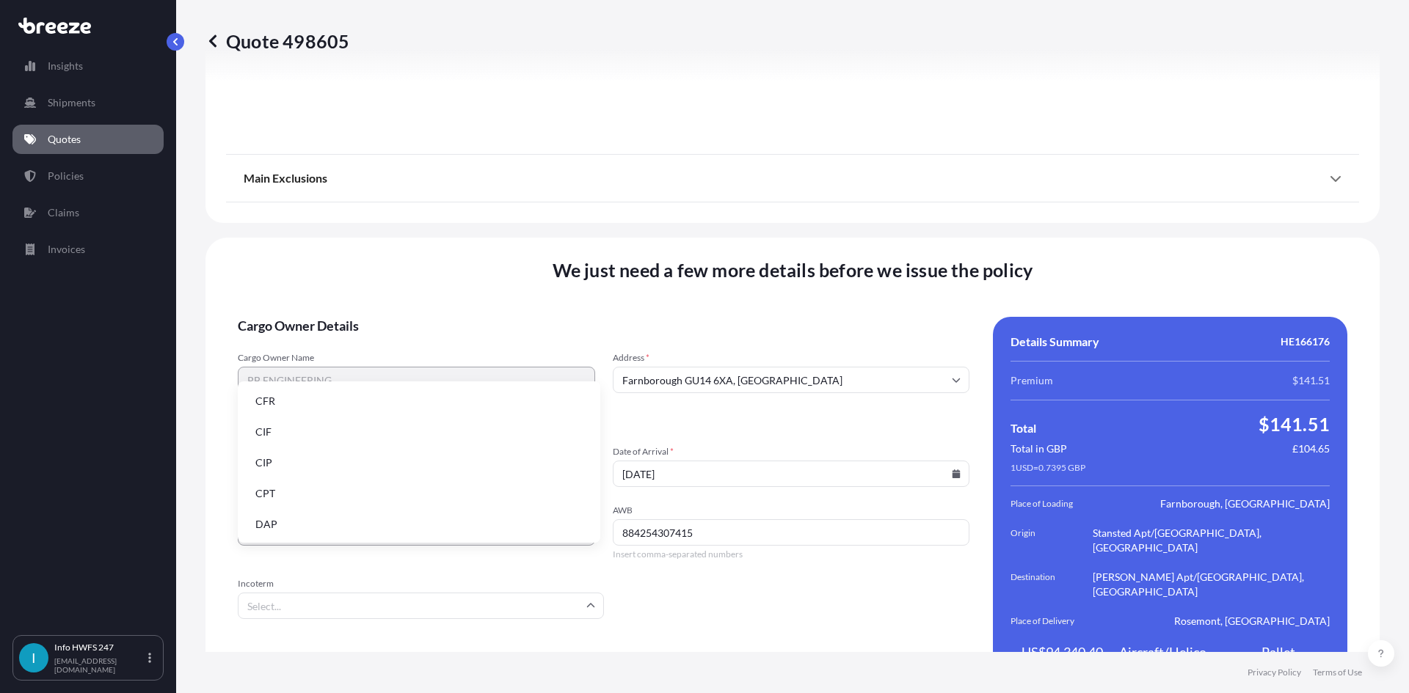
click at [328, 530] on li "DAP" at bounding box center [419, 525] width 351 height 28
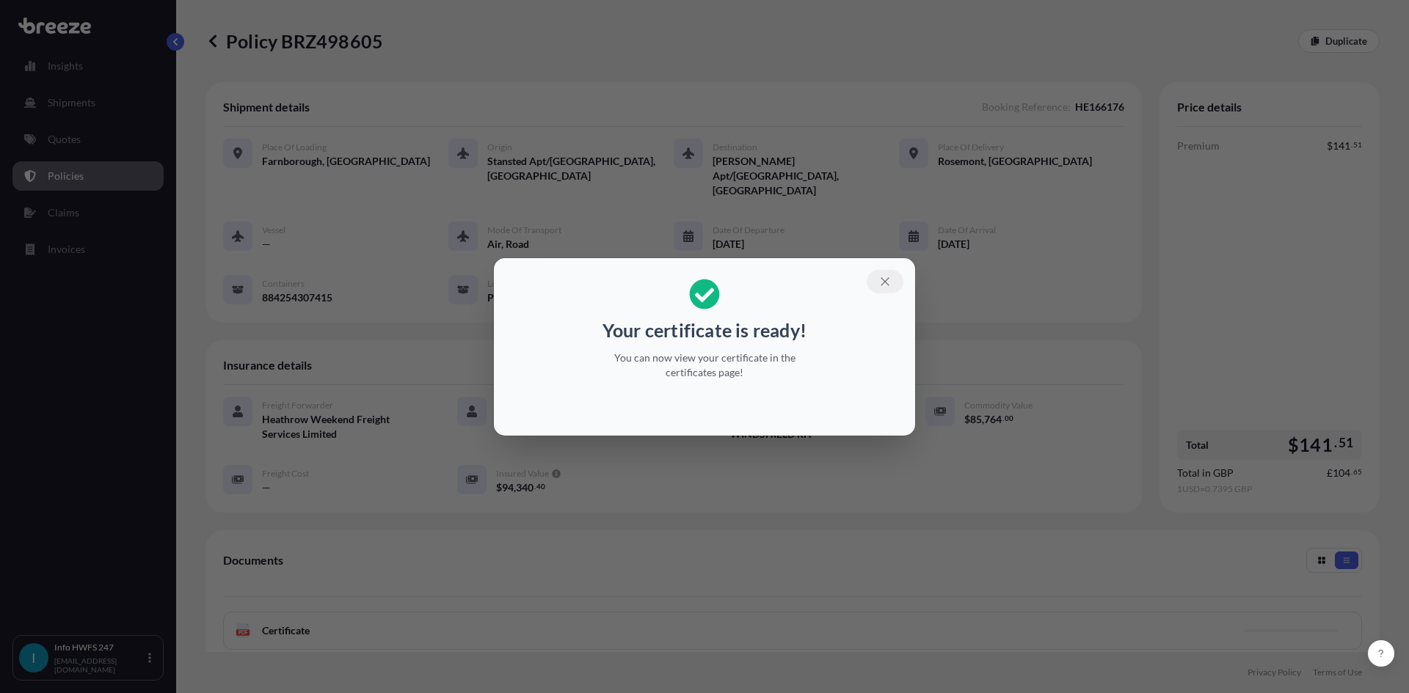
click at [889, 282] on icon "button" at bounding box center [884, 281] width 13 height 13
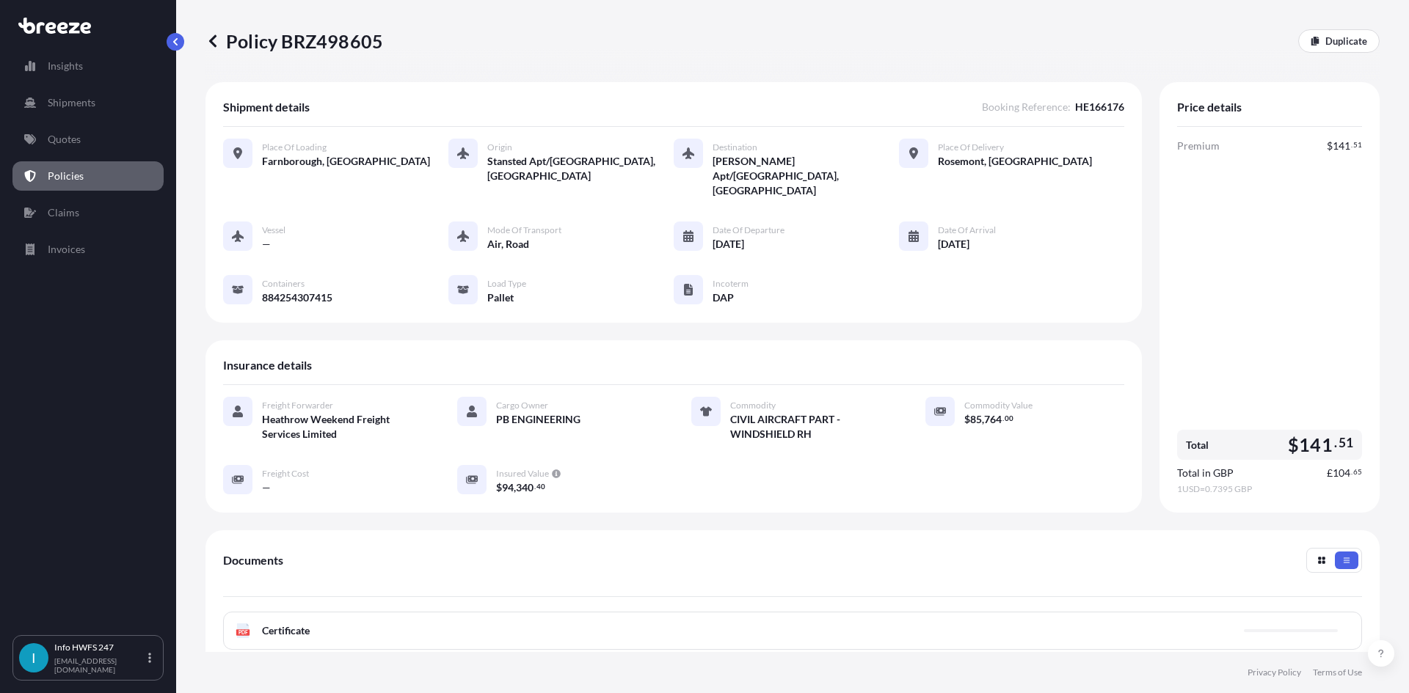
click at [1040, 612] on div "PDF Certificate" at bounding box center [792, 631] width 1139 height 38
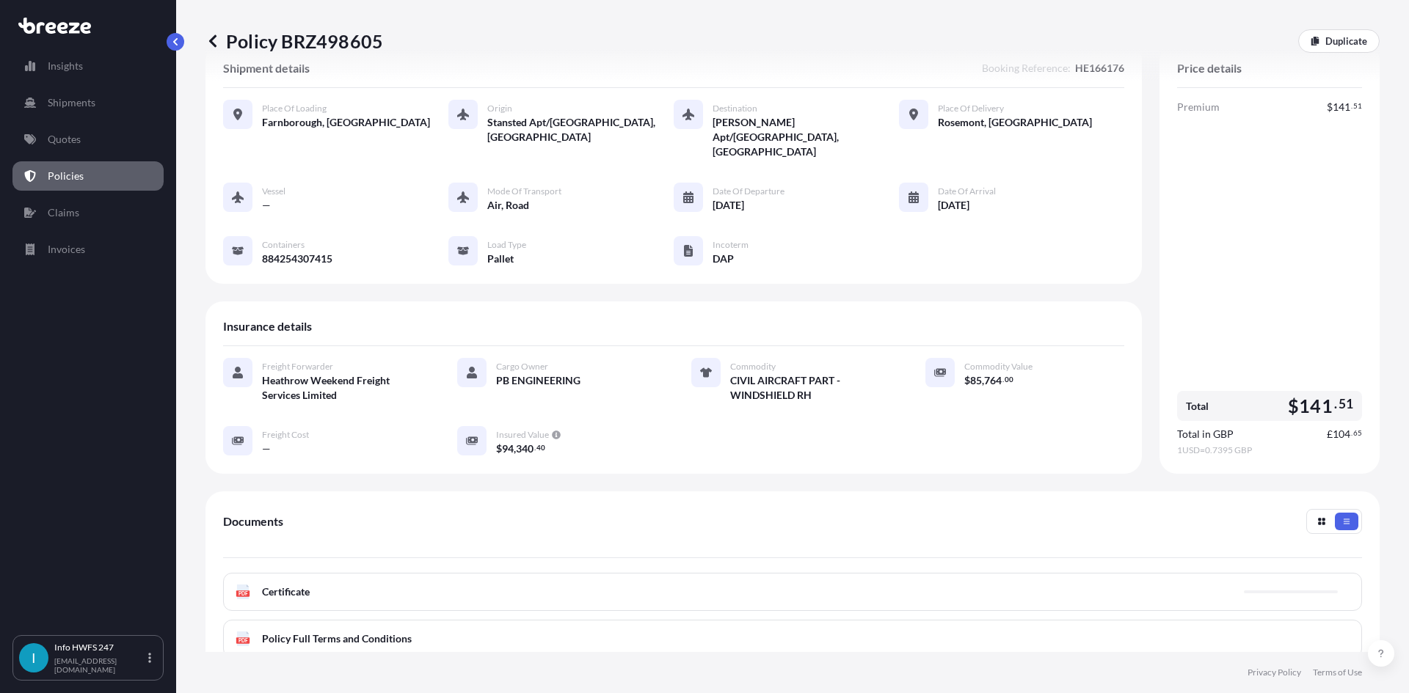
scroll to position [73, 0]
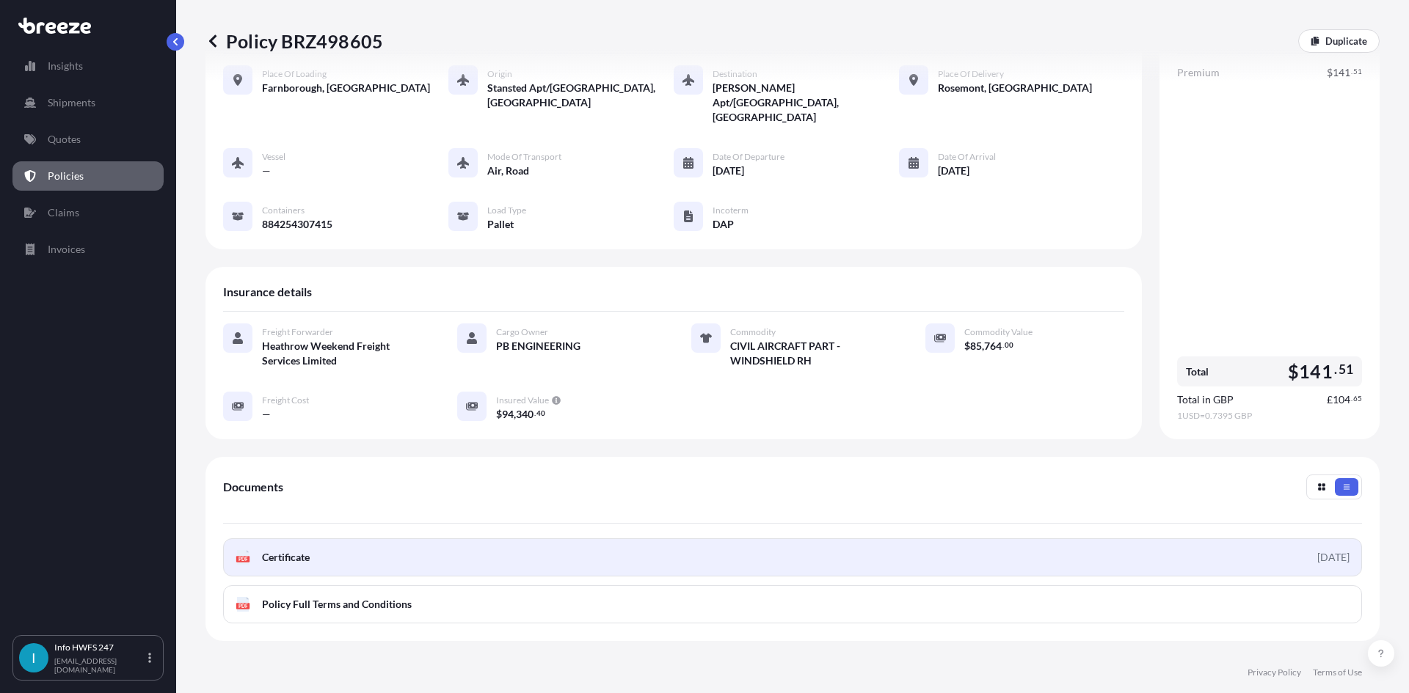
click at [802, 539] on link "PDF Certificate [DATE]" at bounding box center [792, 558] width 1139 height 38
